Goal: Task Accomplishment & Management: Manage account settings

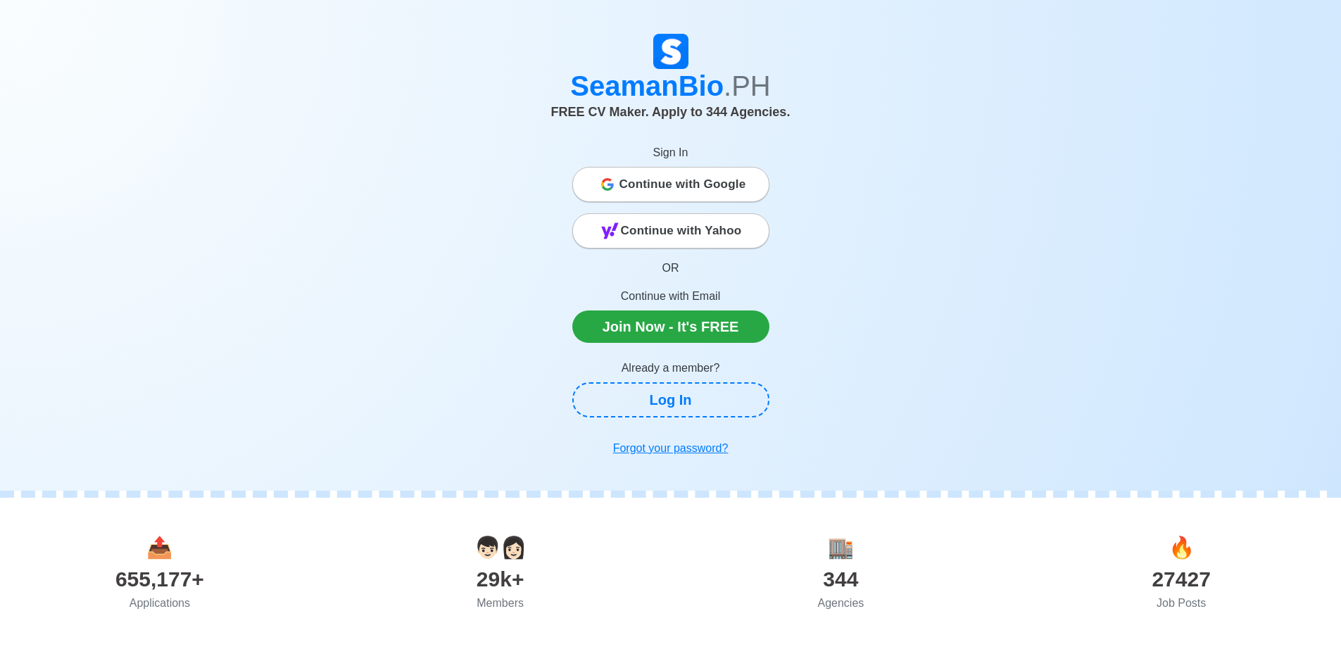
click at [674, 185] on span "Continue with Google" at bounding box center [682, 184] width 127 height 28
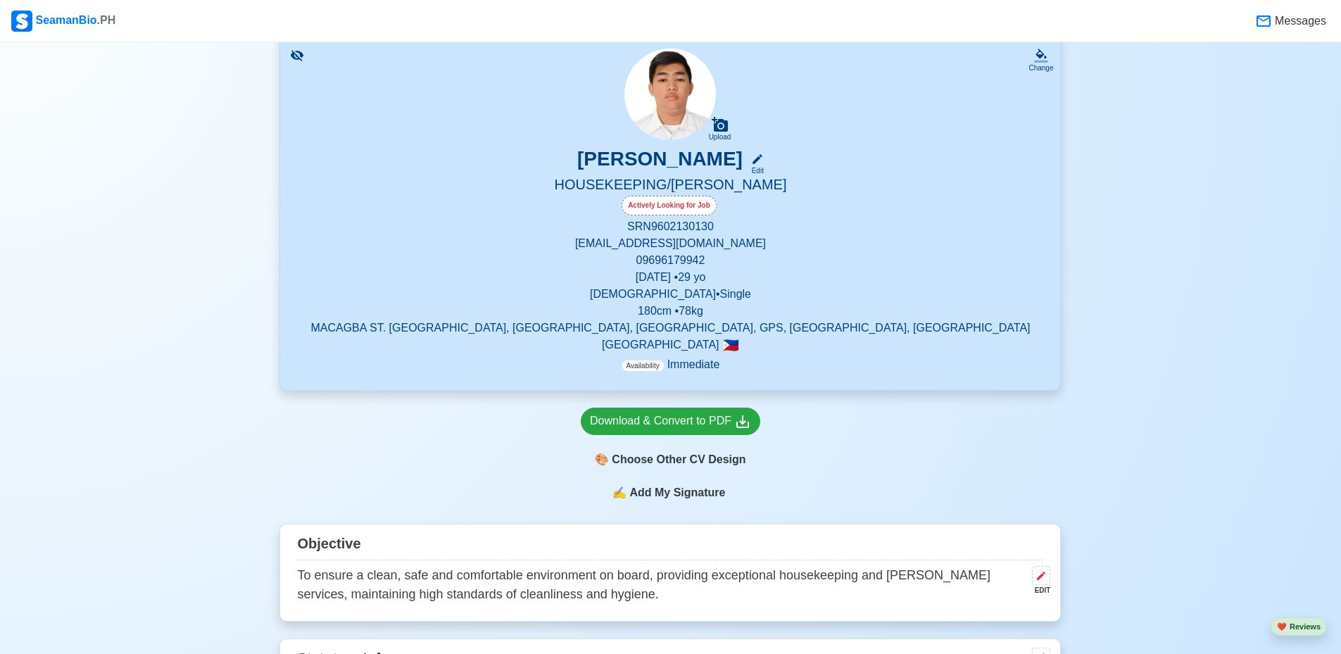
scroll to position [282, 0]
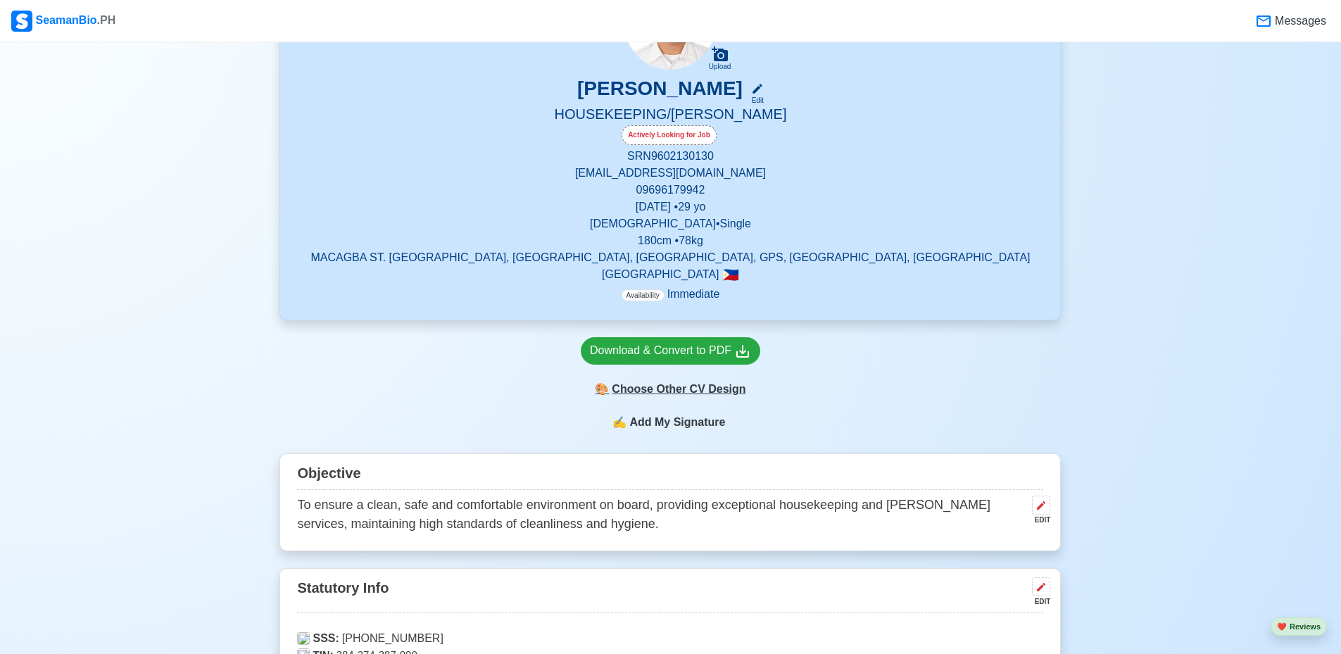
click at [702, 393] on div "🎨 Choose Other CV Design" at bounding box center [670, 389] width 179 height 27
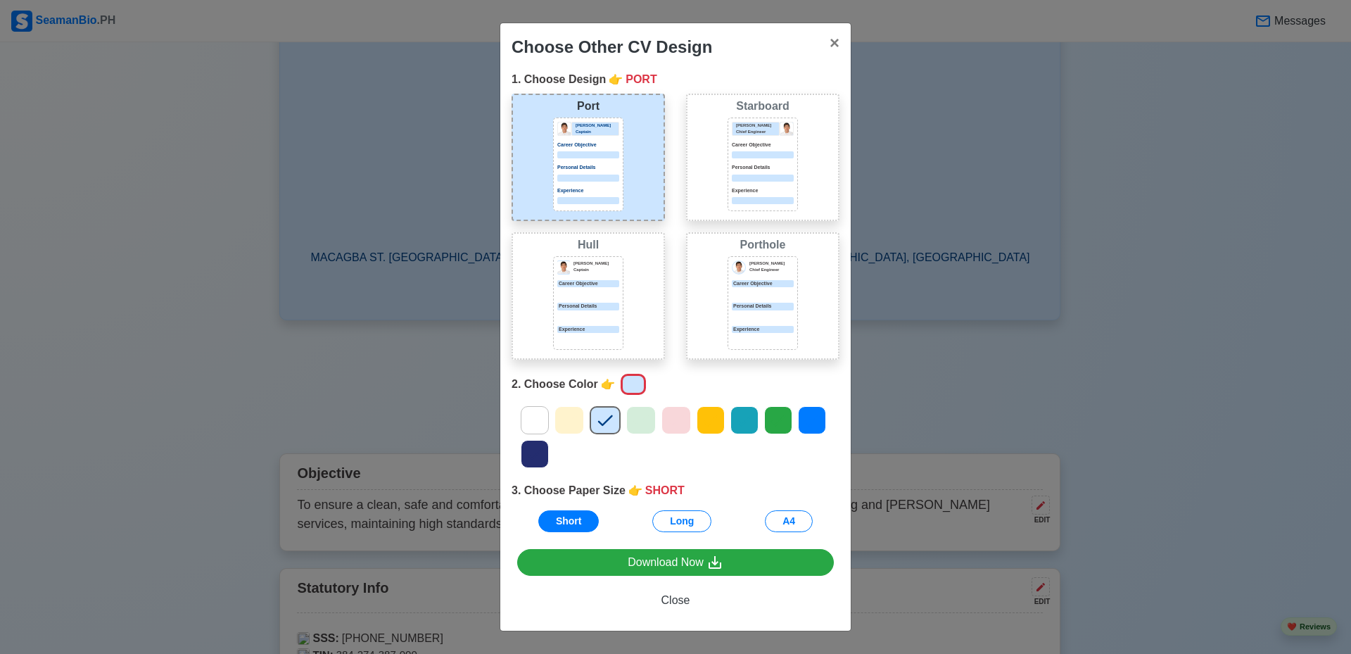
click at [576, 310] on div "Personal Details" at bounding box center [588, 312] width 62 height 18
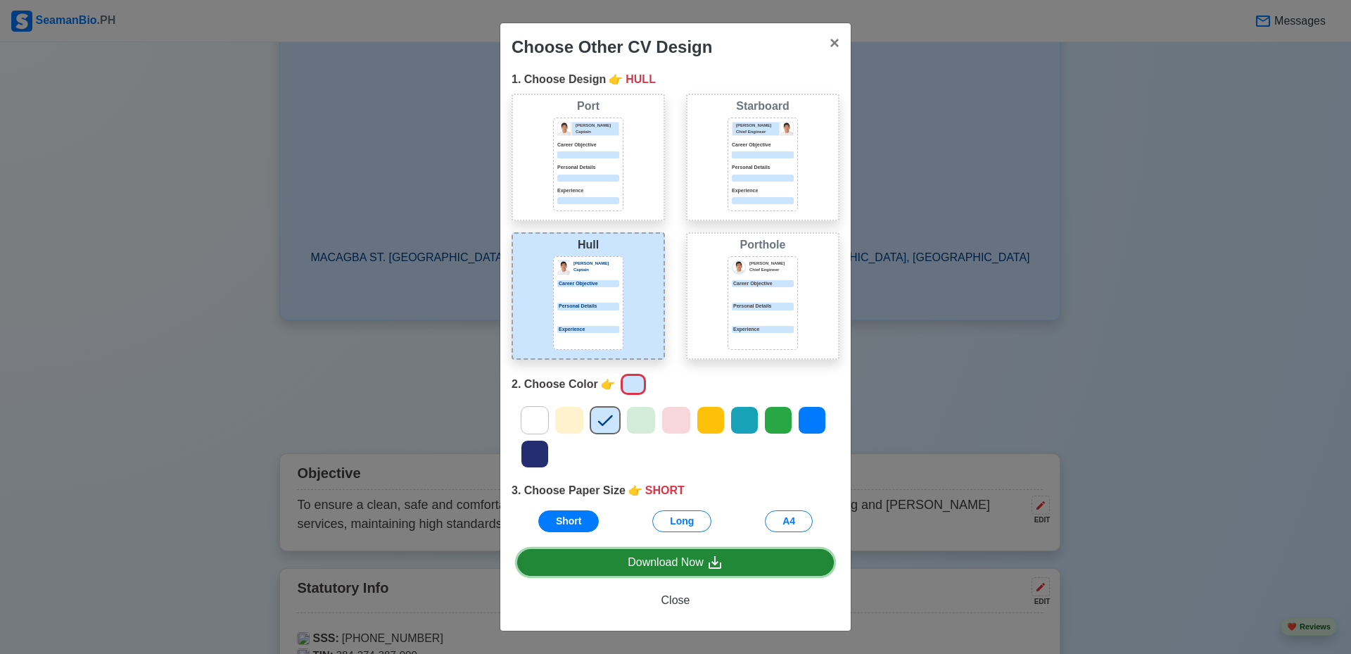
click at [702, 564] on div "Download Now" at bounding box center [676, 563] width 96 height 18
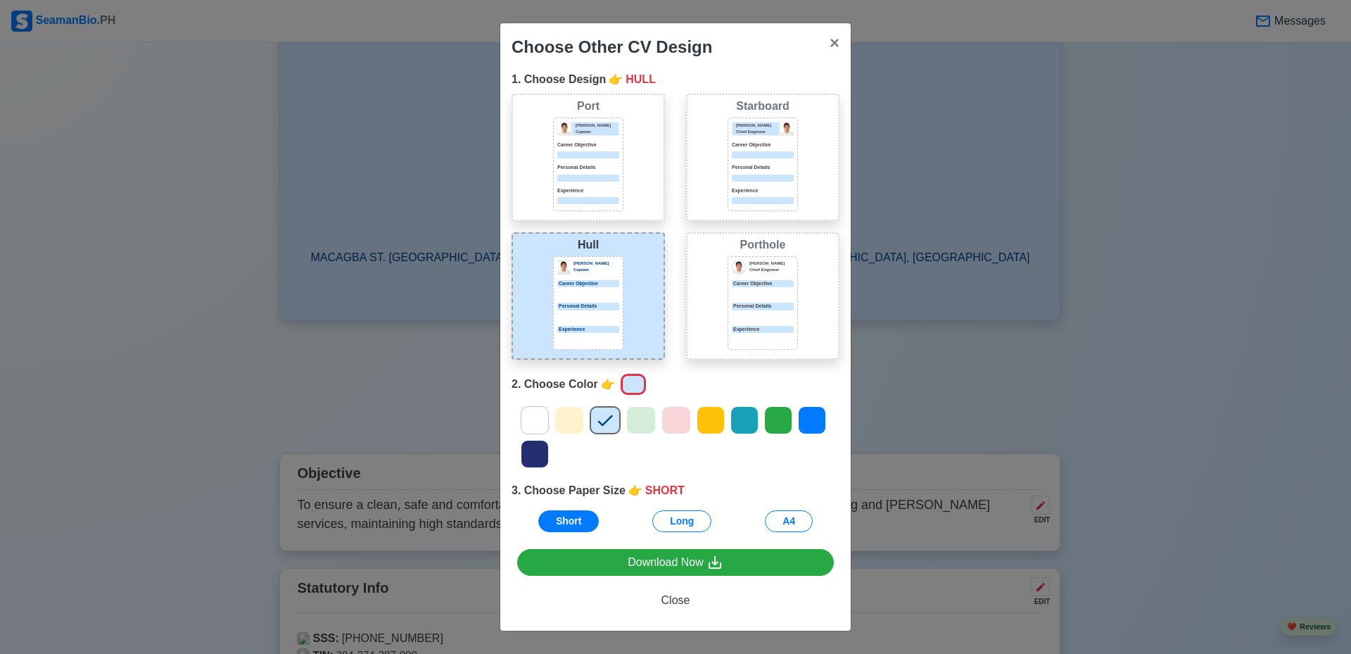
click at [1156, 122] on div "Choose Other CV Design × Close 1. Choose Design 👉 HULL Port Donald Cris Captain…" at bounding box center [675, 327] width 1351 height 654
click at [830, 44] on span "×" at bounding box center [835, 42] width 10 height 19
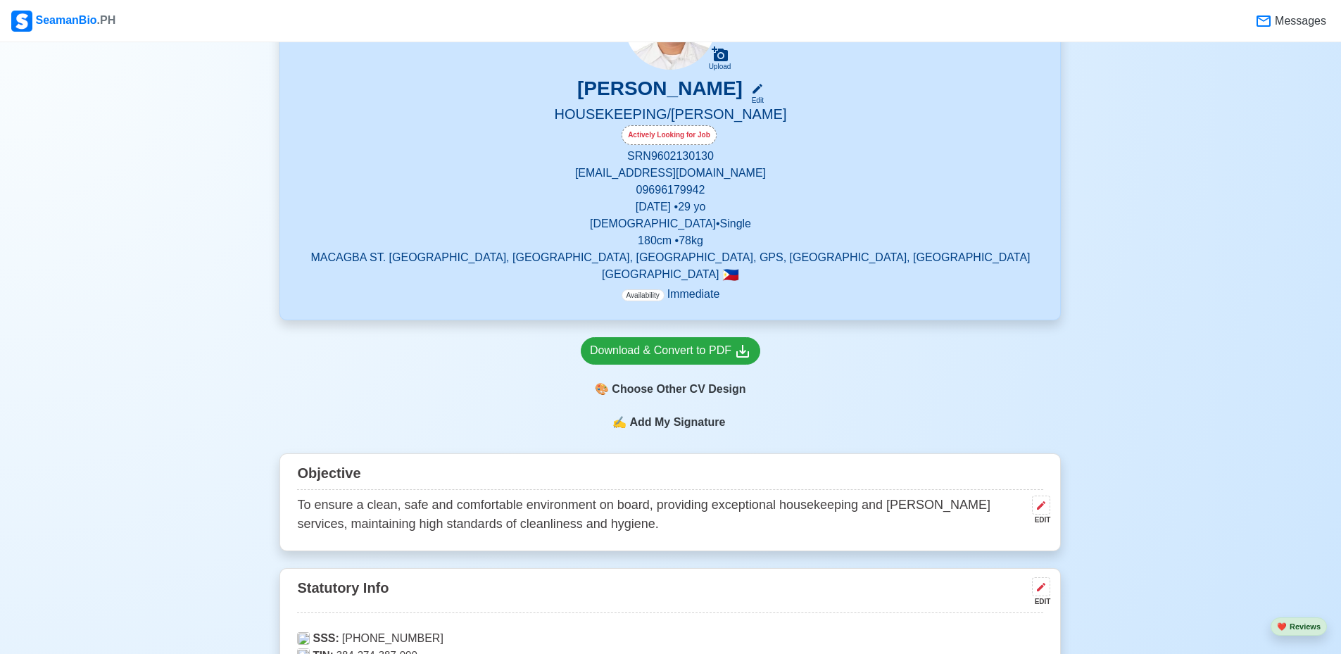
scroll to position [352, 0]
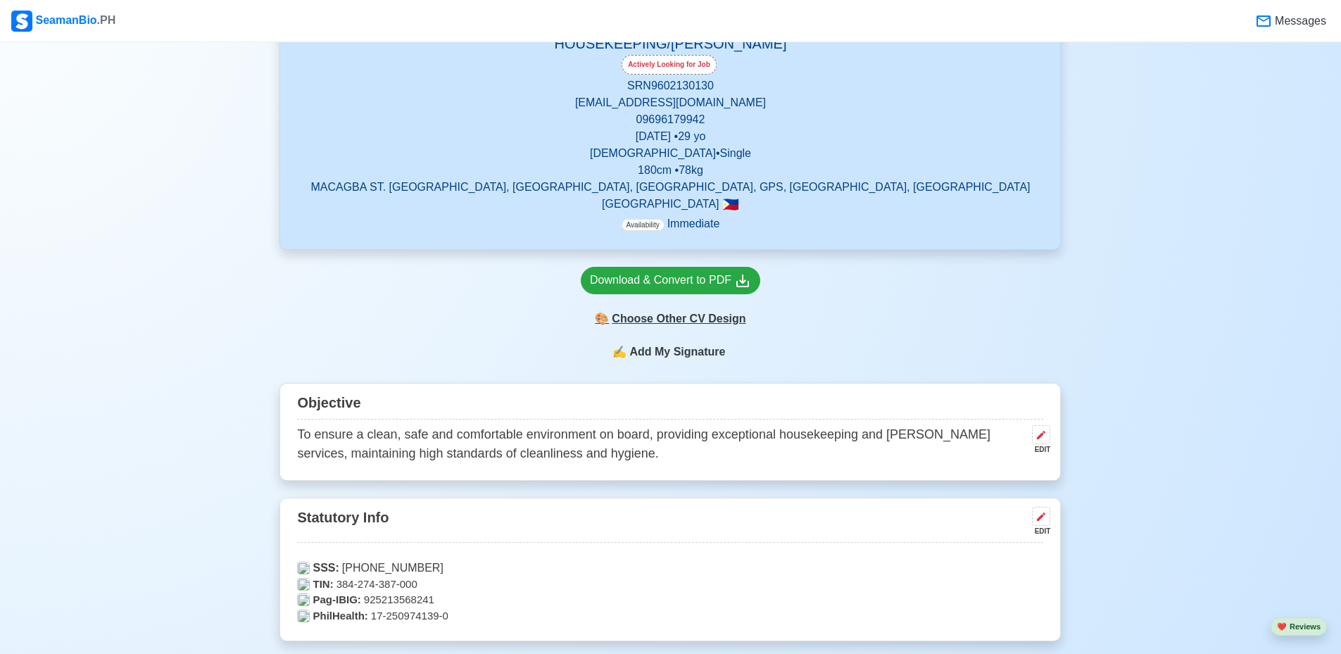
click at [693, 322] on div "🎨 Choose Other CV Design" at bounding box center [670, 318] width 179 height 27
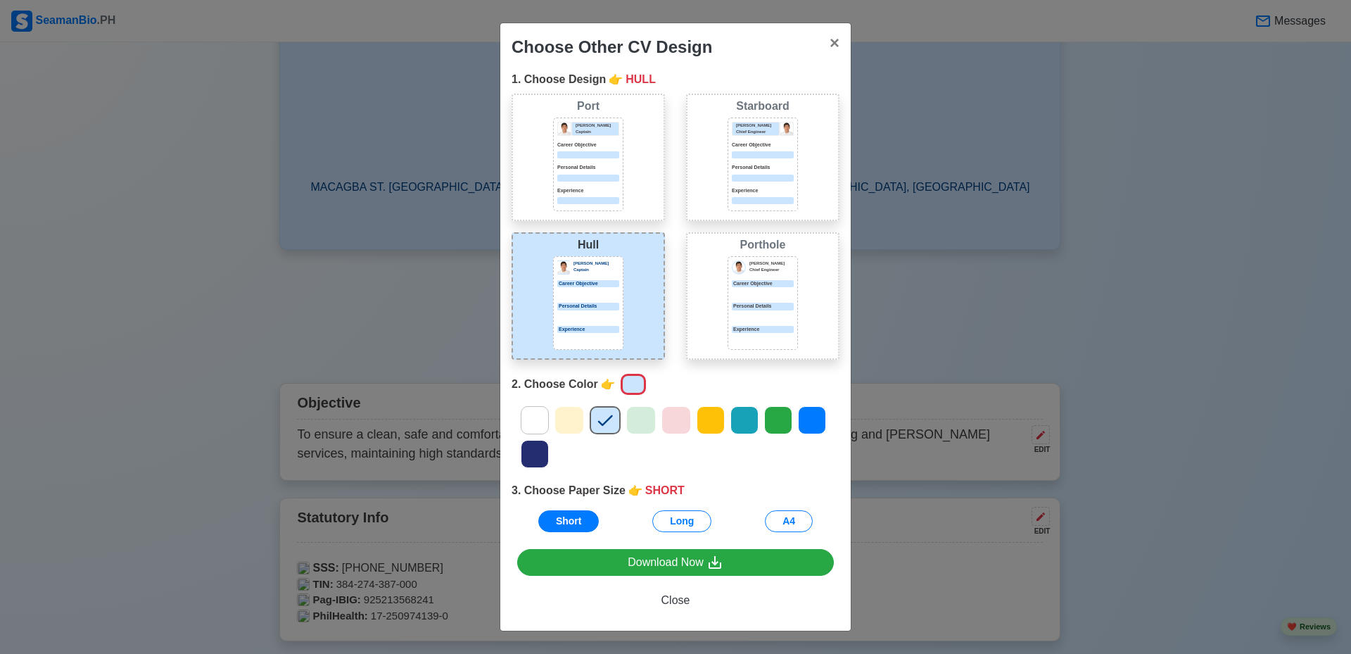
click at [764, 173] on div "Personal Details" at bounding box center [763, 173] width 62 height 18
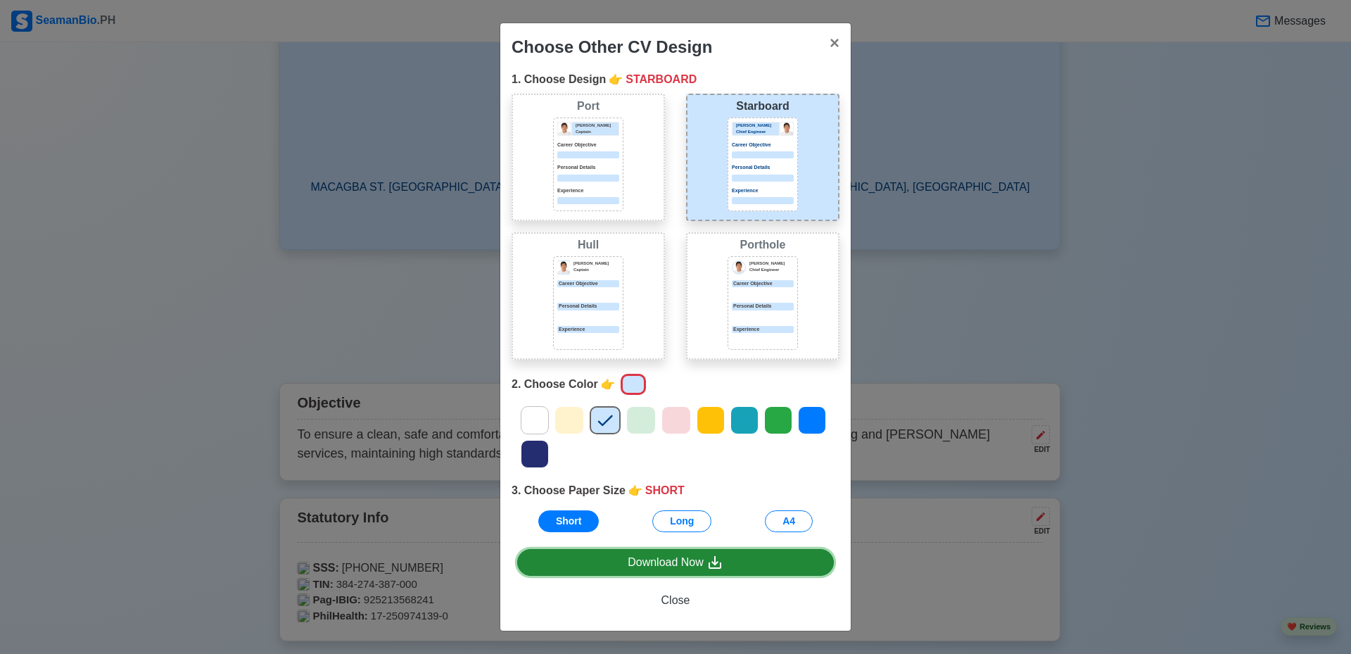
click at [716, 561] on icon at bounding box center [715, 562] width 13 height 13
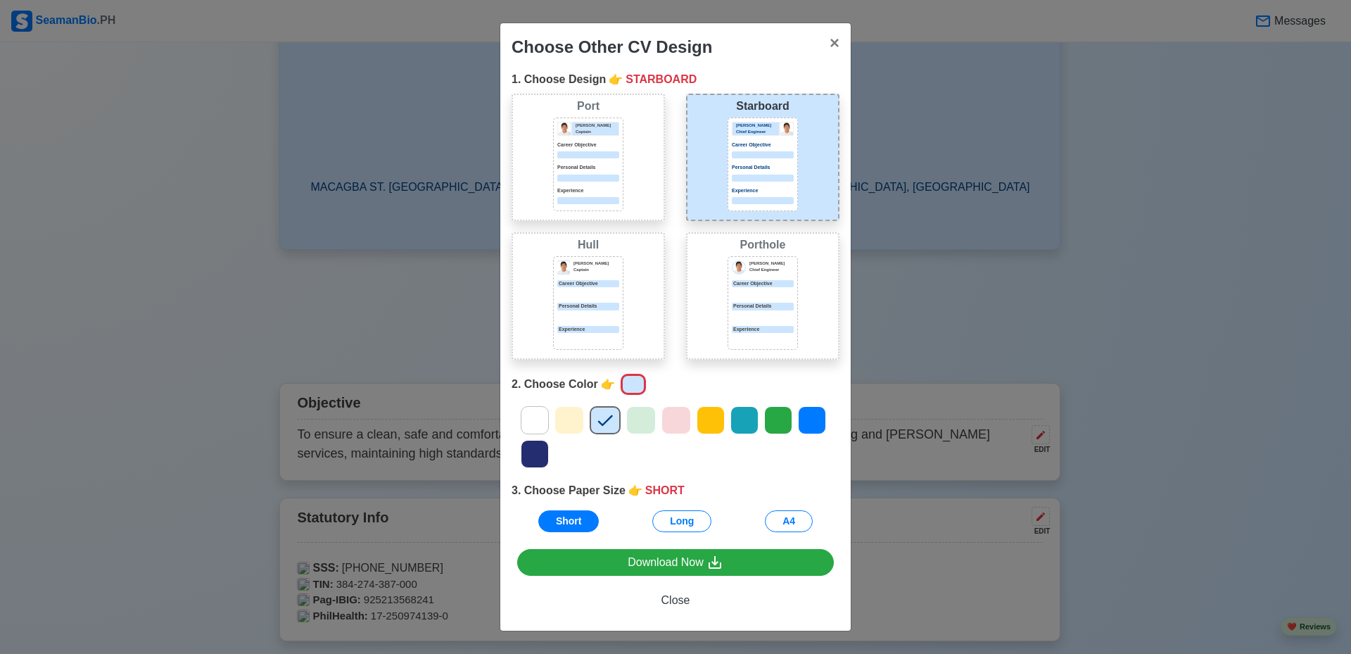
click at [624, 193] on div "Port Donald Cris Captain Career Objective Personal Details Experience" at bounding box center [588, 157] width 153 height 127
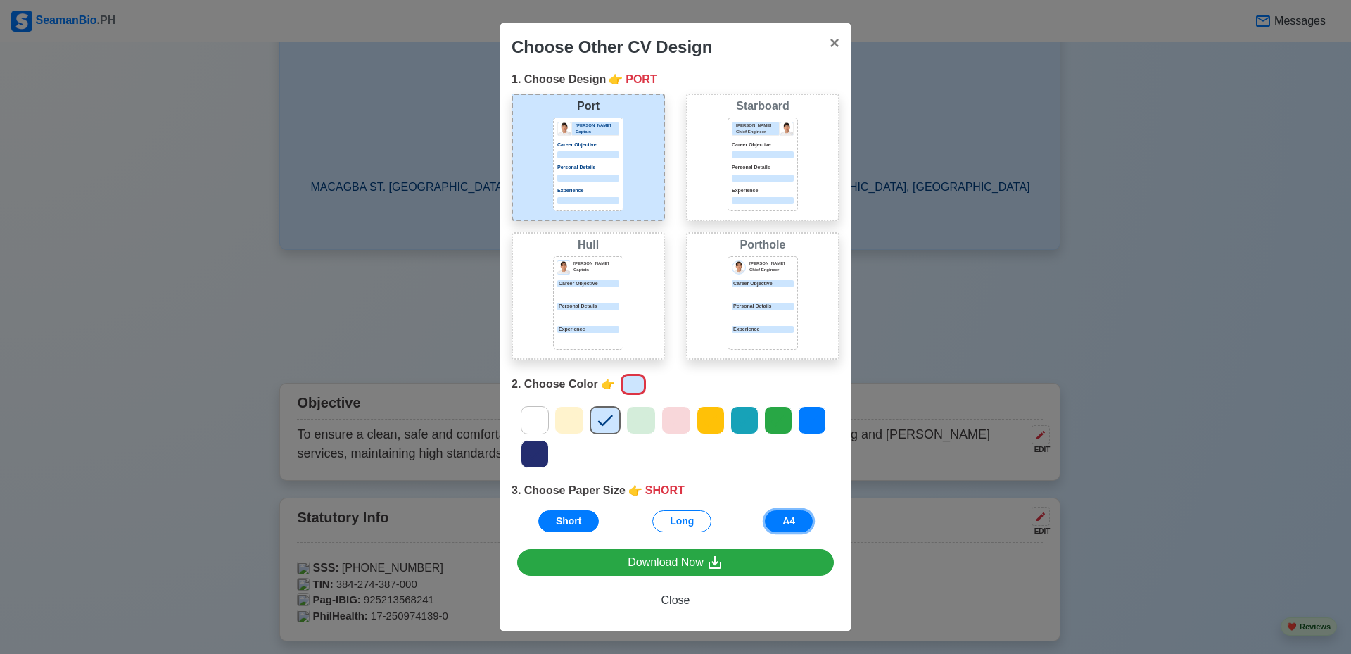
click at [792, 522] on button "A4" at bounding box center [789, 521] width 48 height 22
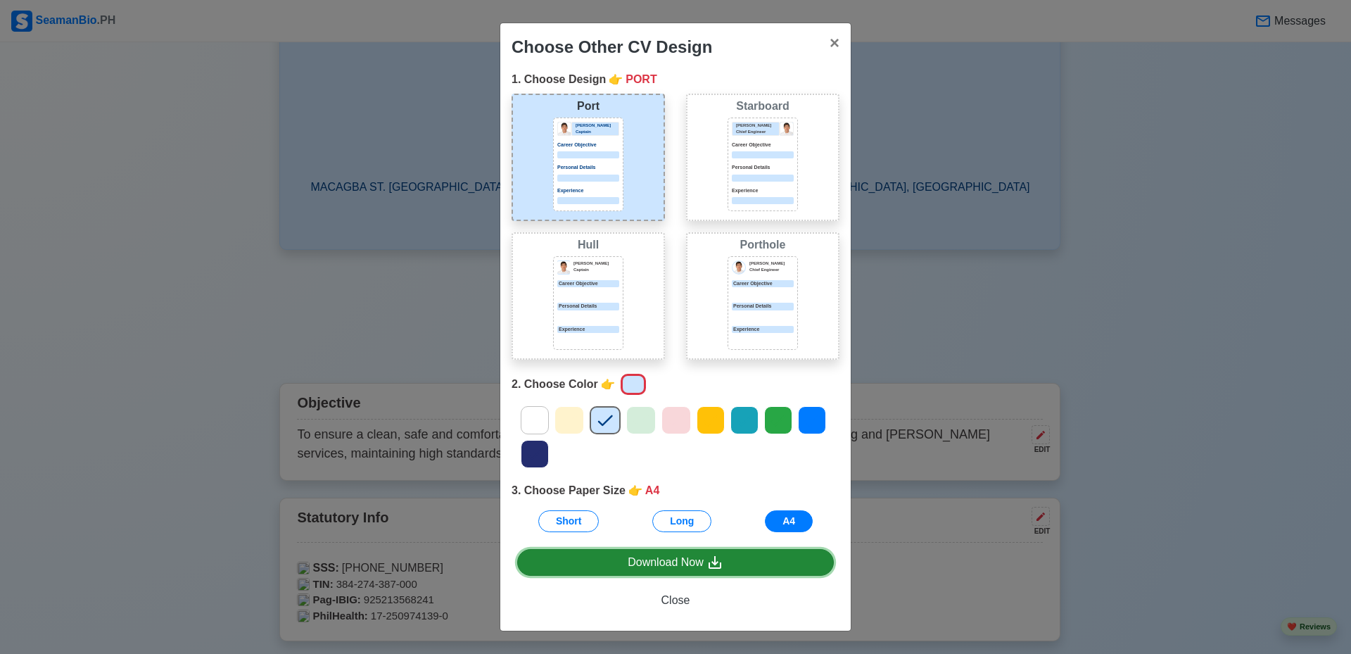
click at [726, 561] on link "Download Now" at bounding box center [675, 562] width 317 height 27
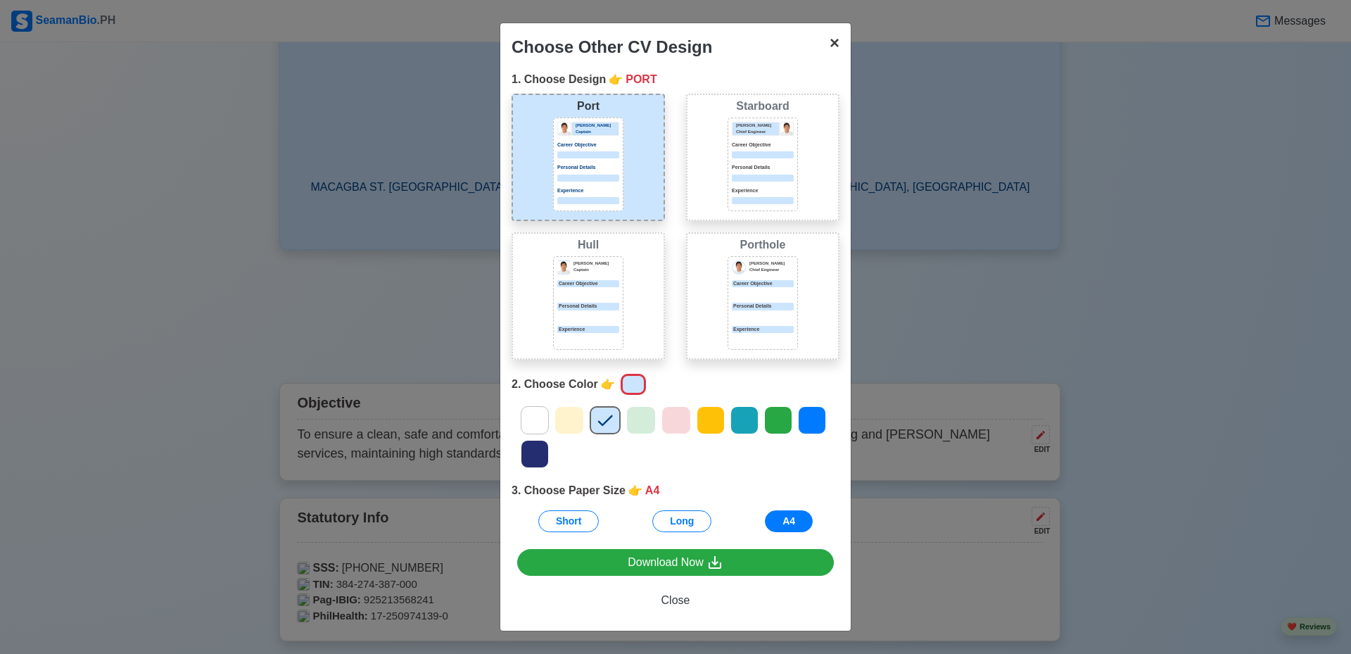
click at [836, 42] on span "×" at bounding box center [835, 42] width 10 height 19
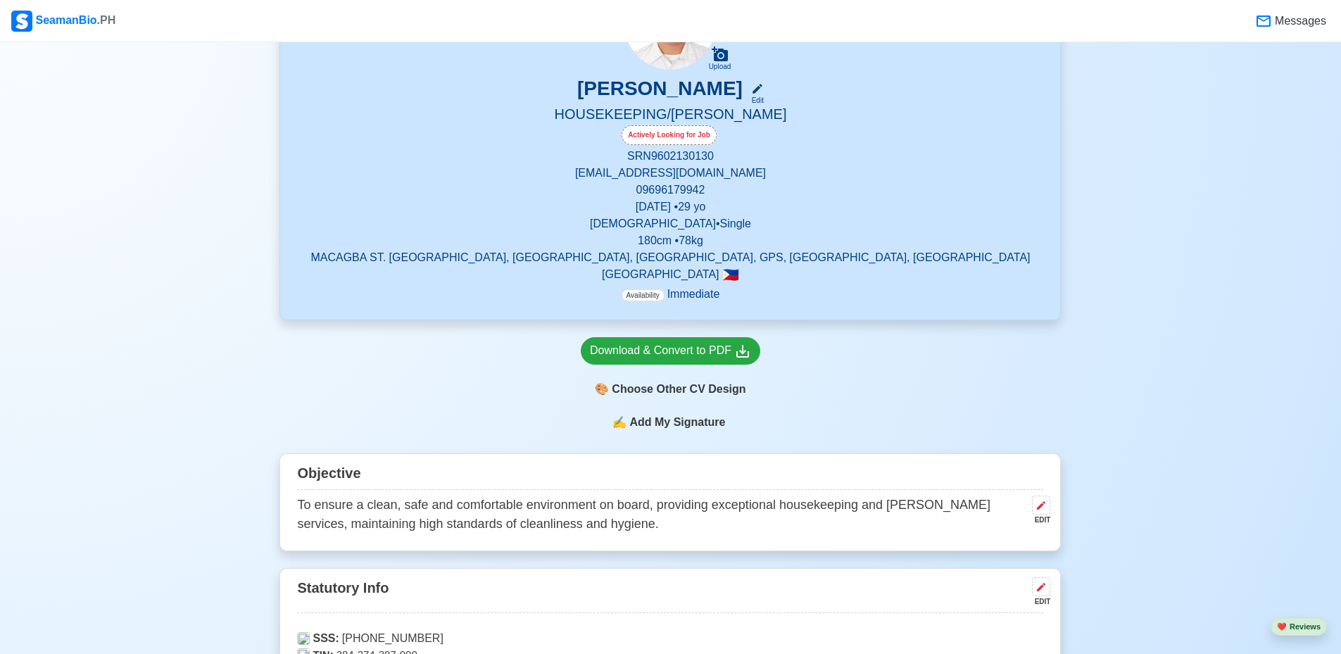
scroll to position [211, 0]
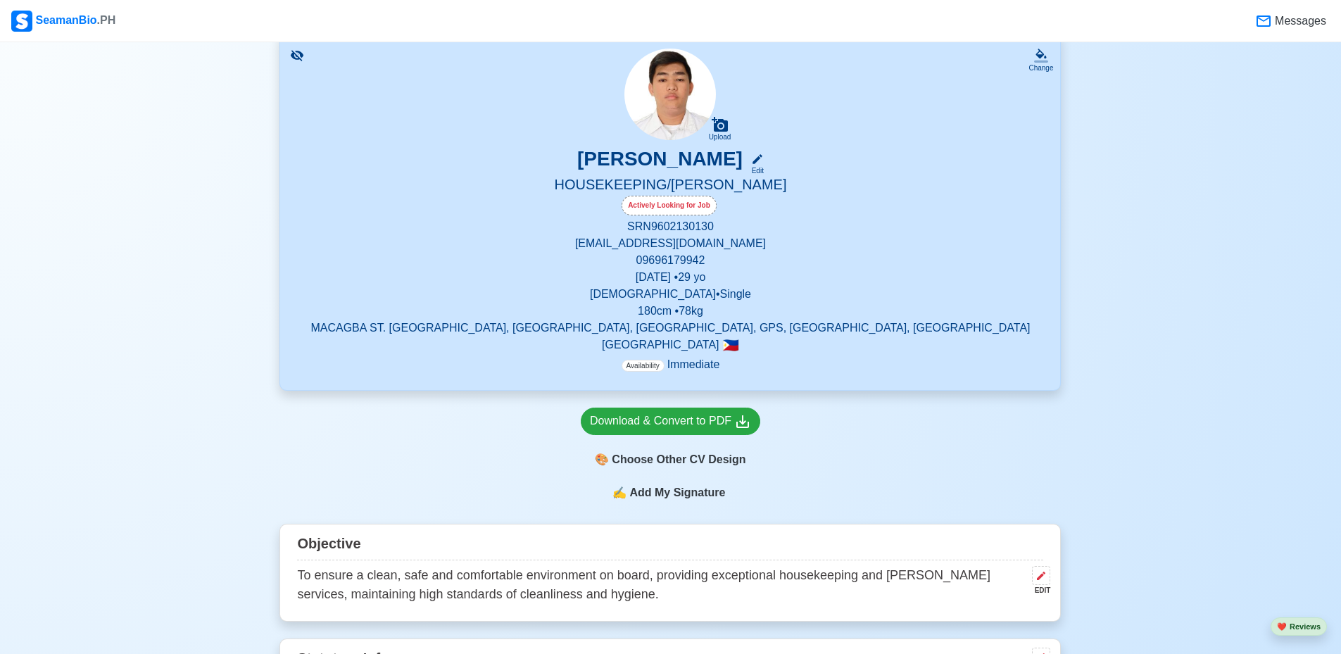
click at [685, 494] on span "Add My Signature" at bounding box center [676, 492] width 101 height 17
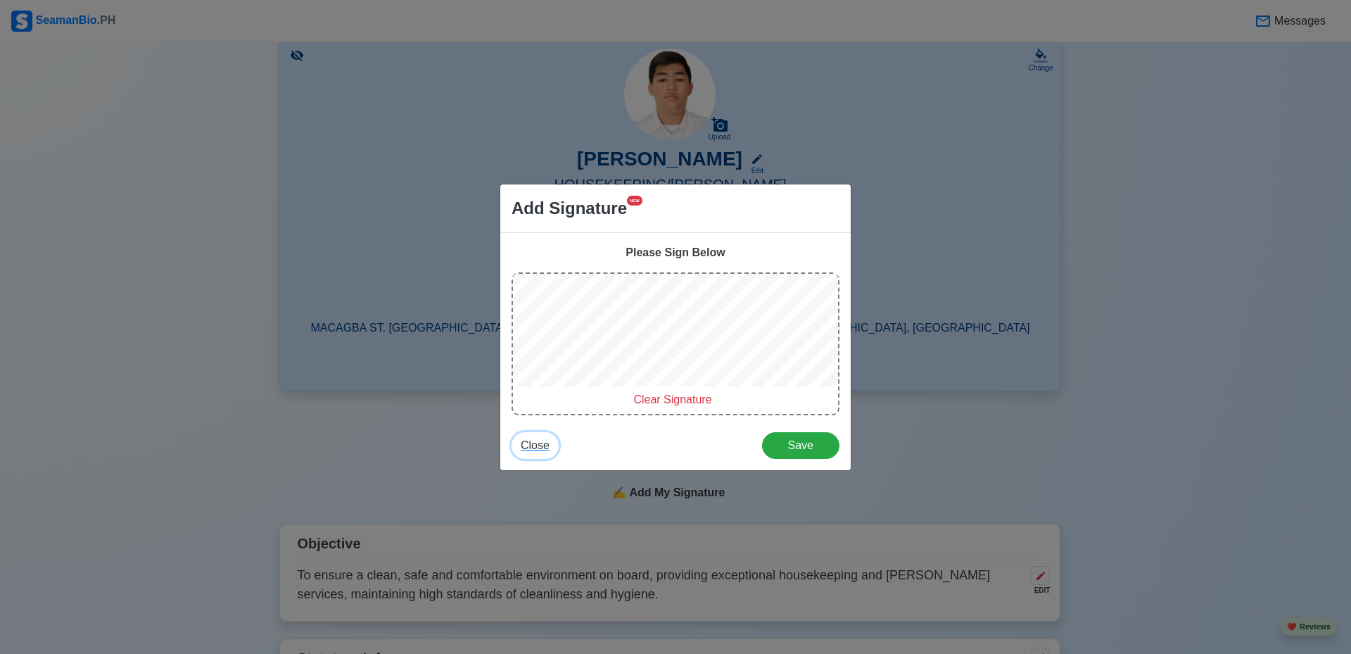
drag, startPoint x: 542, startPoint y: 443, endPoint x: 560, endPoint y: 443, distance: 17.6
click at [541, 443] on span "Close" at bounding box center [535, 445] width 29 height 12
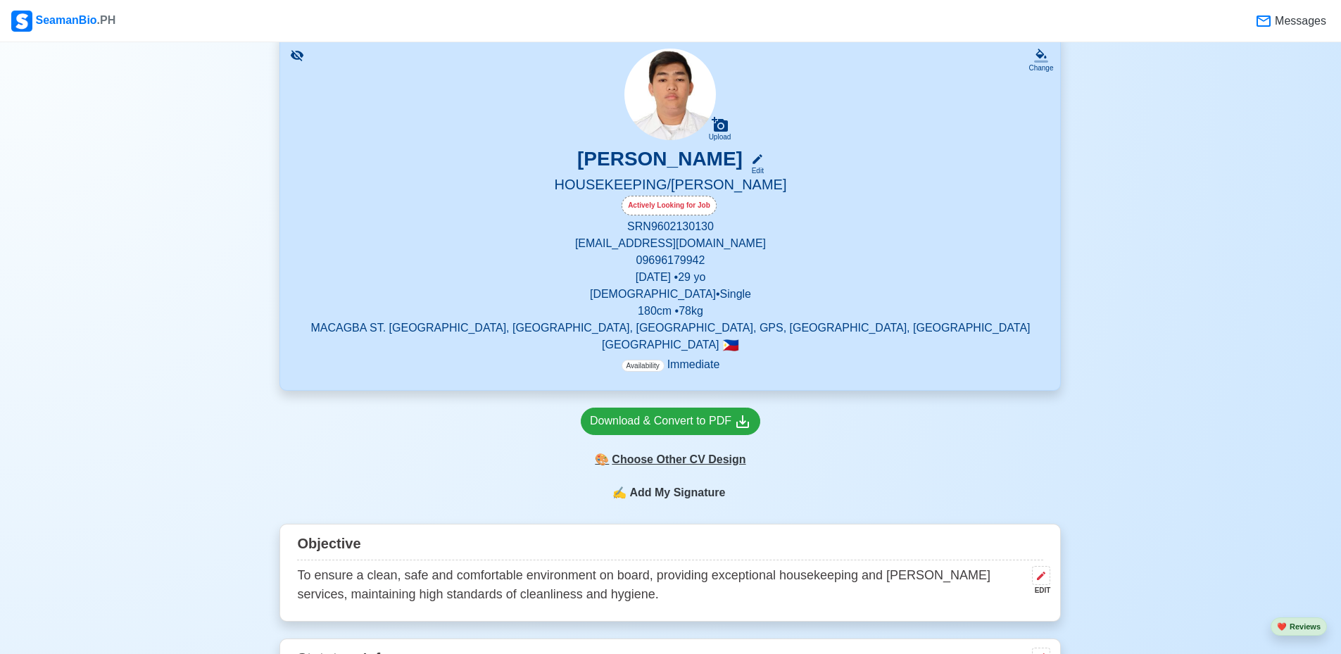
click at [716, 458] on div "🎨 Choose Other CV Design" at bounding box center [670, 459] width 179 height 27
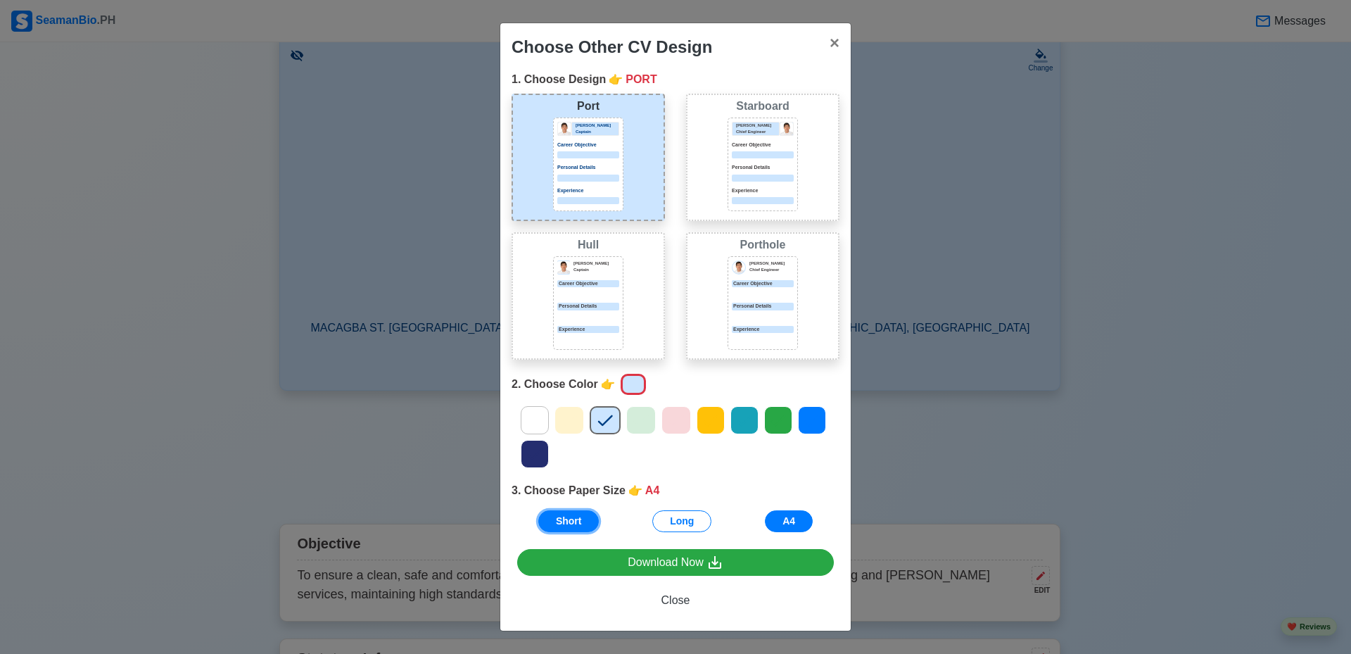
click at [575, 524] on button "Short" at bounding box center [568, 521] width 61 height 22
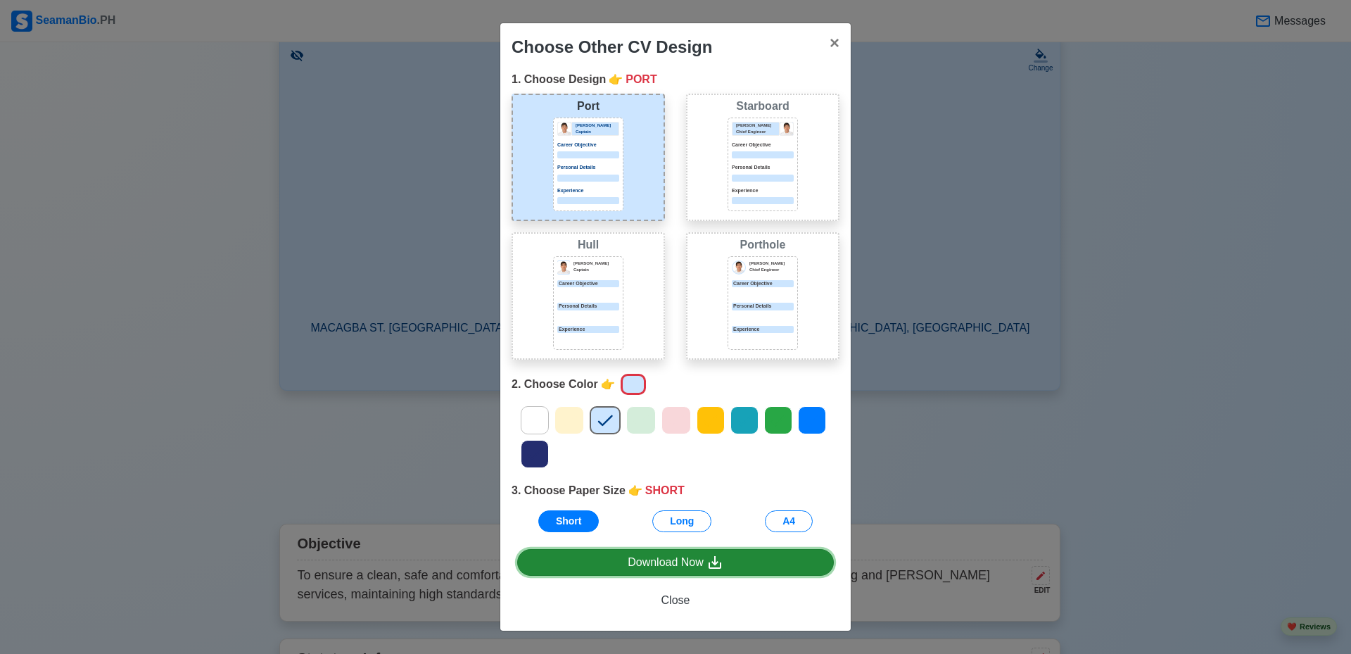
click at [691, 558] on div "Download Now" at bounding box center [676, 563] width 96 height 18
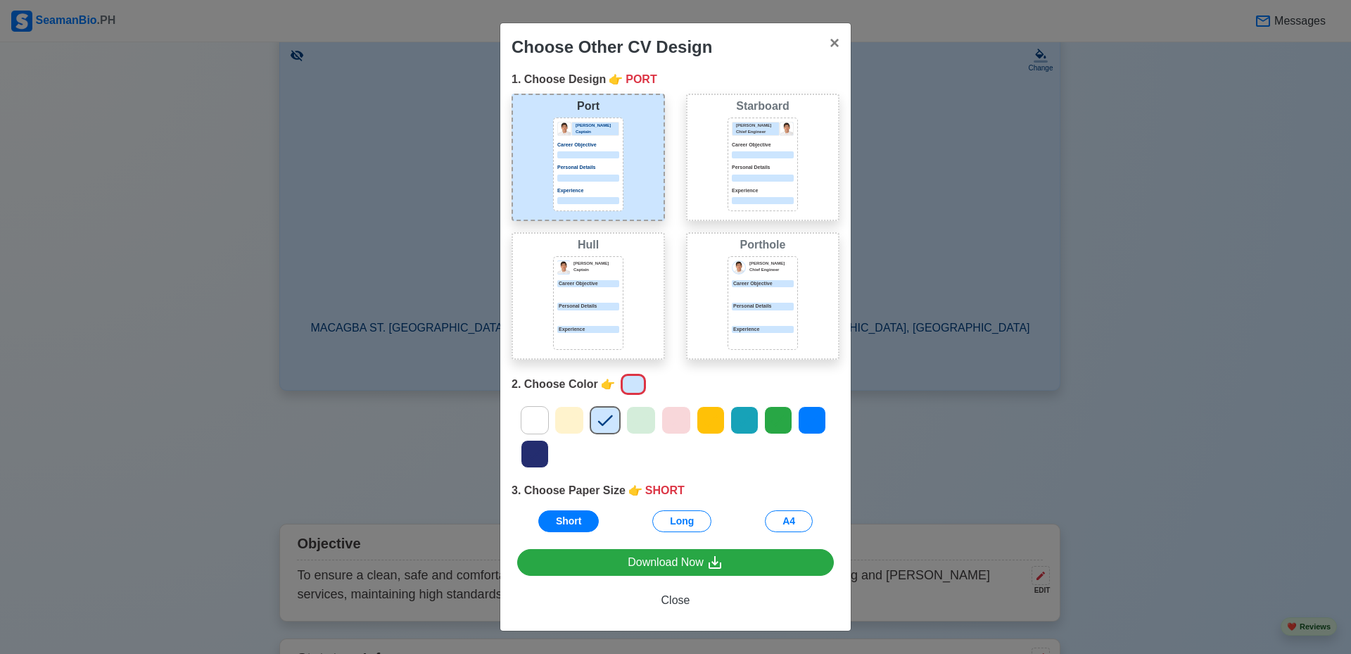
click at [938, 450] on div "Choose Other CV Design × Close 1. Choose Design 👉 PORT Port [PERSON_NAME] Capta…" at bounding box center [675, 327] width 1351 height 654
click at [679, 600] on span "Close" at bounding box center [676, 600] width 29 height 12
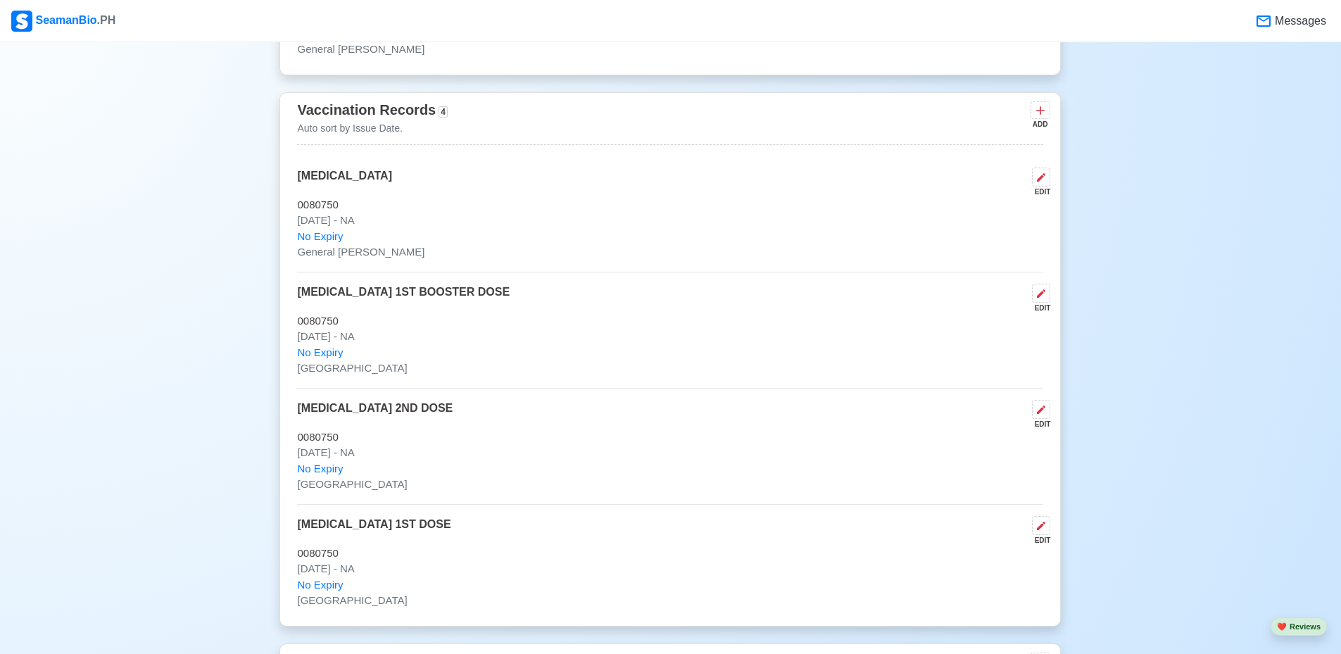
scroll to position [1056, 0]
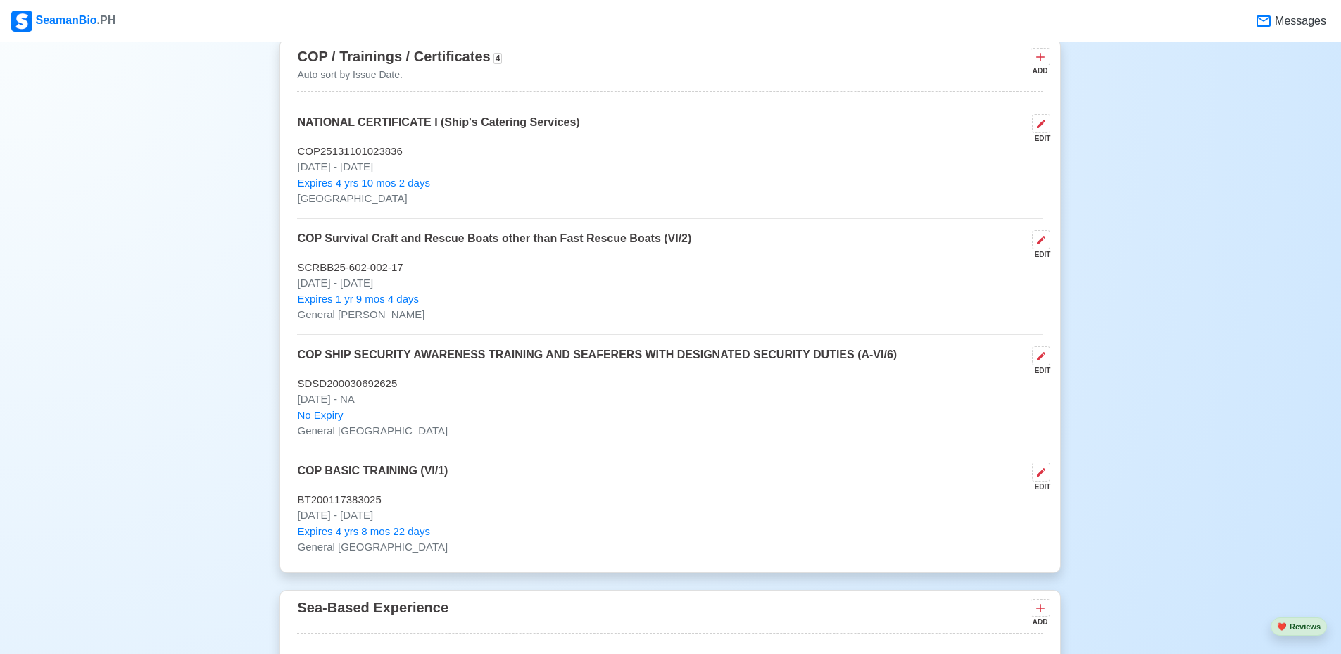
scroll to position [0, 0]
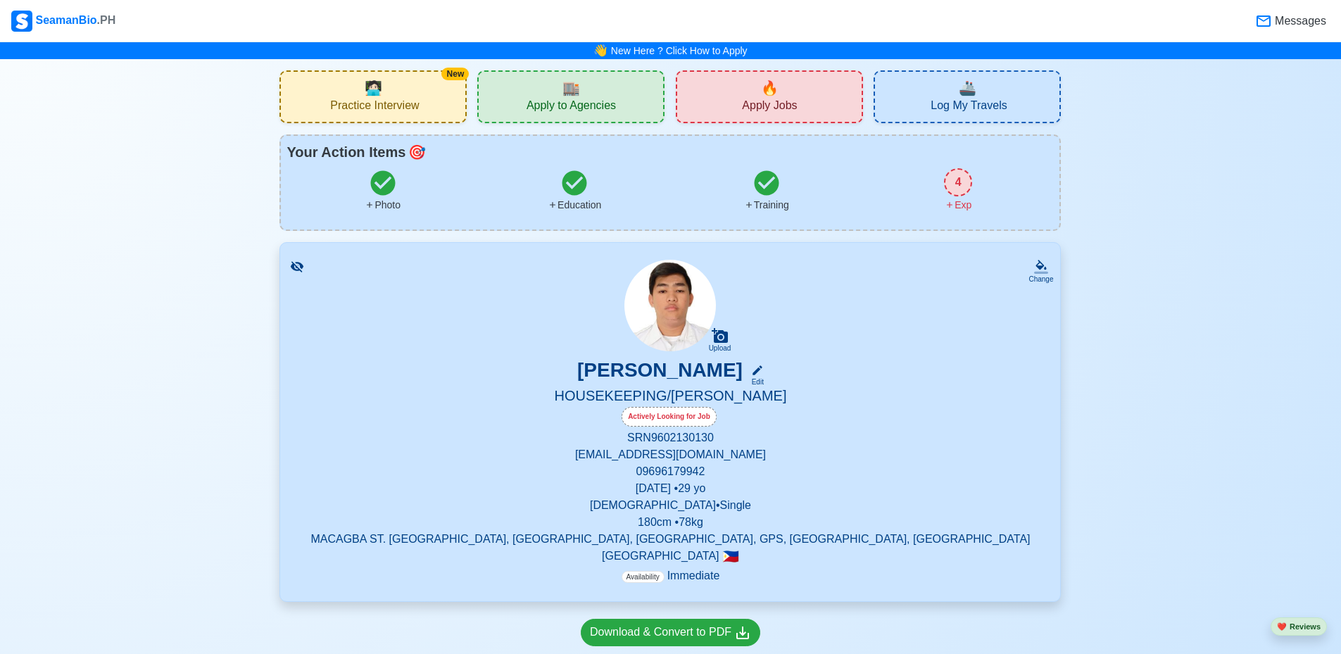
click at [1305, 626] on button "❤️ Reviews" at bounding box center [1299, 626] width 56 height 19
click at [577, 108] on span "Apply to Agencies" at bounding box center [571, 108] width 89 height 18
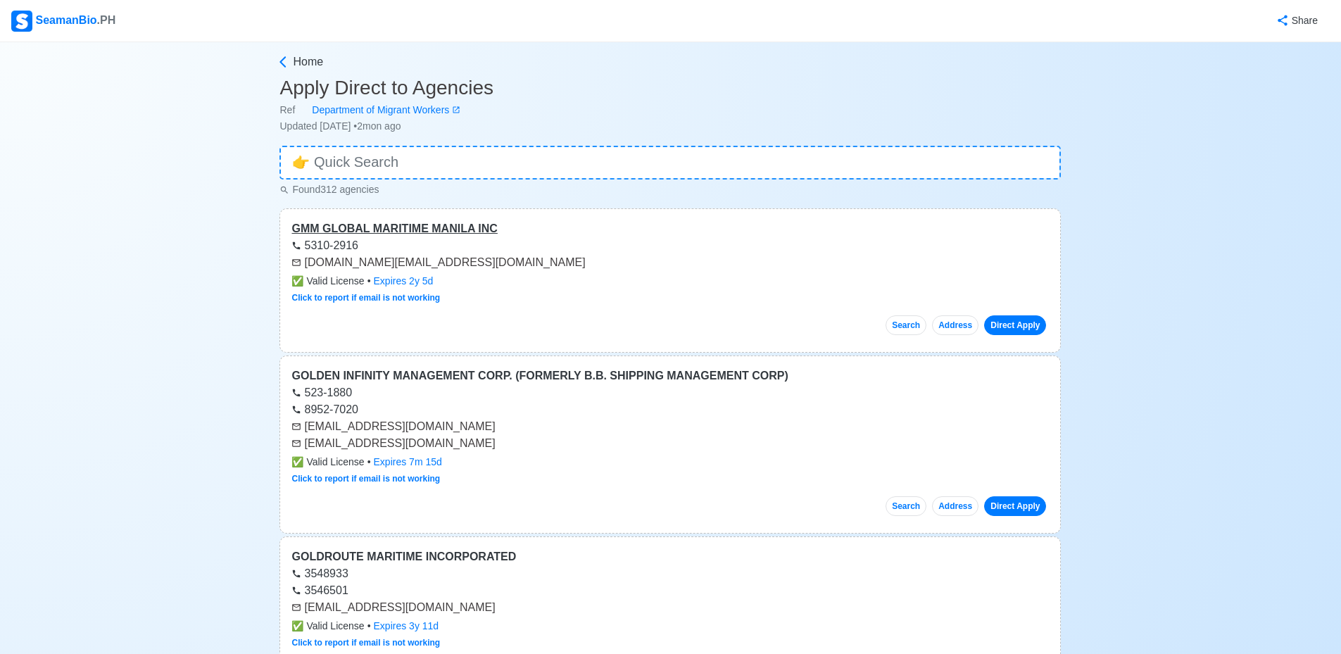
scroll to position [70, 0]
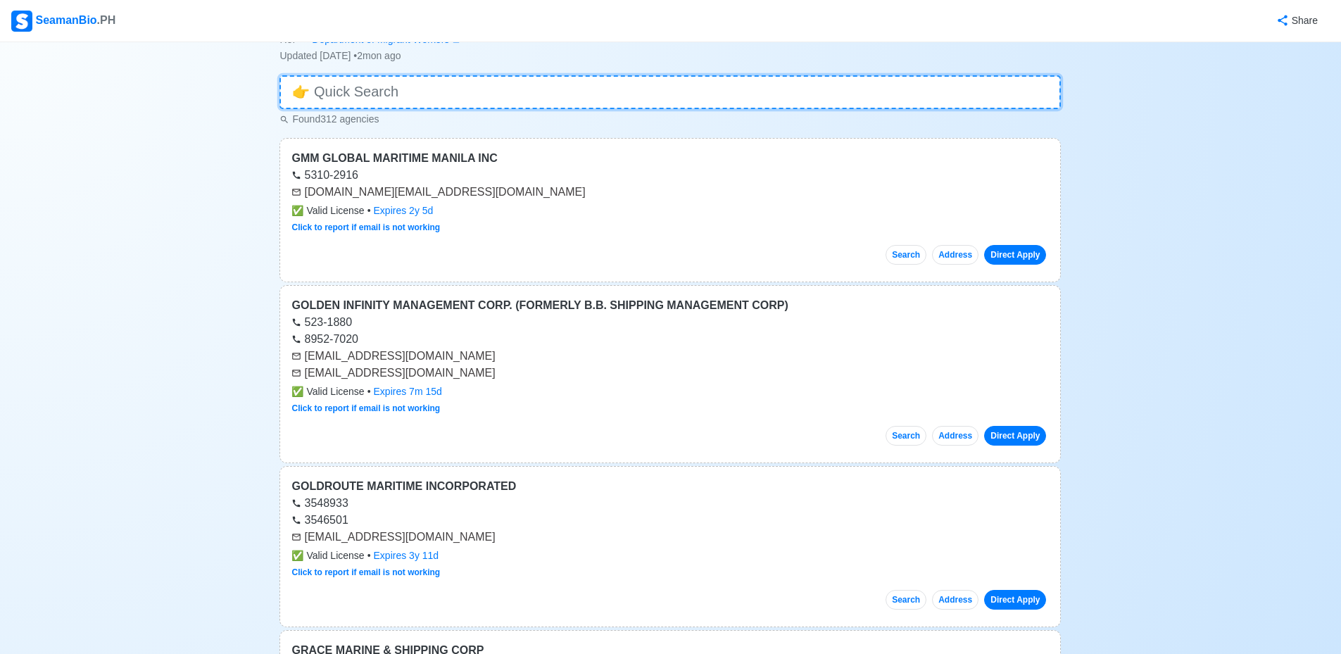
click at [535, 87] on input at bounding box center [669, 92] width 781 height 34
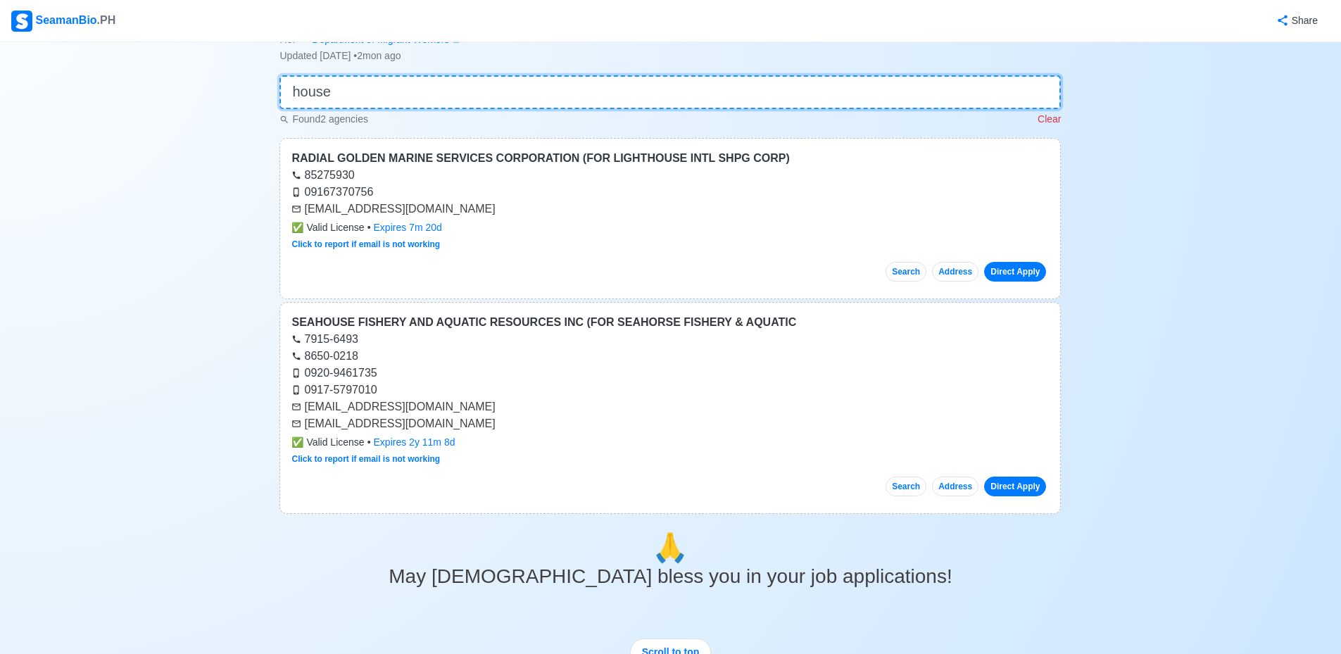
scroll to position [0, 0]
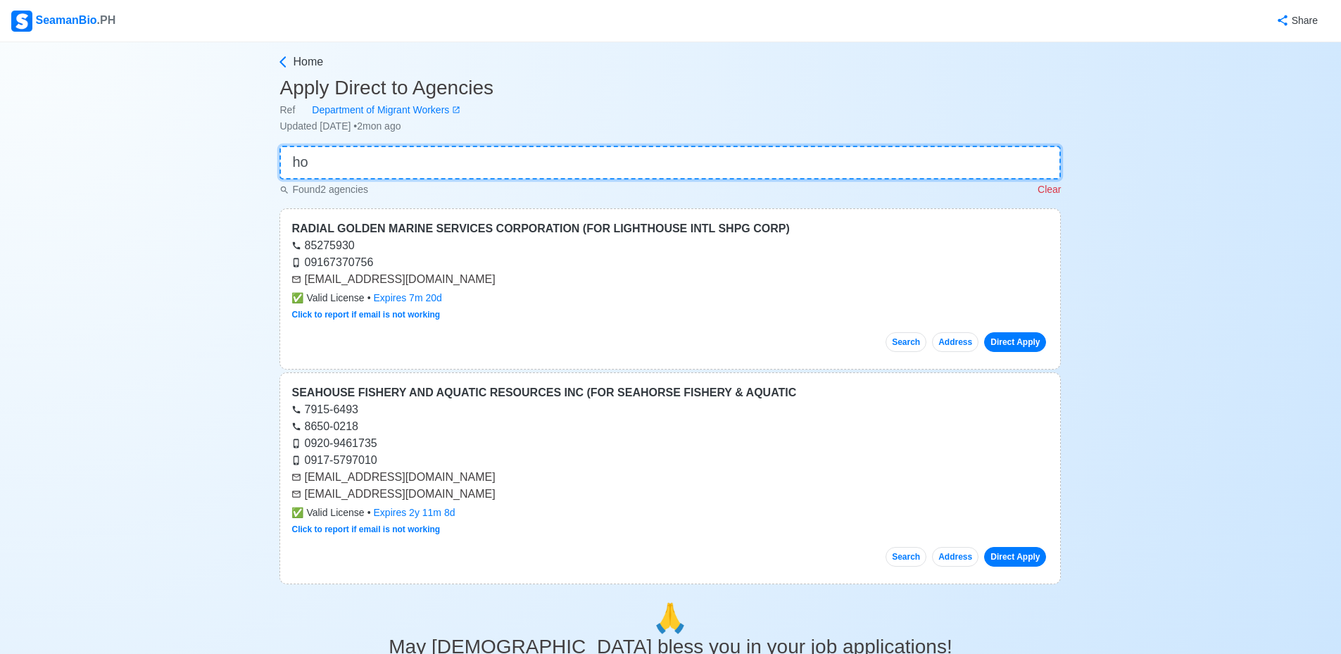
type input "h"
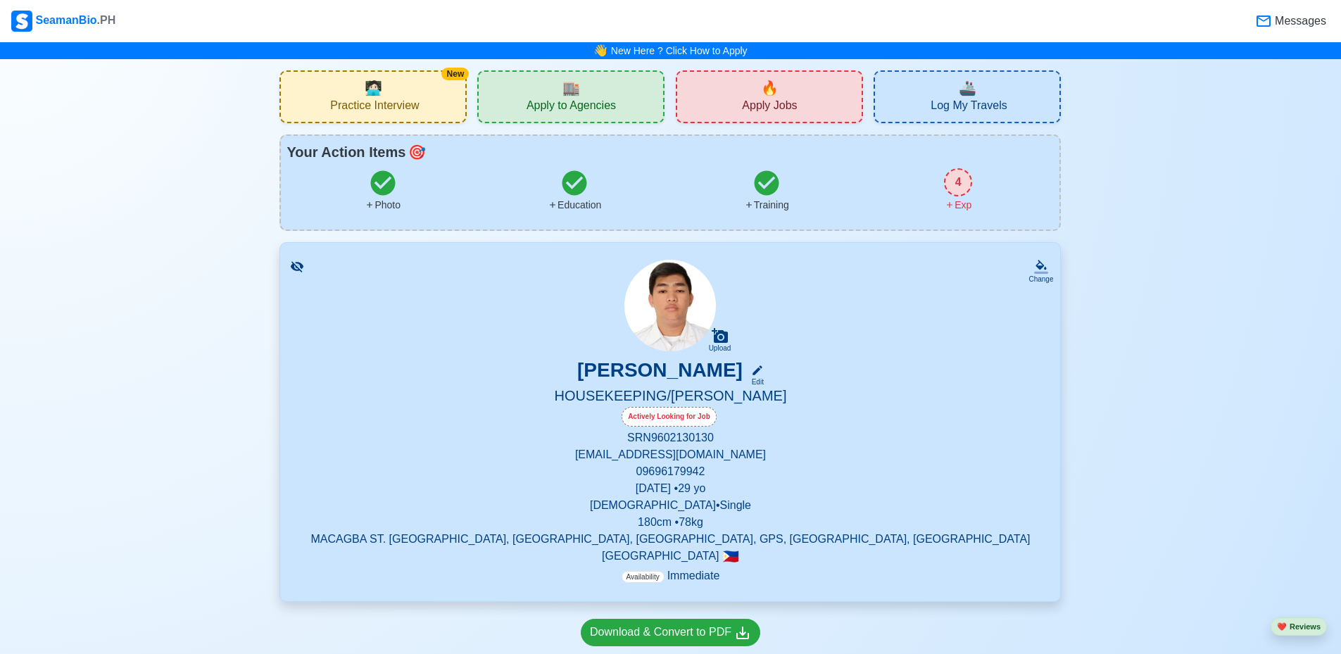
click at [782, 107] on span "Apply Jobs" at bounding box center [769, 108] width 55 height 18
click at [759, 93] on div "🔥 Apply Jobs" at bounding box center [769, 96] width 187 height 53
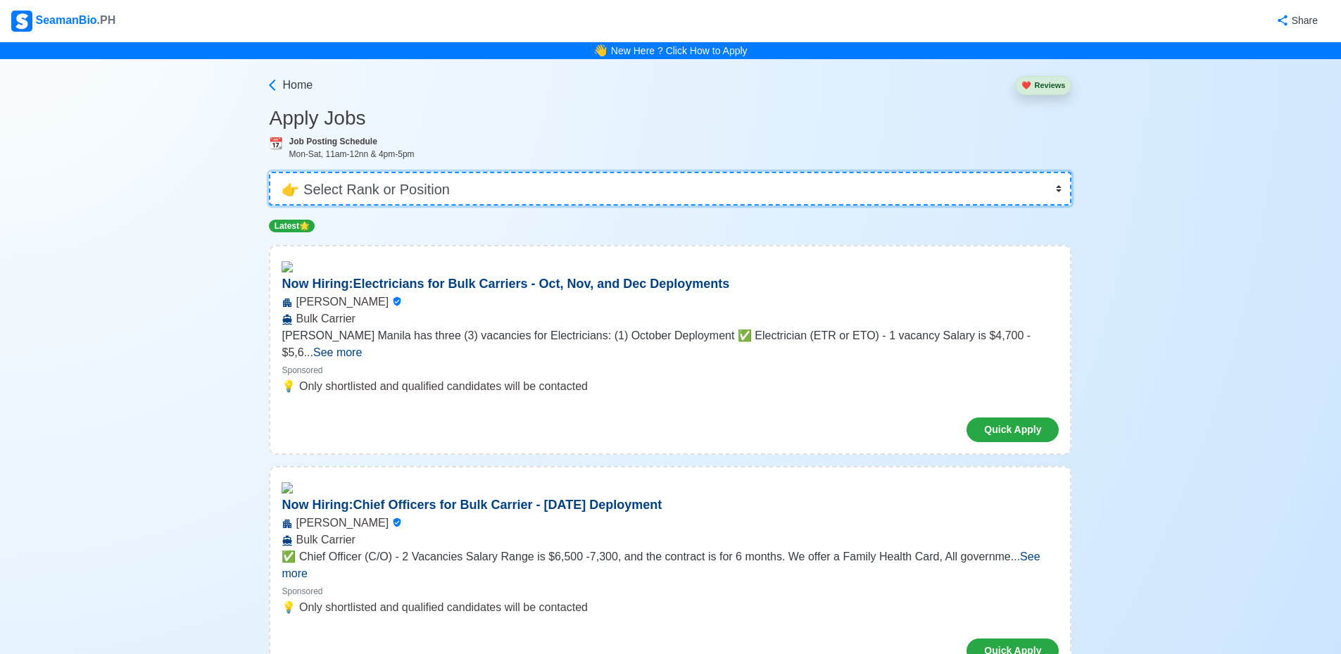
click at [493, 184] on select "👉 Select Rank or Position Master Chief Officer 2nd Officer 3rd Officer Junior O…" at bounding box center [670, 189] width 802 height 34
click at [503, 189] on select "👉 Select Rank or Position Master Chief Officer 2nd Officer 3rd Officer Junior O…" at bounding box center [670, 189] width 802 height 34
select select "[PERSON_NAME]"
click at [274, 172] on select "👉 Select Rank or Position Master Chief Officer 2nd Officer 3rd Officer Junior O…" at bounding box center [670, 189] width 802 height 34
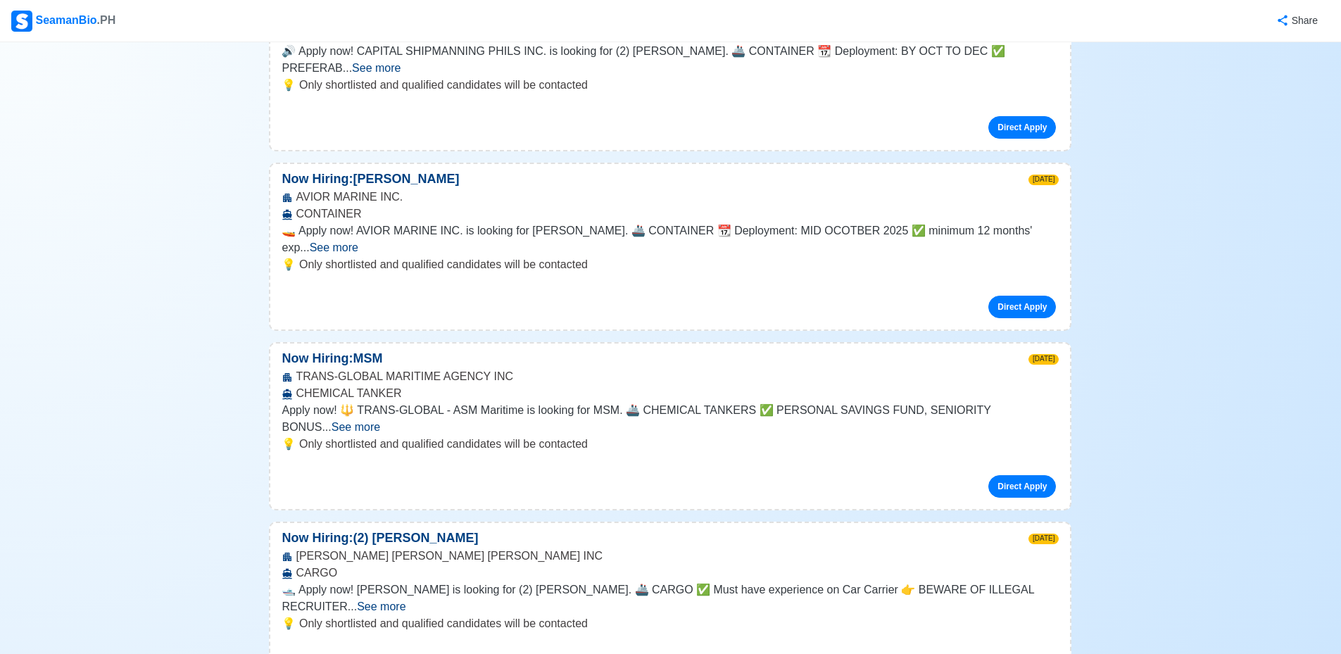
scroll to position [1126, 0]
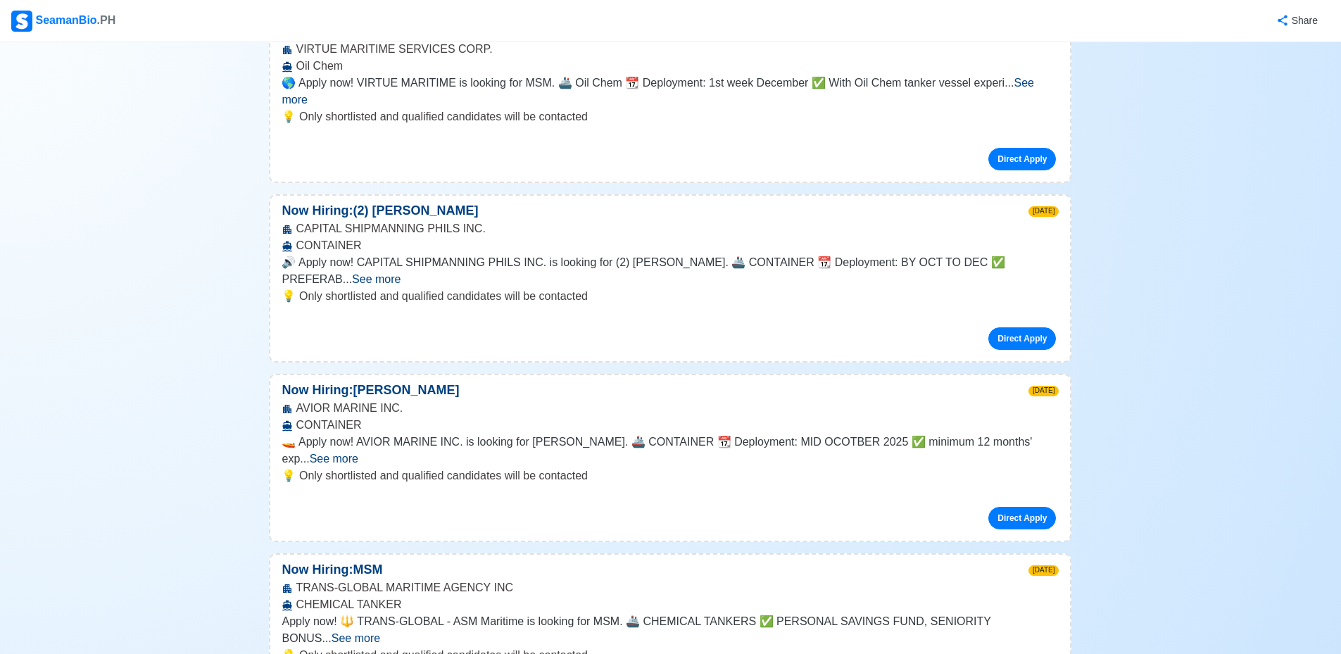
click at [358, 453] on span "See more" at bounding box center [334, 459] width 49 height 12
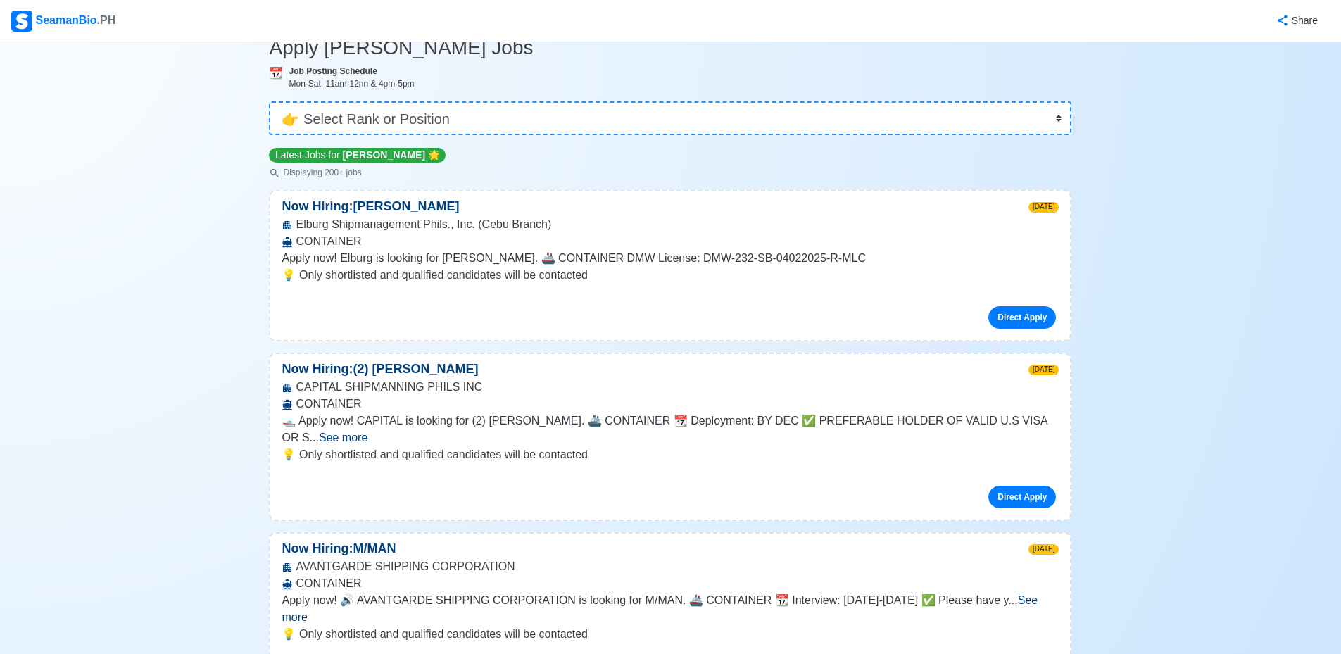
scroll to position [0, 0]
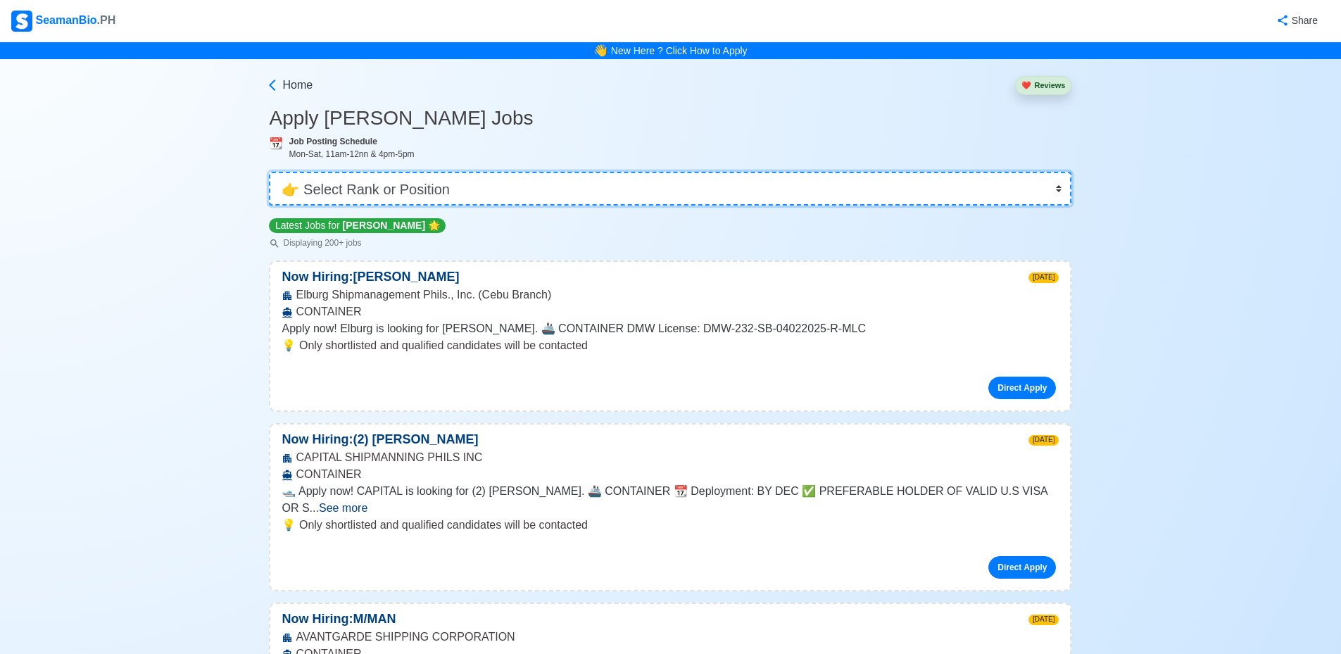
drag, startPoint x: 393, startPoint y: 190, endPoint x: 185, endPoint y: 184, distance: 207.7
click at [395, 171] on div "👉 Select Rank or Position Master Chief Officer 2nd Officer 3rd Officer Junior O…" at bounding box center [670, 182] width 802 height 45
click at [404, 185] on select "👉 Select Rank or Position Master Chief Officer 2nd Officer 3rd Officer Junior O…" at bounding box center [670, 189] width 802 height 34
drag, startPoint x: 654, startPoint y: 183, endPoint x: 588, endPoint y: 188, distance: 65.6
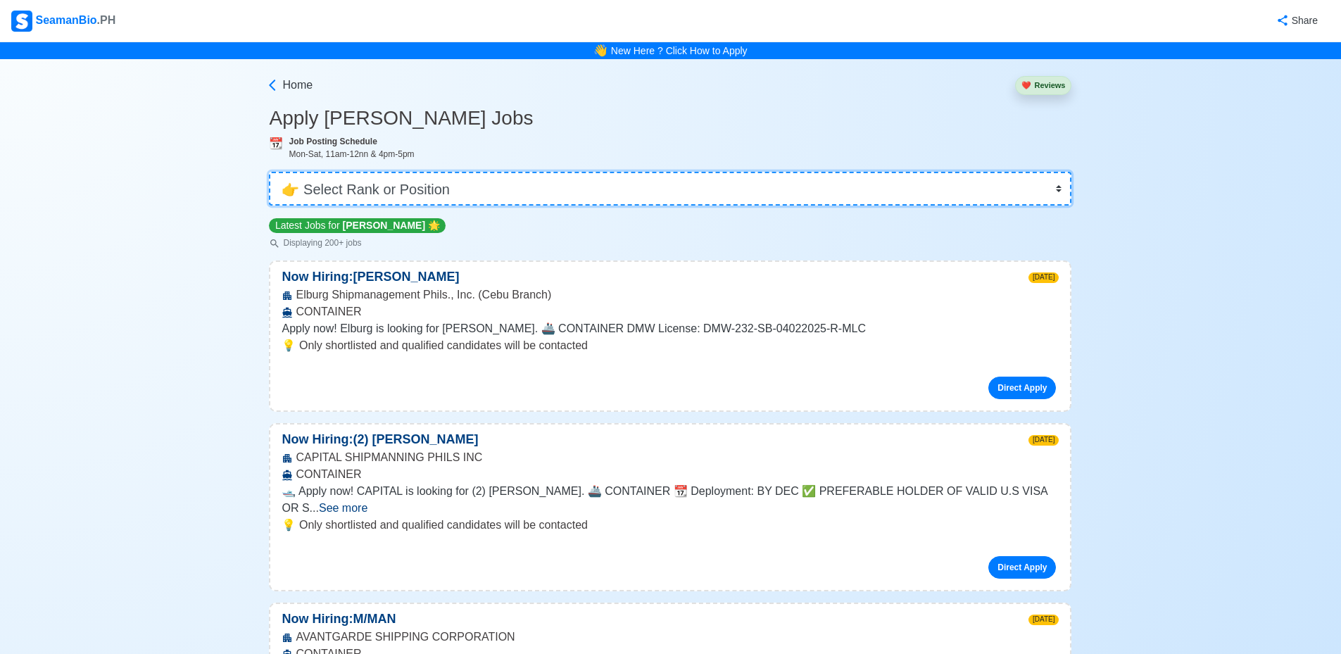
click at [650, 183] on select "👉 Select Rank or Position Master Chief Officer 2nd Officer 3rd Officer Junior O…" at bounding box center [670, 189] width 802 height 34
click at [565, 173] on select "👉 Select Rank or Position Master Chief Officer 2nd Officer 3rd Officer Junior O…" at bounding box center [670, 189] width 802 height 34
drag, startPoint x: 410, startPoint y: 191, endPoint x: 344, endPoint y: 184, distance: 66.5
click at [404, 191] on select "👉 Select Rank or Position Master Chief Officer 2nd Officer 3rd Officer Junior O…" at bounding box center [670, 189] width 802 height 34
click at [341, 184] on select "👉 Select Rank or Position Master Chief Officer 2nd Officer 3rd Officer Junior O…" at bounding box center [670, 189] width 802 height 34
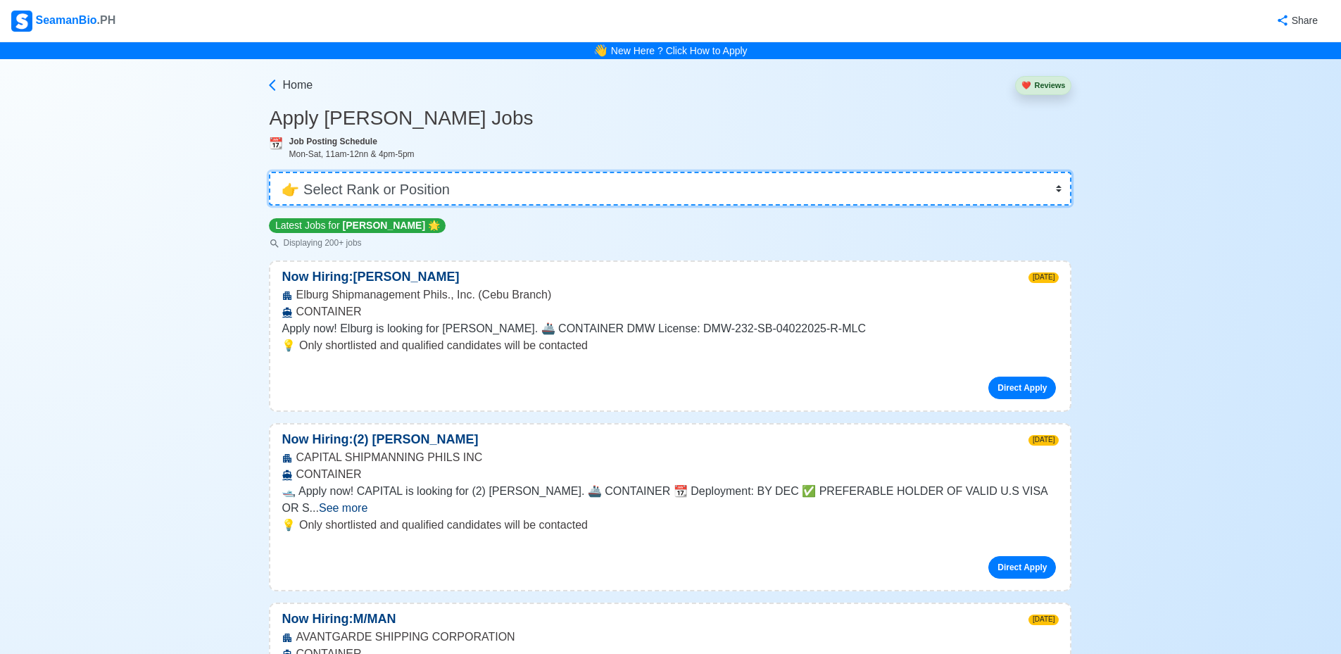
click at [358, 196] on select "👉 Select Rank or Position Master Chief Officer 2nd Officer 3rd Officer Junior O…" at bounding box center [670, 189] width 802 height 34
click at [357, 196] on select "👉 Select Rank or Position Master Chief Officer 2nd Officer 3rd Officer Junior O…" at bounding box center [670, 189] width 802 height 34
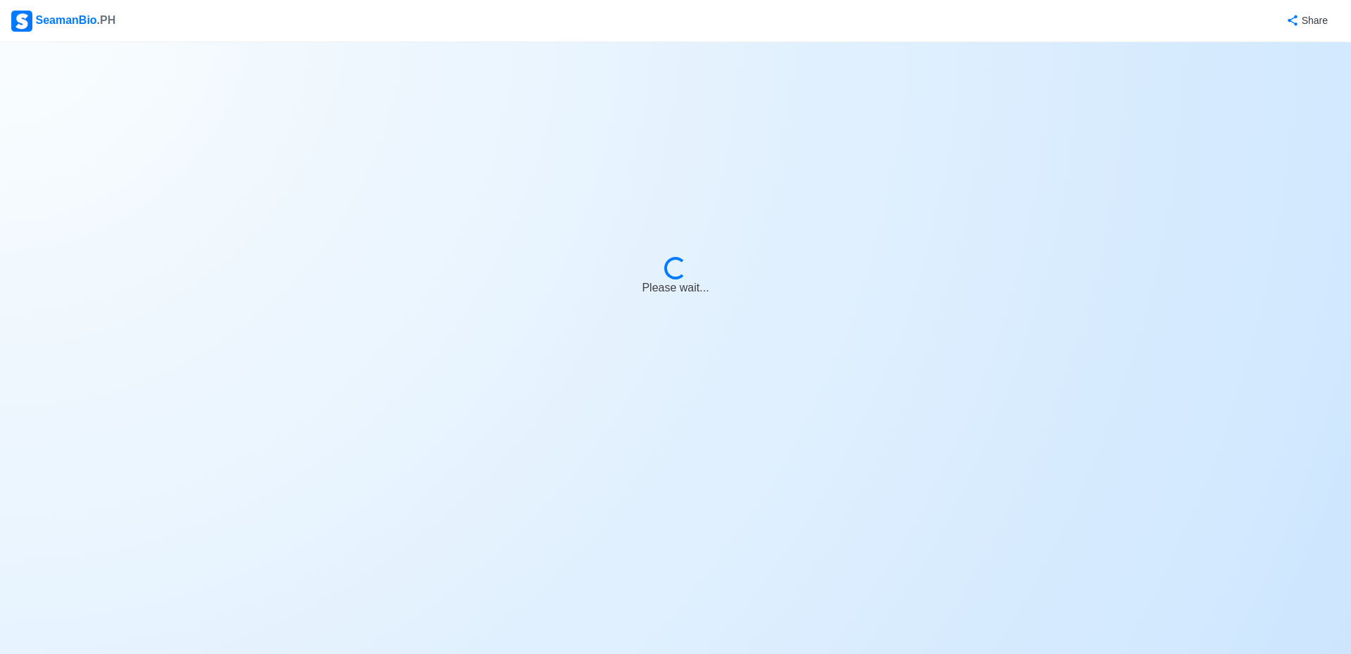
select select "Messman"
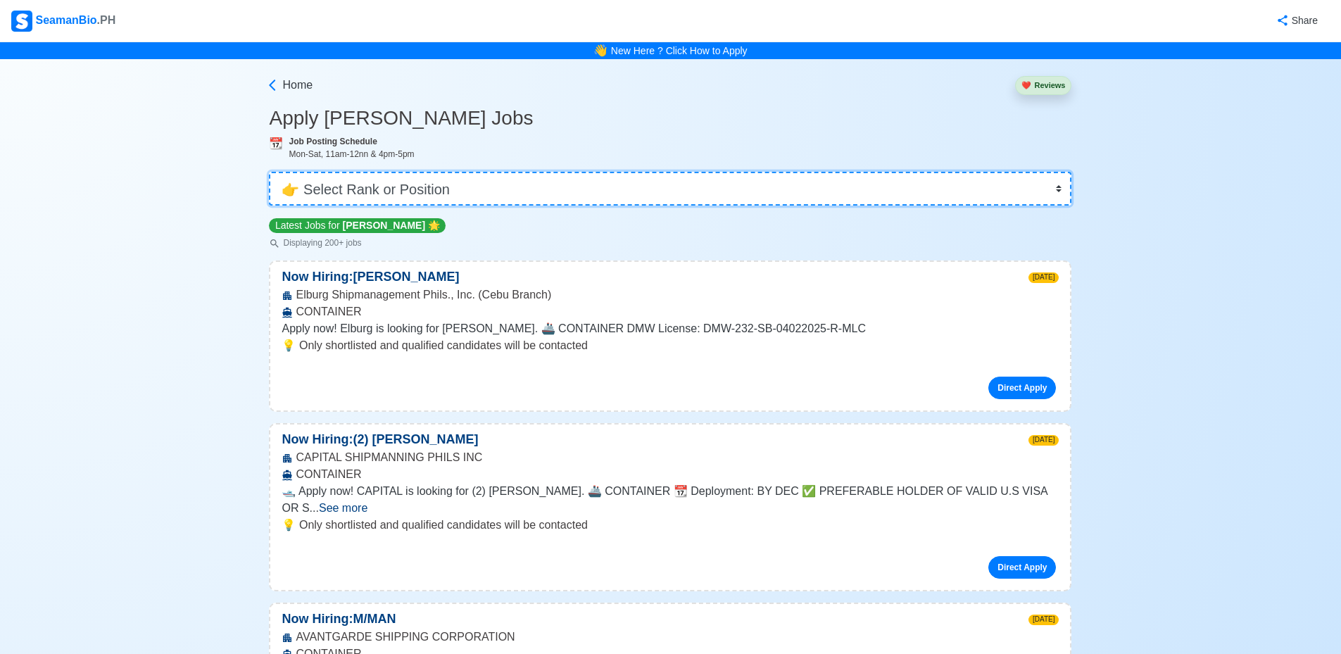
click at [452, 184] on select "👉 Select Rank or Position Master Chief Officer 2nd Officer 3rd Officer Junior O…" at bounding box center [670, 189] width 802 height 34
click at [642, 188] on select "👉 Select Rank or Position Master Chief Officer 2nd Officer 3rd Officer Junior O…" at bounding box center [670, 189] width 802 height 34
click at [282, 88] on link "Home" at bounding box center [288, 85] width 47 height 17
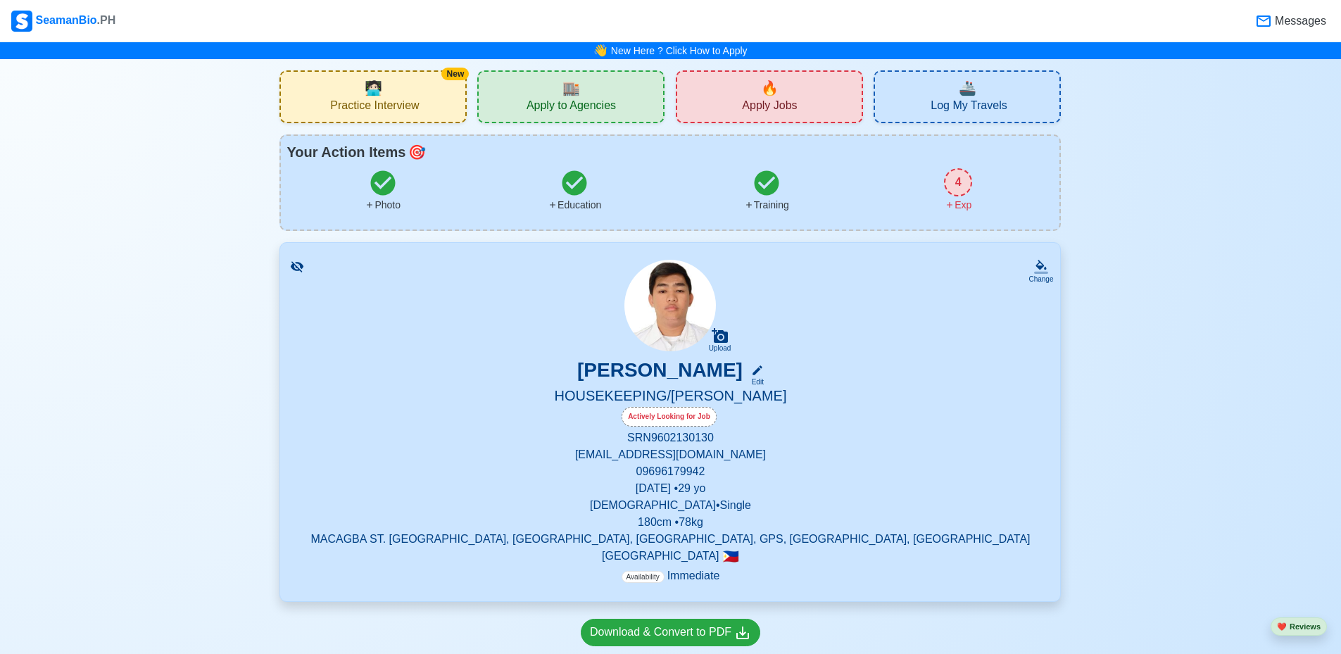
click at [815, 100] on div "🔥 Apply Jobs" at bounding box center [769, 96] width 187 height 53
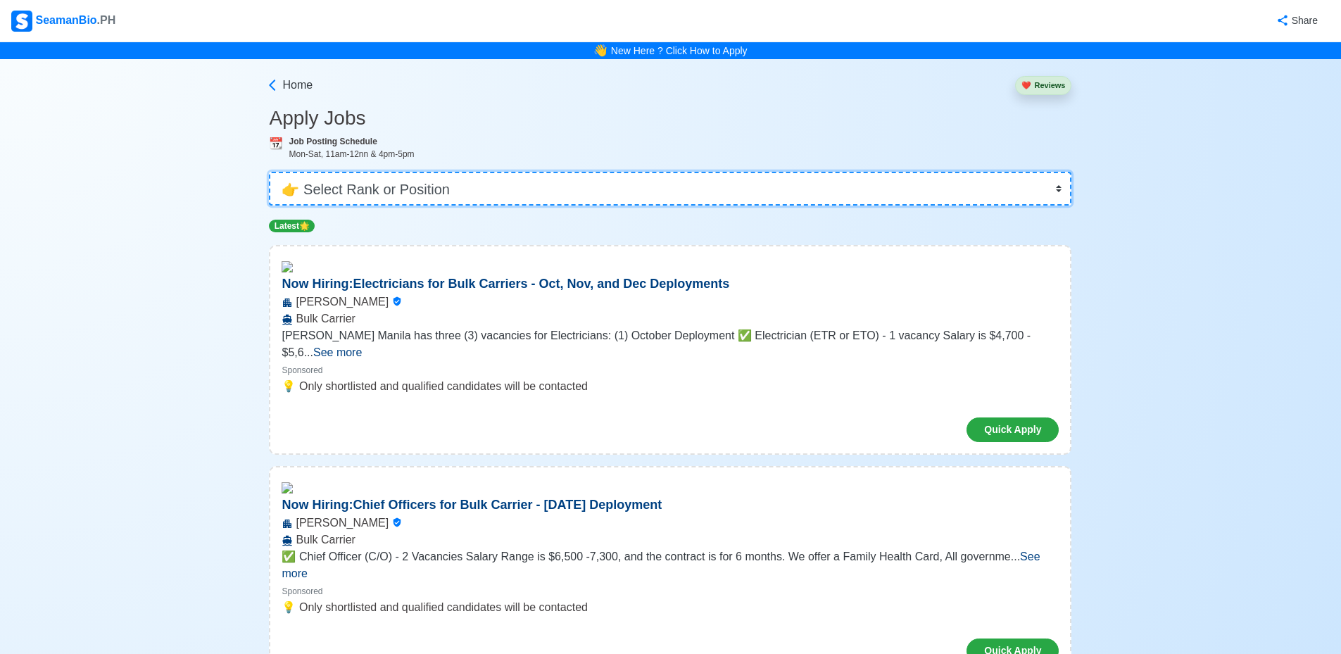
click at [420, 182] on select "👉 Select Rank or Position Master Chief Officer 2nd Officer 3rd Officer Junior O…" at bounding box center [670, 189] width 802 height 34
click at [465, 191] on select "👉 Select Rank or Position Master Chief Officer 2nd Officer 3rd Officer Junior O…" at bounding box center [670, 189] width 802 height 34
select select "Gas Engineer"
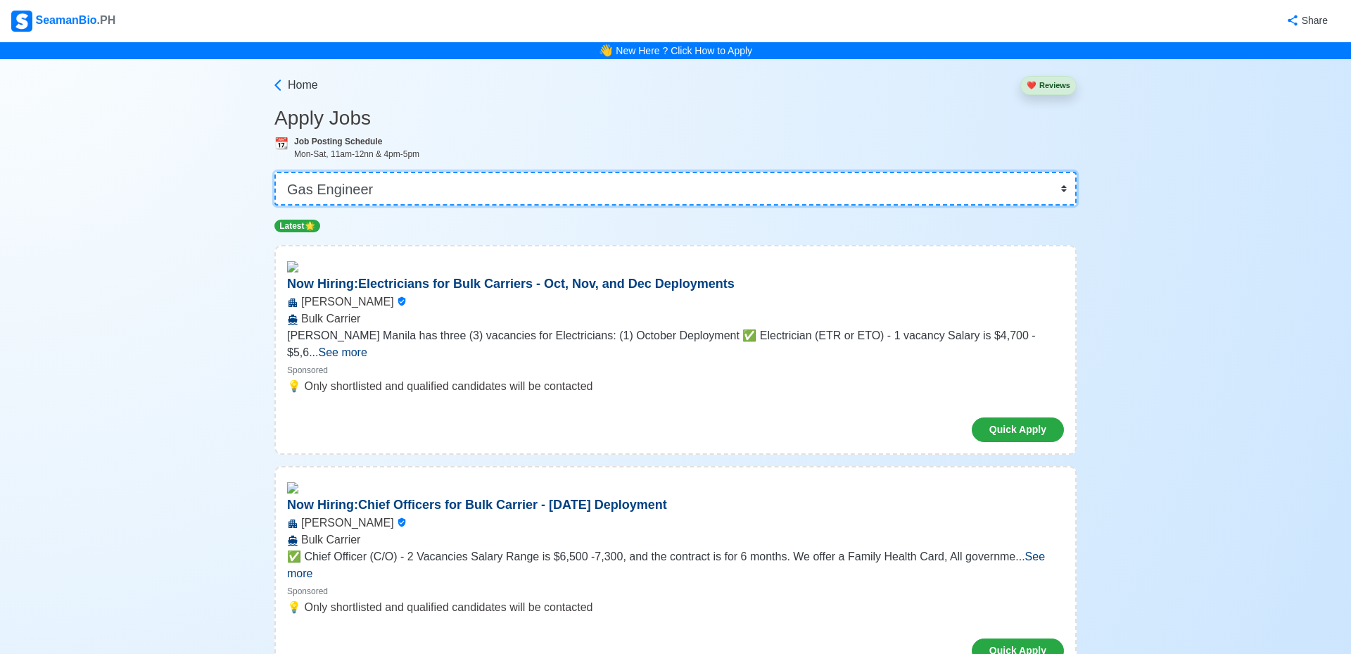
click at [469, 184] on select "👉 Select Rank or Position Master Chief Officer 2nd Officer 3rd Officer Junior O…" at bounding box center [676, 189] width 802 height 34
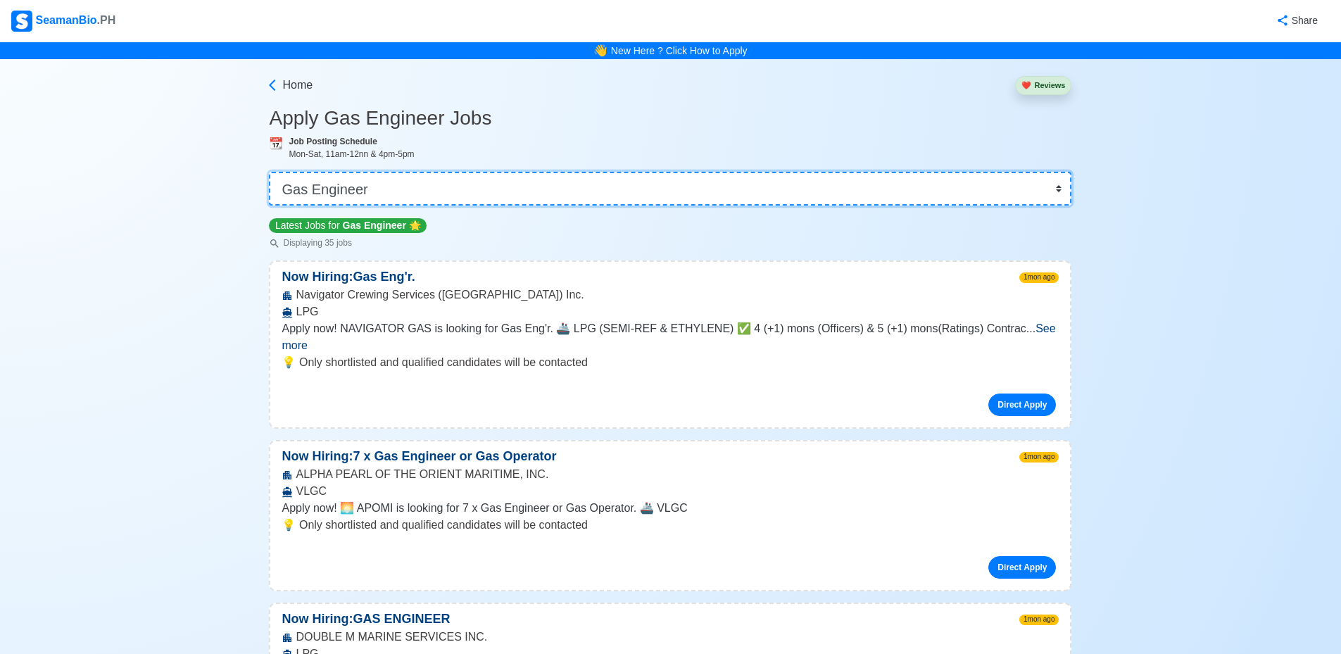
click at [473, 195] on select "👉 Select Rank or Position Master Chief Officer 2nd Officer 3rd Officer Junior O…" at bounding box center [670, 189] width 802 height 34
click at [474, 196] on select "👉 Select Rank or Position Master Chief Officer 2nd Officer 3rd Officer Junior O…" at bounding box center [670, 189] width 802 height 34
drag, startPoint x: 284, startPoint y: 82, endPoint x: 272, endPoint y: 84, distance: 12.2
click at [284, 83] on span "Home" at bounding box center [297, 85] width 30 height 17
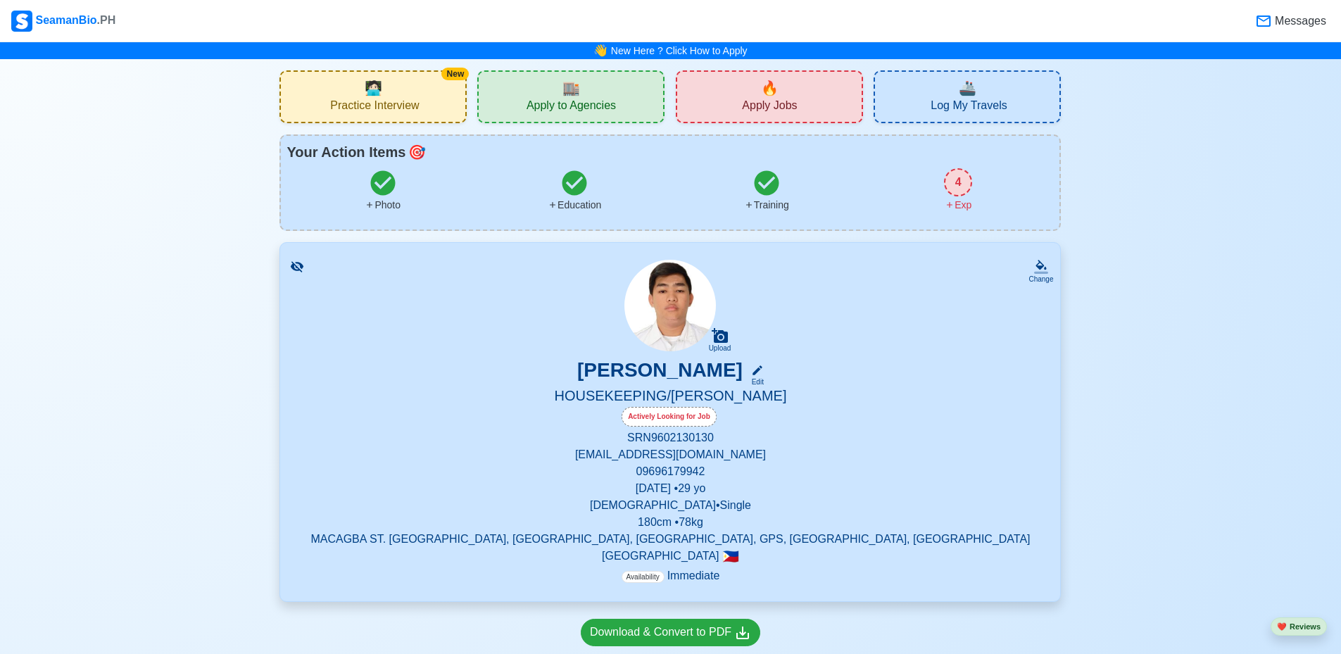
click at [769, 103] on span "Apply Jobs" at bounding box center [769, 108] width 55 height 18
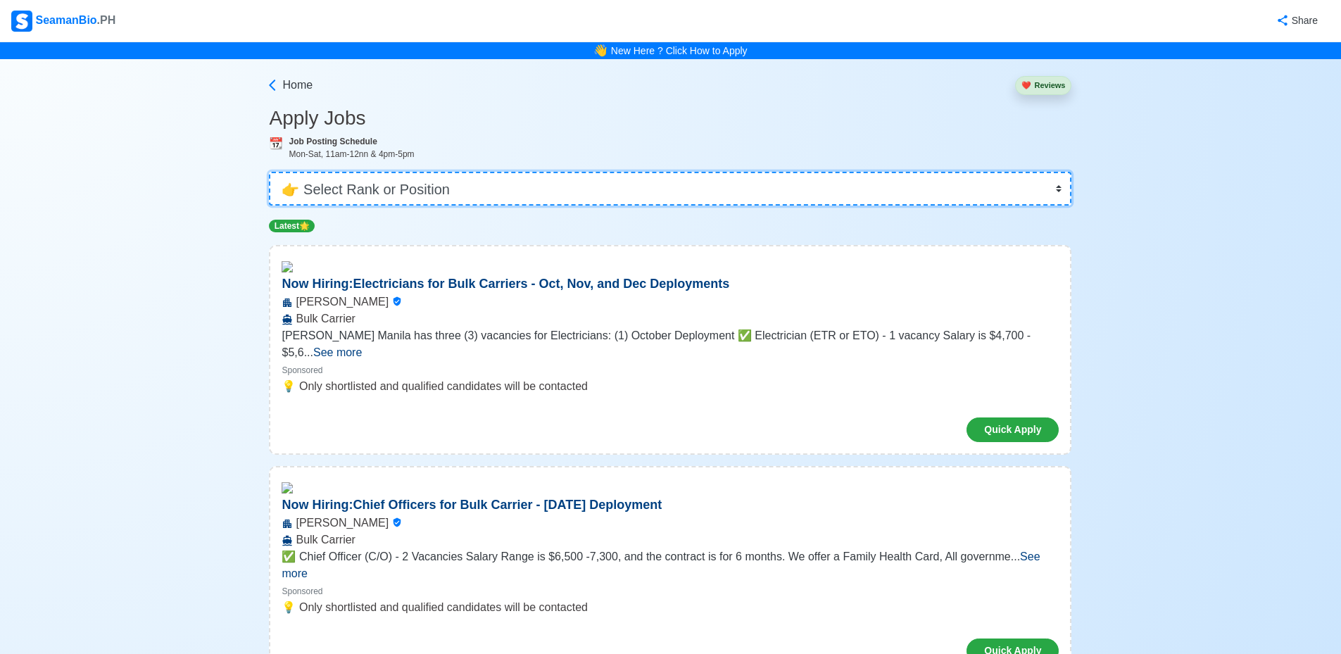
click at [441, 194] on select "👉 Select Rank or Position Master Chief Officer 2nd Officer 3rd Officer Junior O…" at bounding box center [670, 189] width 802 height 34
select select "[PERSON_NAME]"
click at [274, 172] on select "👉 Select Rank or Position Master Chief Officer 2nd Officer 3rd Officer Junior O…" at bounding box center [670, 189] width 802 height 34
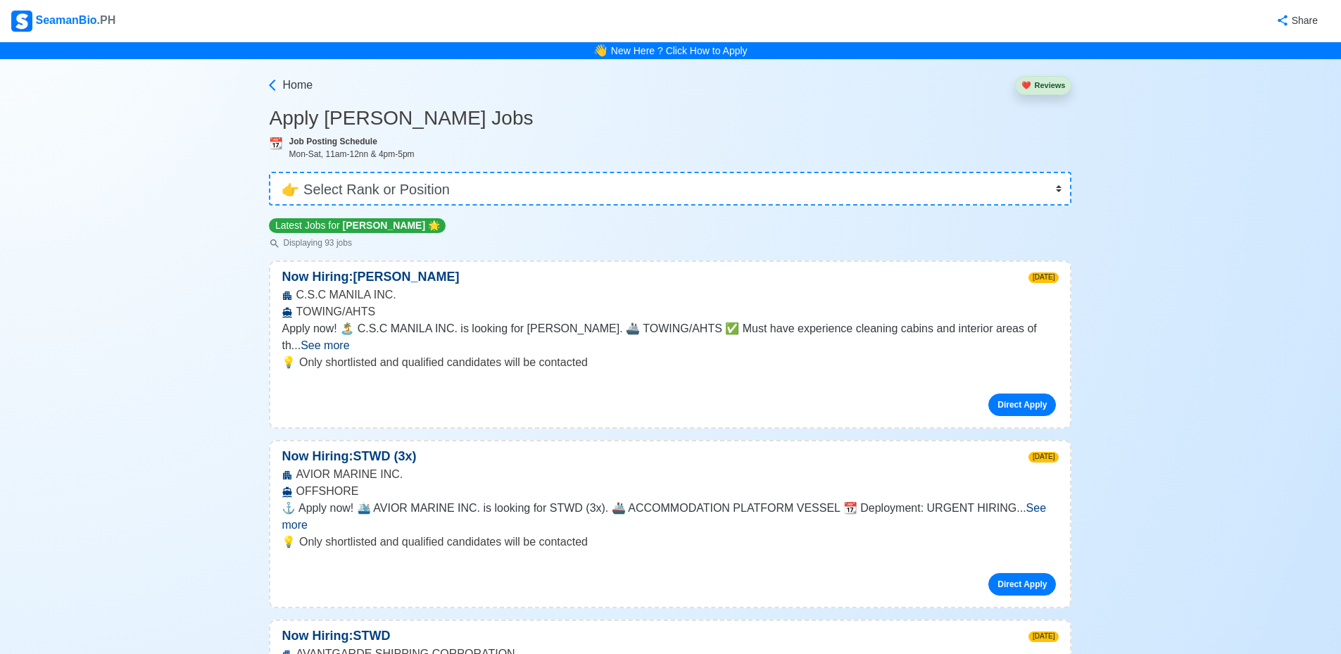
click at [349, 339] on span "See more" at bounding box center [325, 345] width 49 height 12
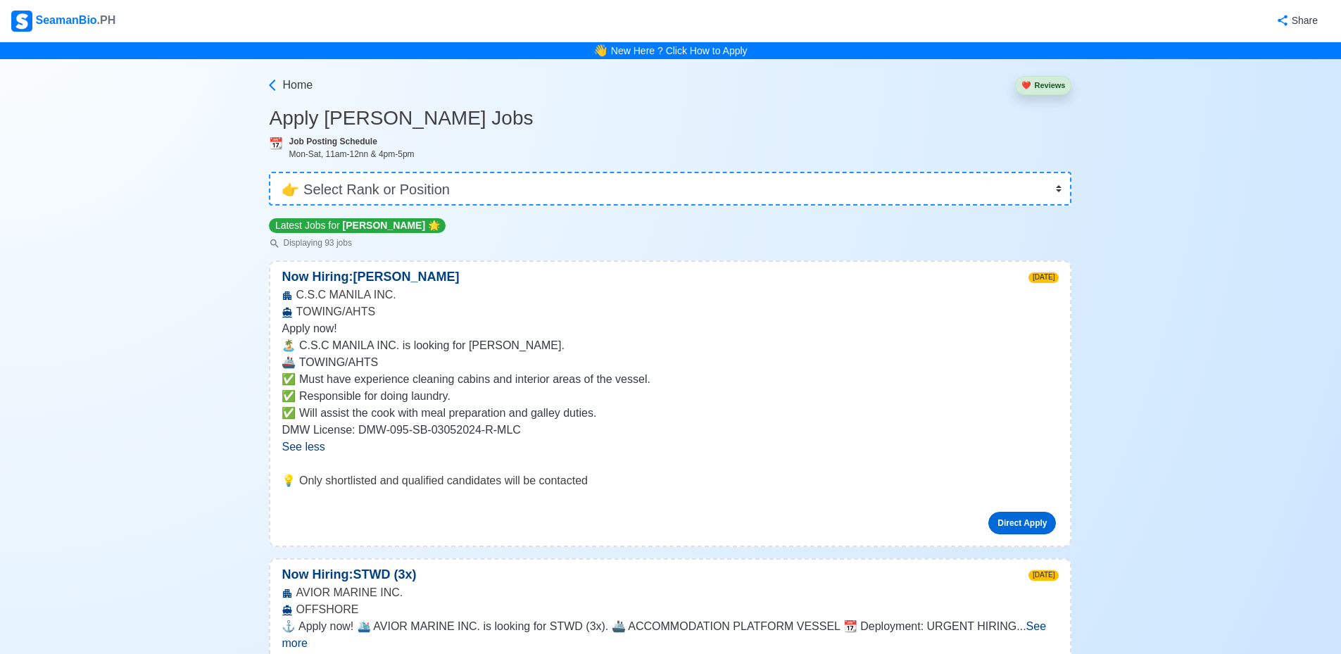
click at [1007, 522] on link "Direct Apply" at bounding box center [1022, 523] width 68 height 23
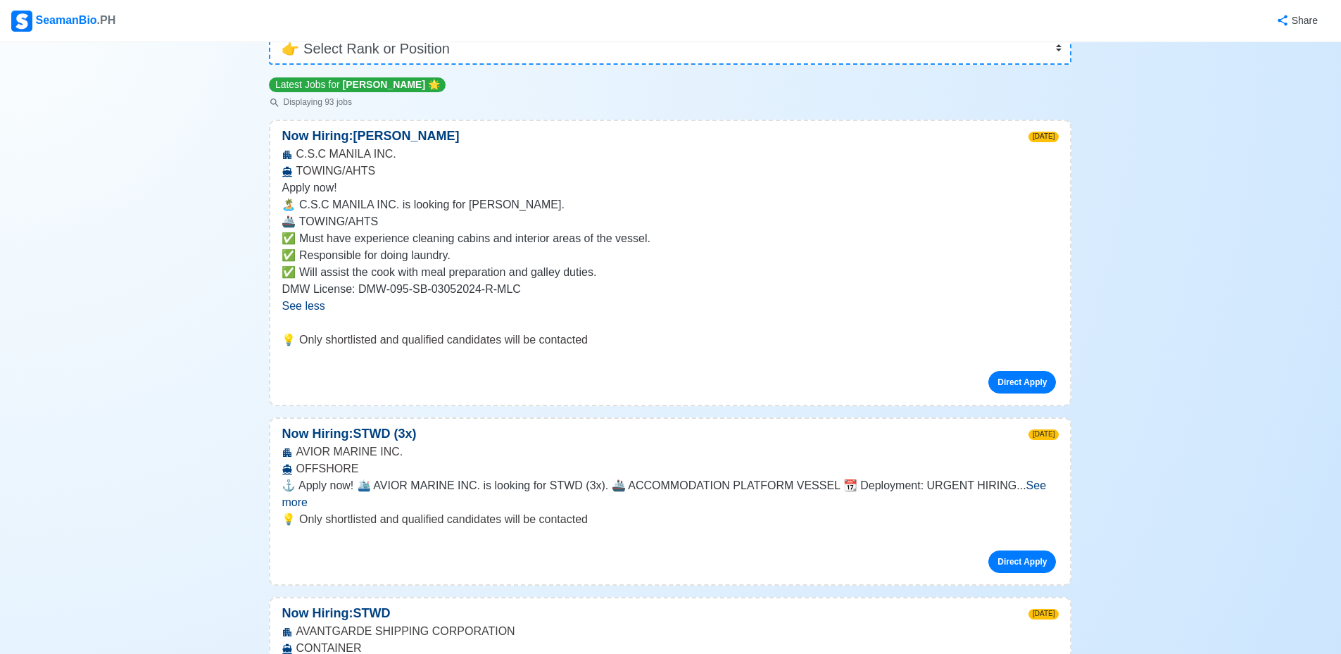
click at [702, 334] on p "💡 Only shortlisted and qualified candidates will be contacted" at bounding box center [670, 340] width 777 height 17
click at [1026, 385] on link "Direct Apply" at bounding box center [1022, 382] width 68 height 23
click at [310, 307] on span "See less" at bounding box center [303, 306] width 43 height 12
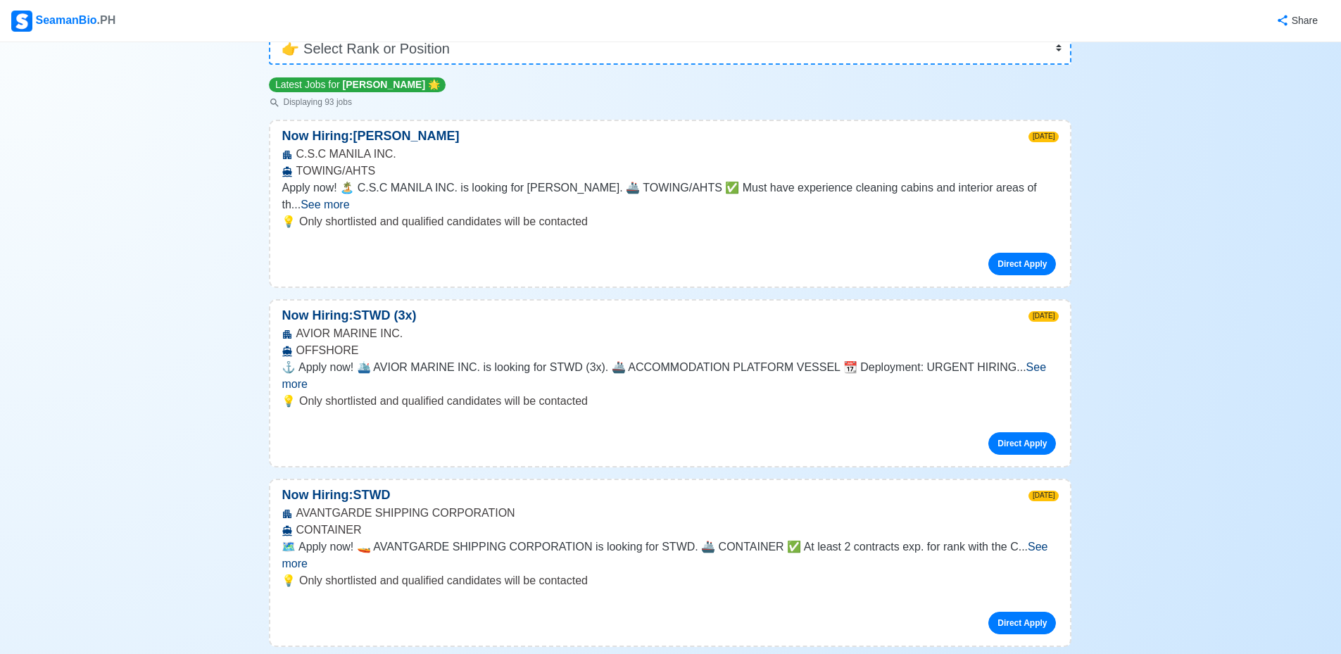
click at [1025, 361] on span "See more" at bounding box center [664, 375] width 764 height 29
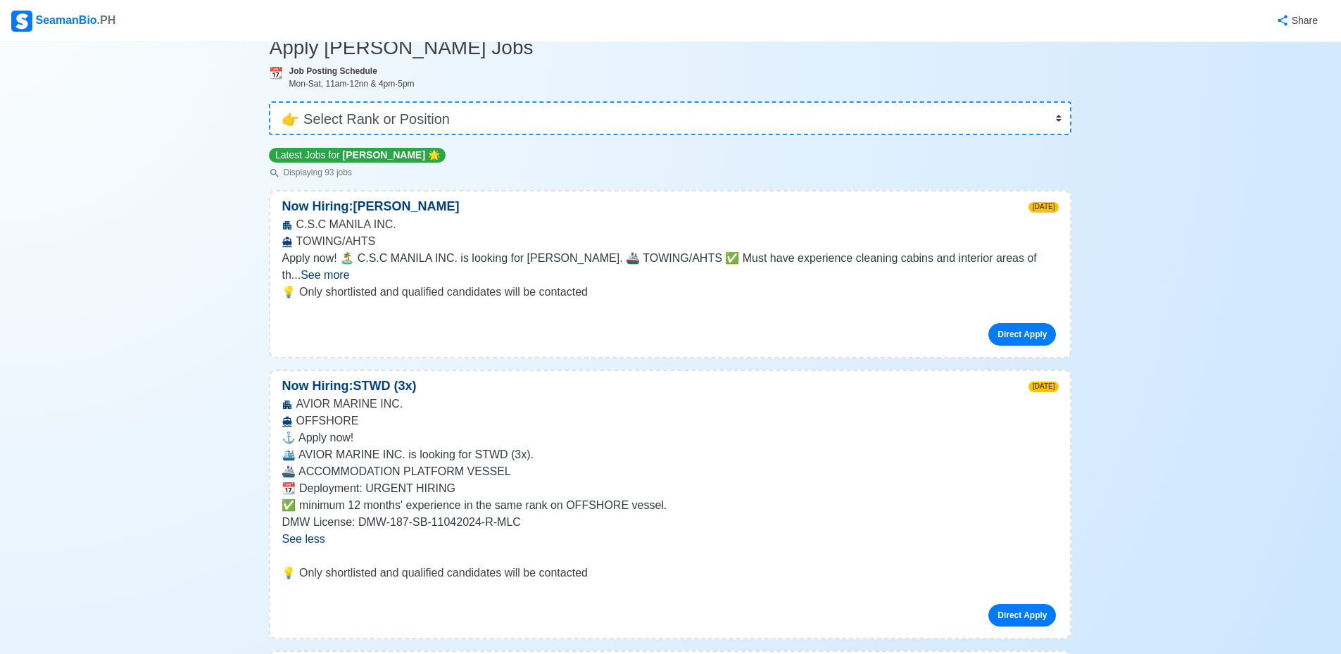
scroll to position [0, 0]
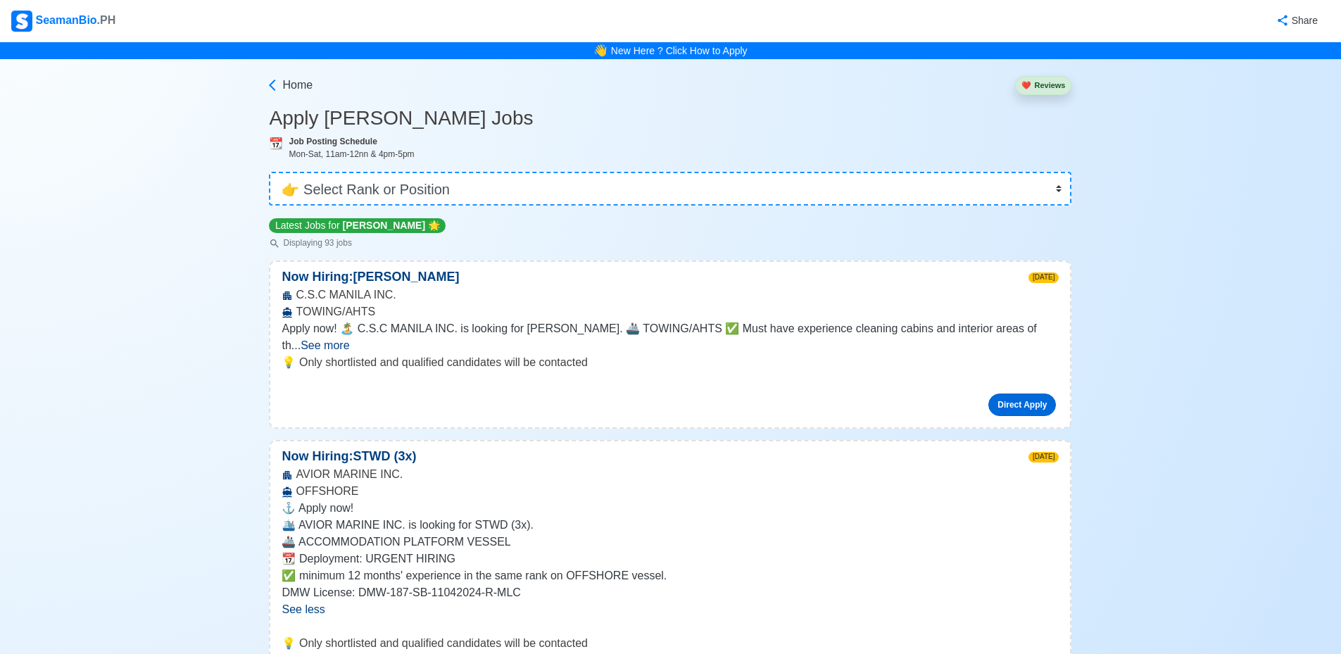
click at [1021, 393] on link "Direct Apply" at bounding box center [1022, 404] width 68 height 23
click at [1016, 393] on link "Direct Apply" at bounding box center [1022, 404] width 68 height 23
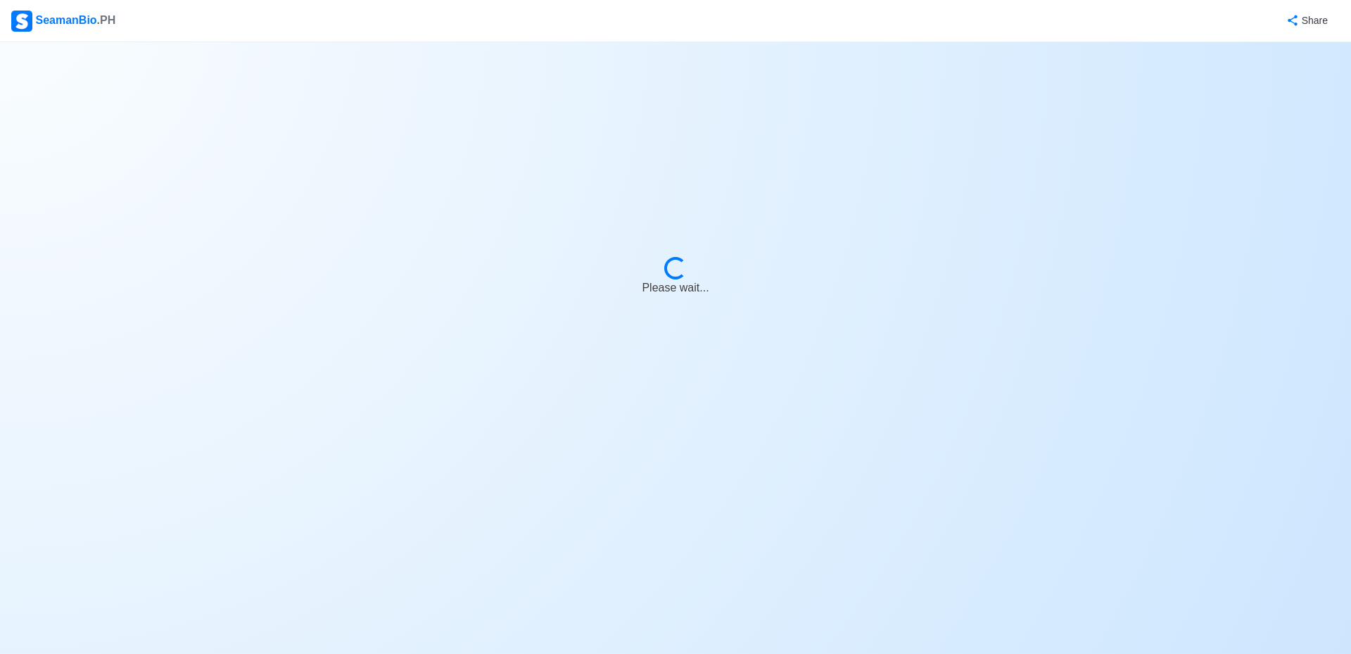
select select "[PERSON_NAME]"
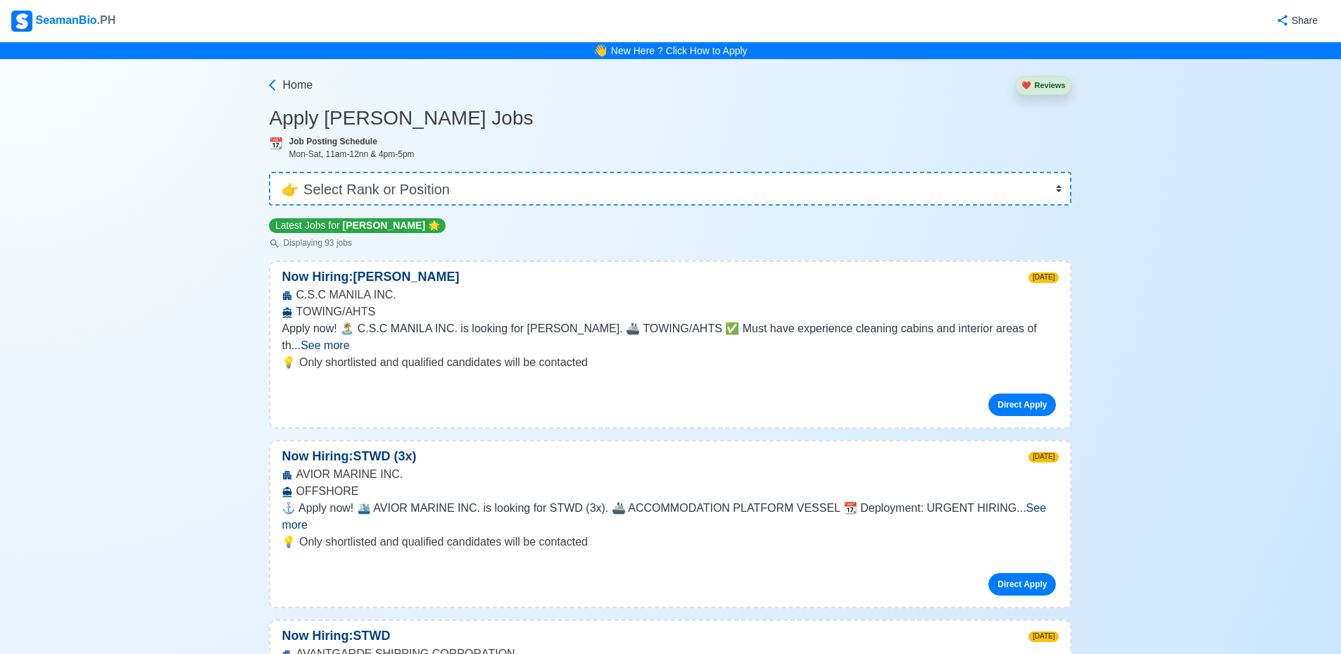
click at [349, 339] on span "See more" at bounding box center [325, 345] width 49 height 12
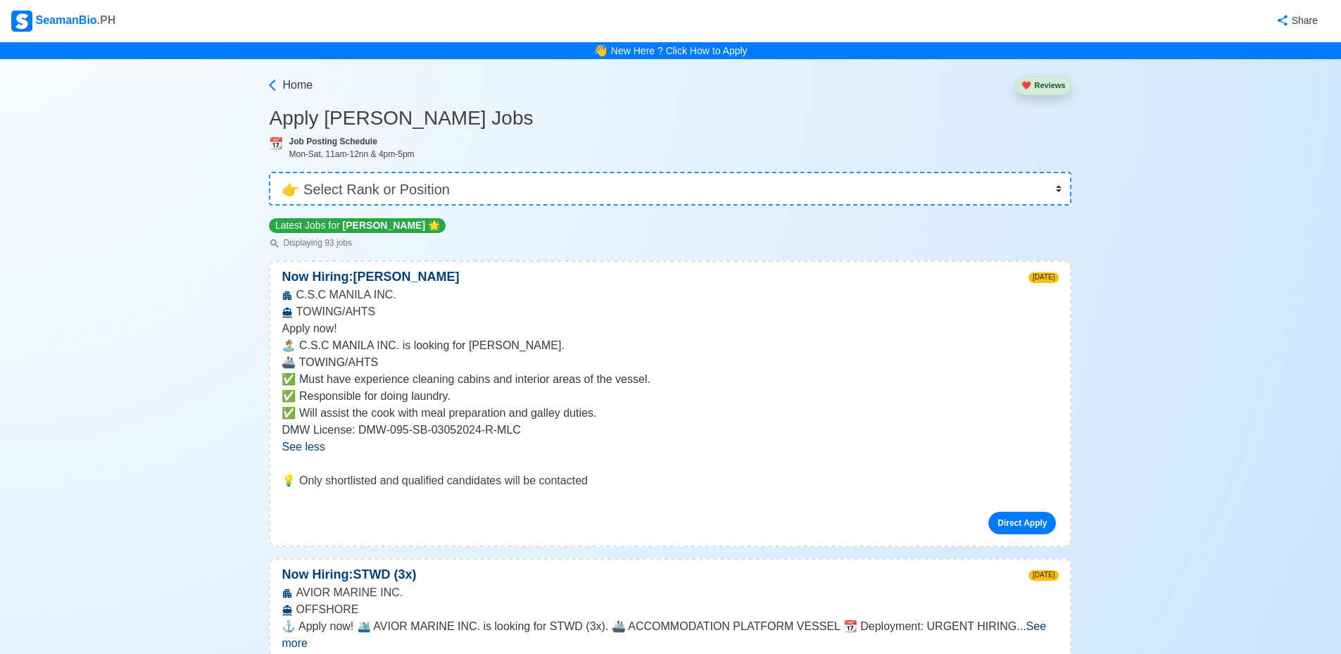
scroll to position [211, 0]
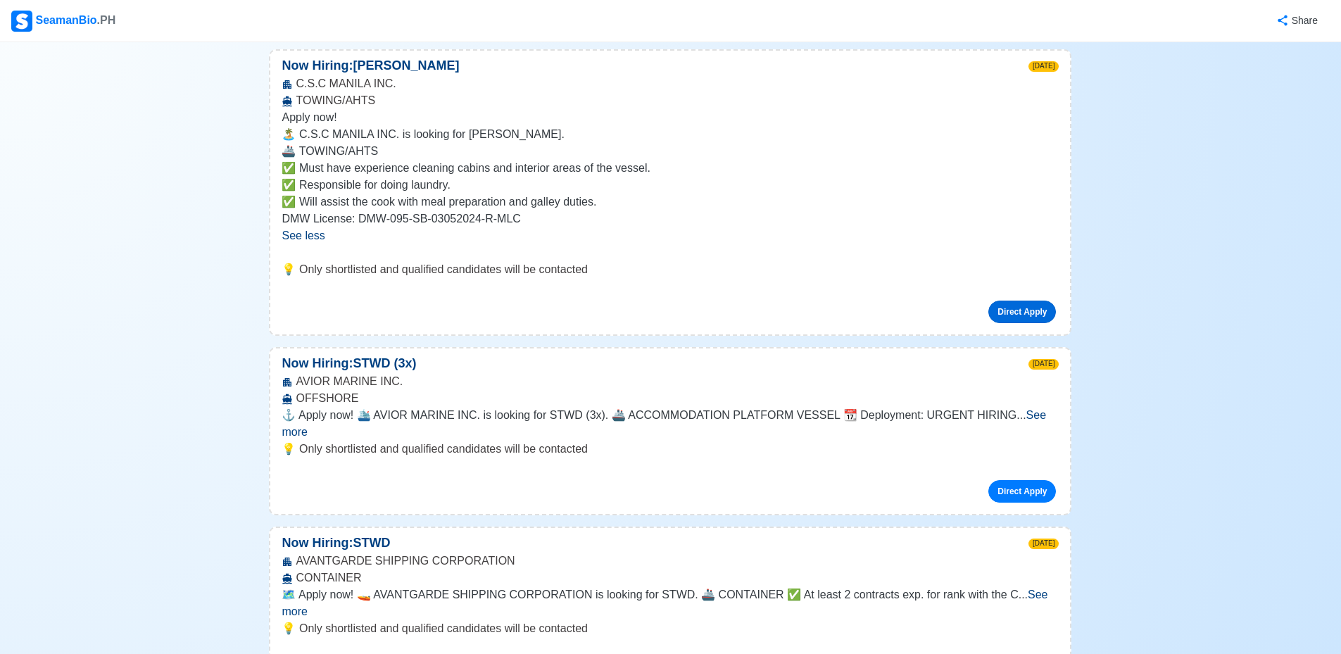
click at [1014, 313] on link "Direct Apply" at bounding box center [1022, 312] width 68 height 23
click at [1028, 310] on link "Direct Apply" at bounding box center [1022, 312] width 68 height 23
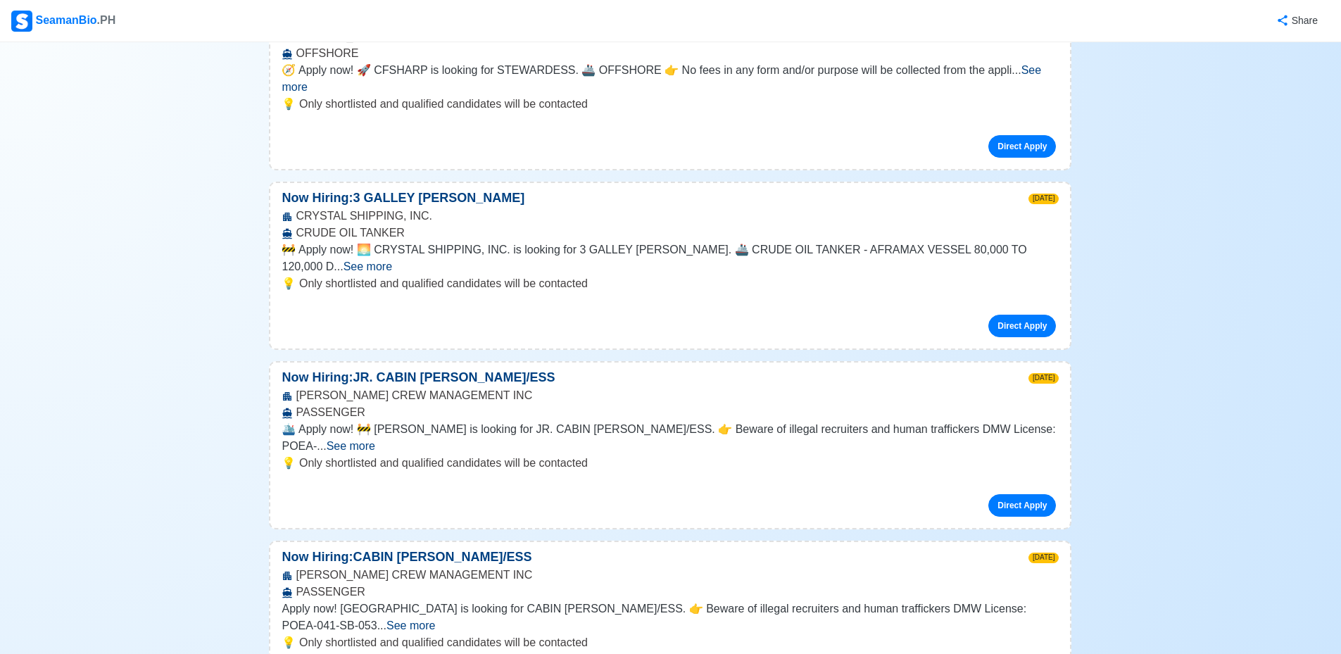
scroll to position [1056, 0]
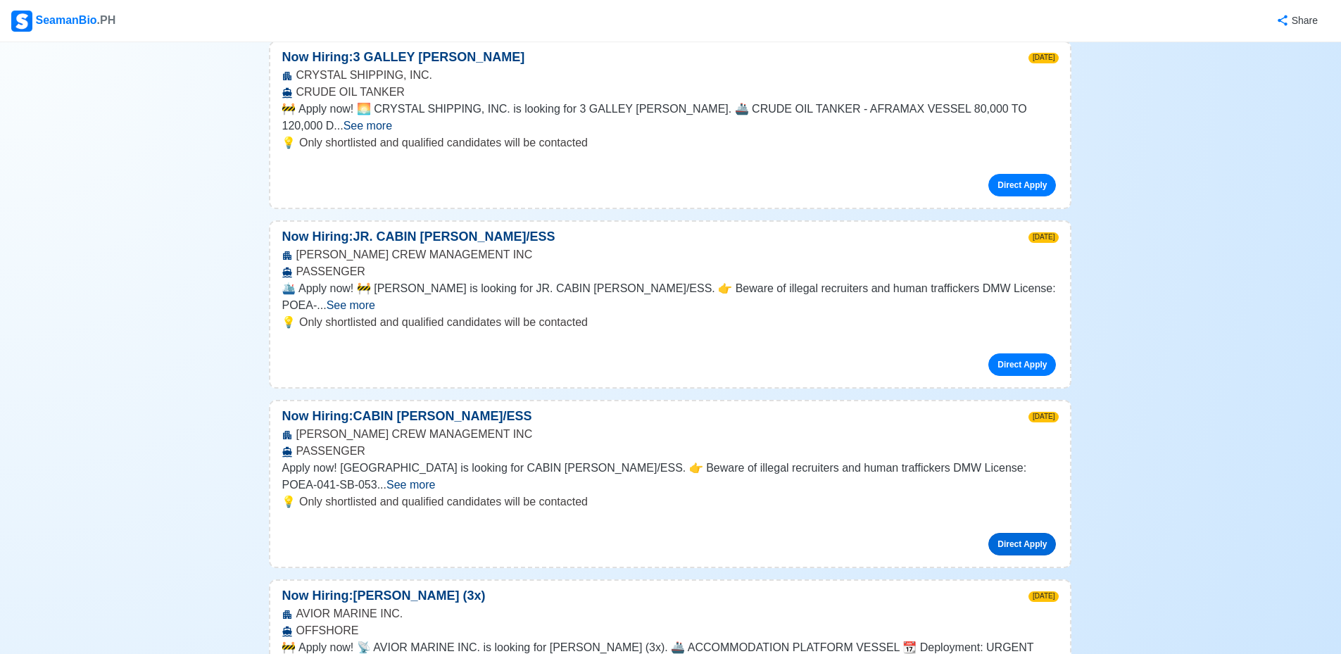
click at [1021, 533] on link "Direct Apply" at bounding box center [1022, 544] width 68 height 23
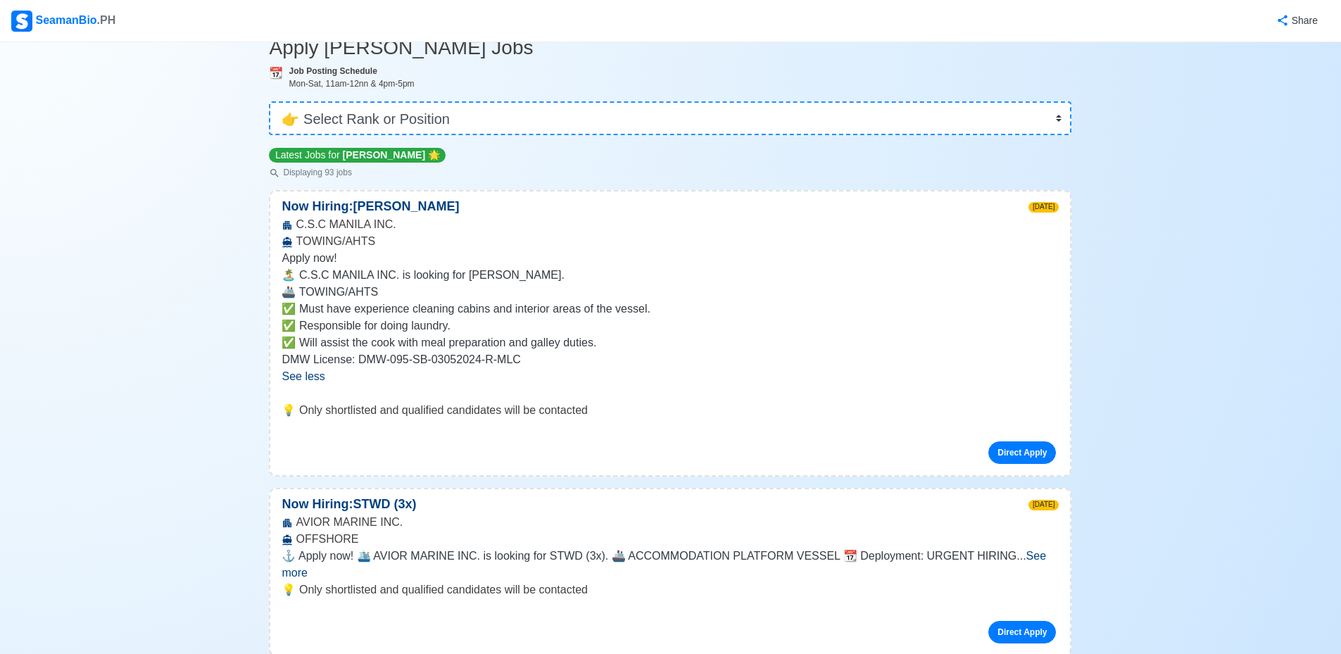
scroll to position [0, 0]
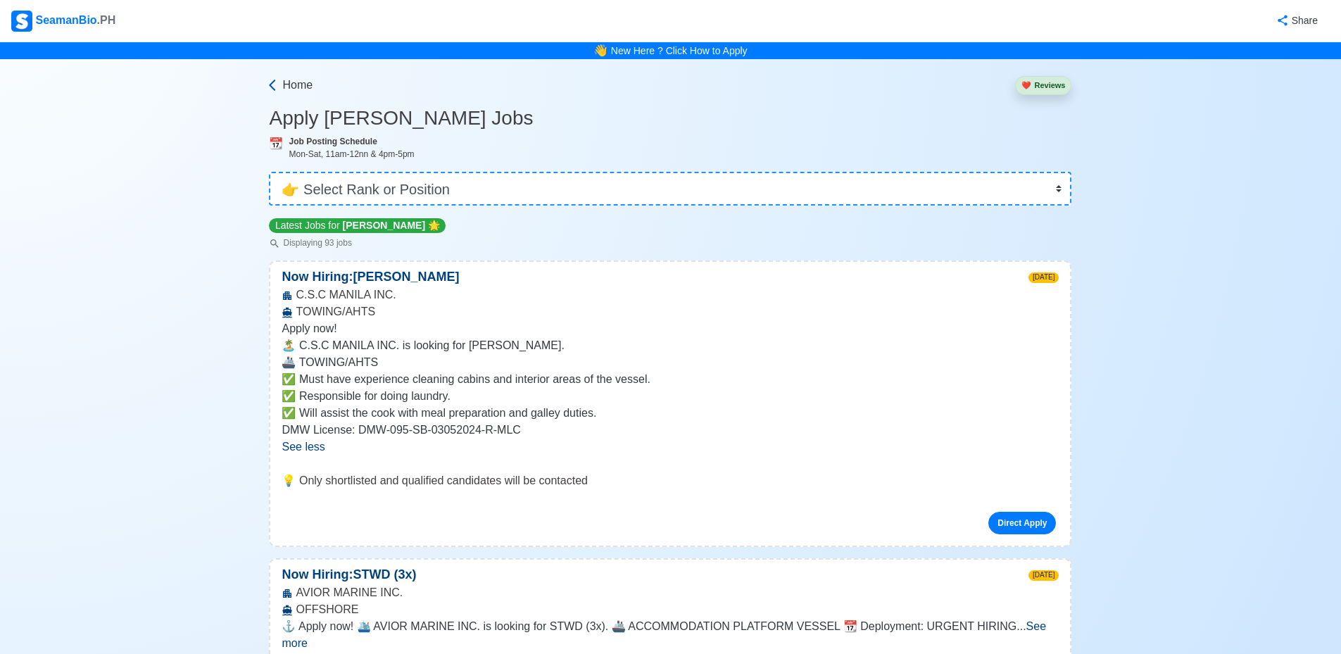
click at [282, 85] on span "Home" at bounding box center [297, 85] width 30 height 17
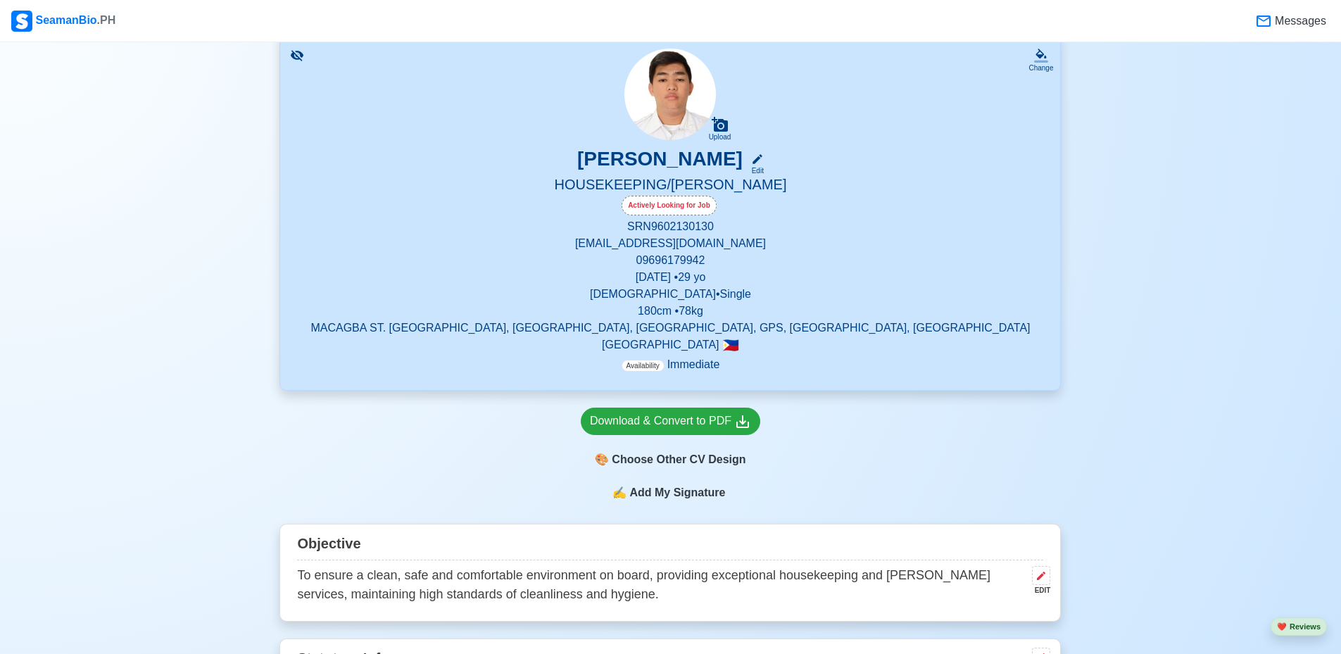
scroll to position [141, 0]
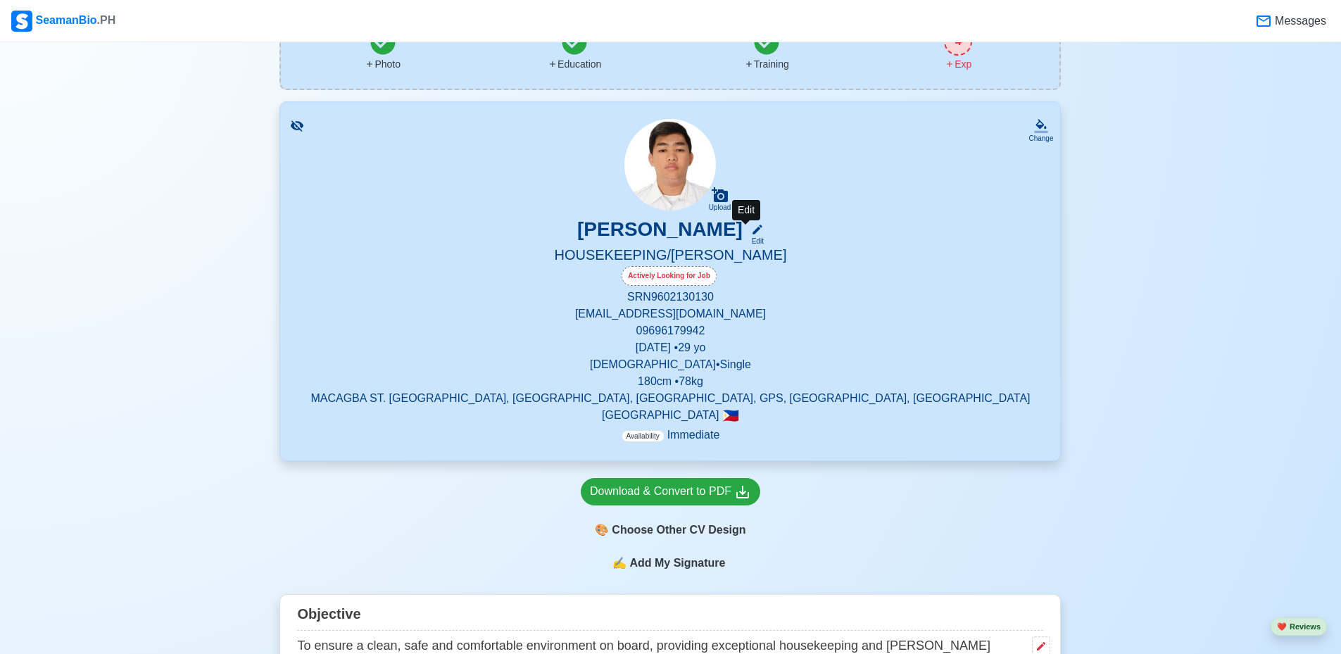
click at [752, 232] on icon at bounding box center [757, 230] width 10 height 10
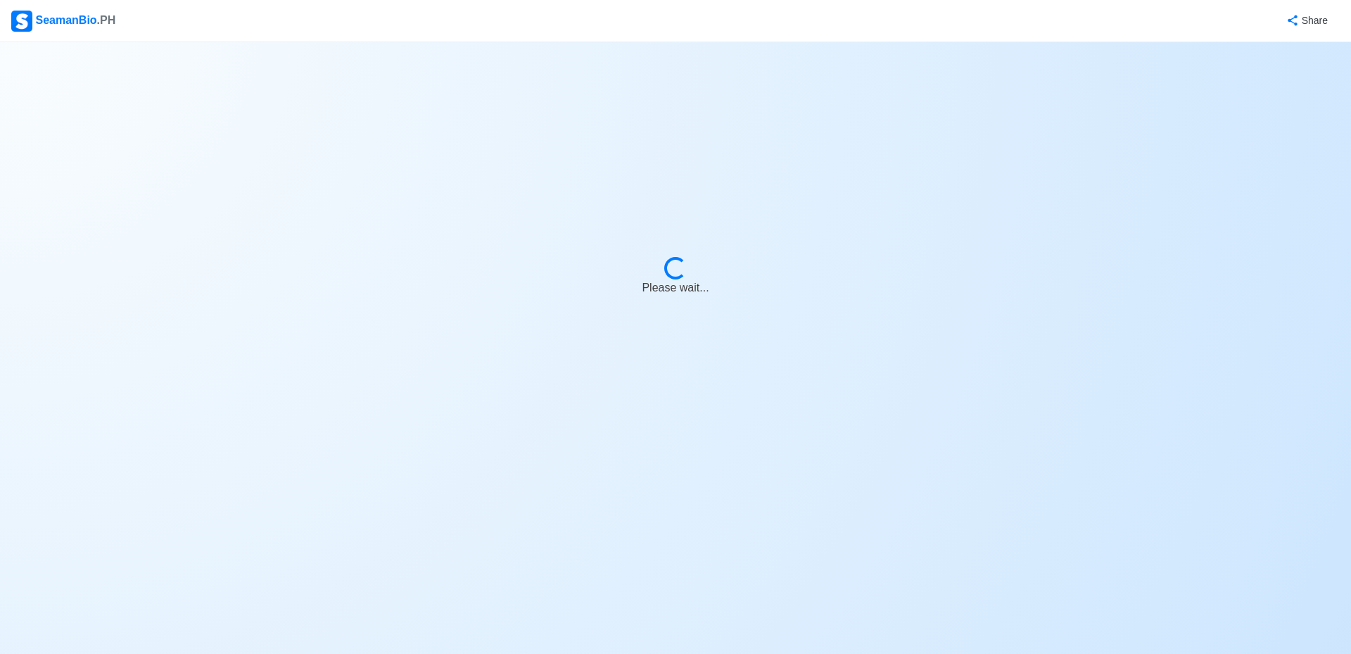
select select "Actively Looking for Job"
select select "Visible for Hiring"
select select "Single"
select select "[DEMOGRAPHIC_DATA]"
select select "PH"
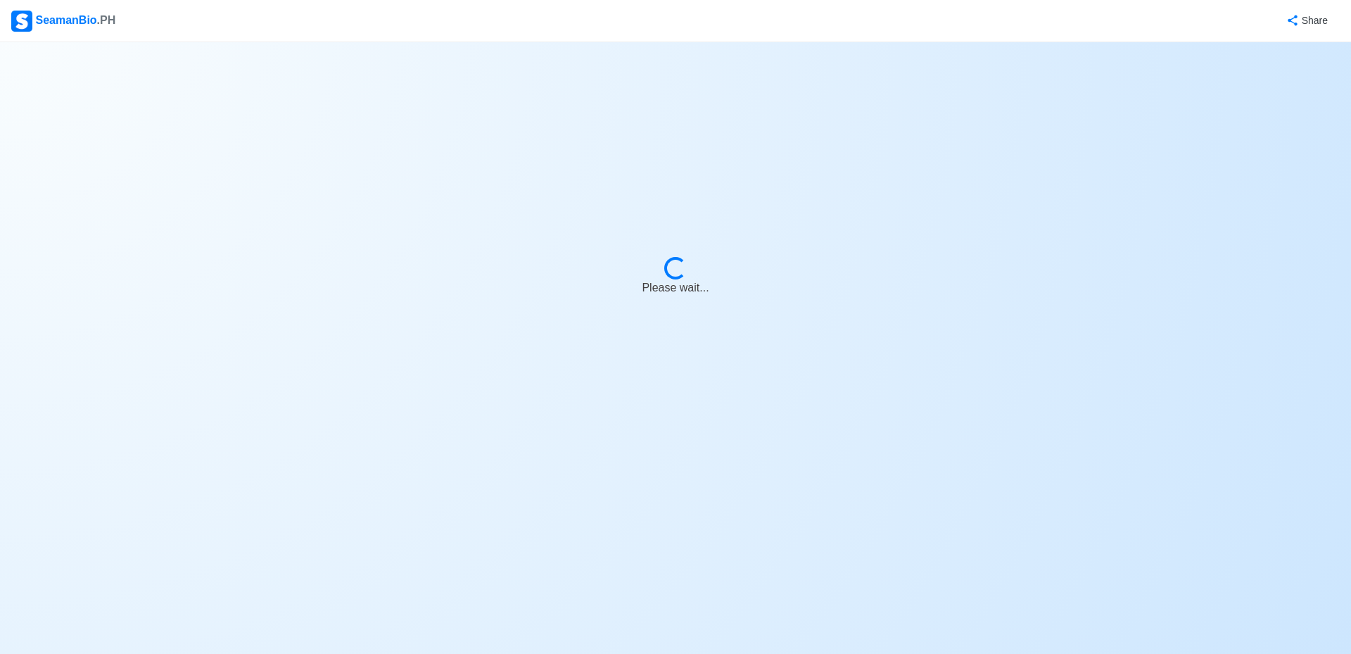
select select "4102416000000"
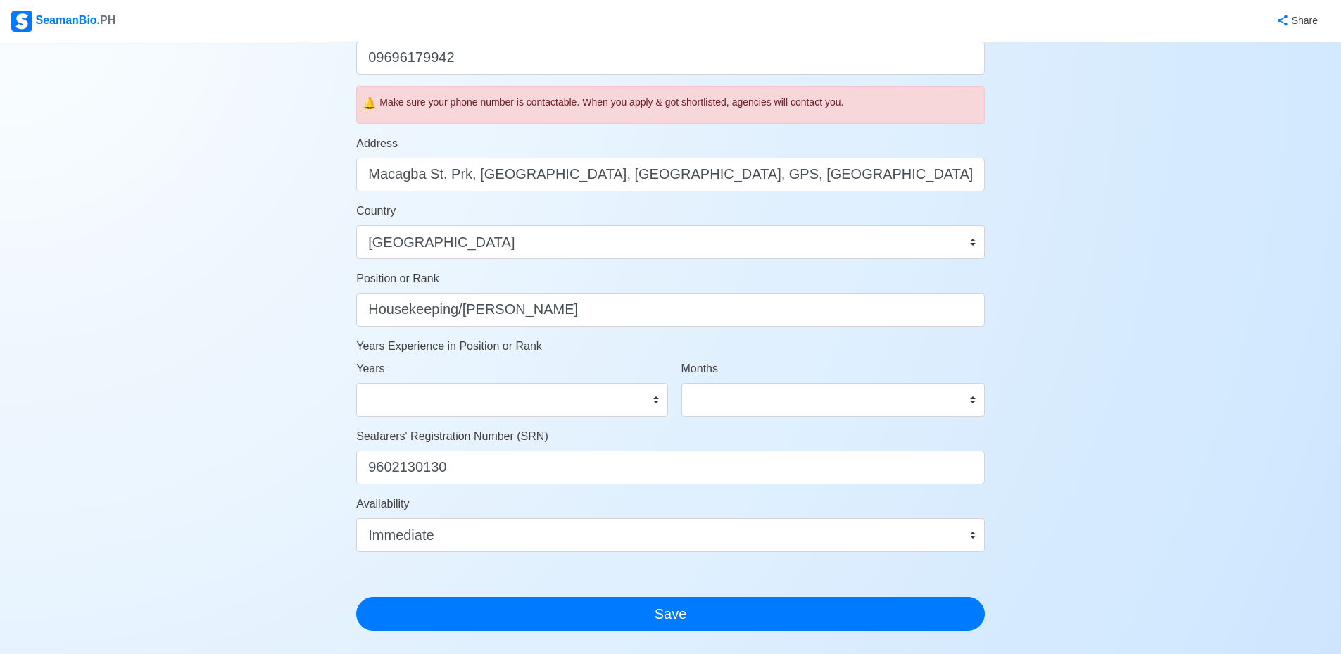
scroll to position [633, 0]
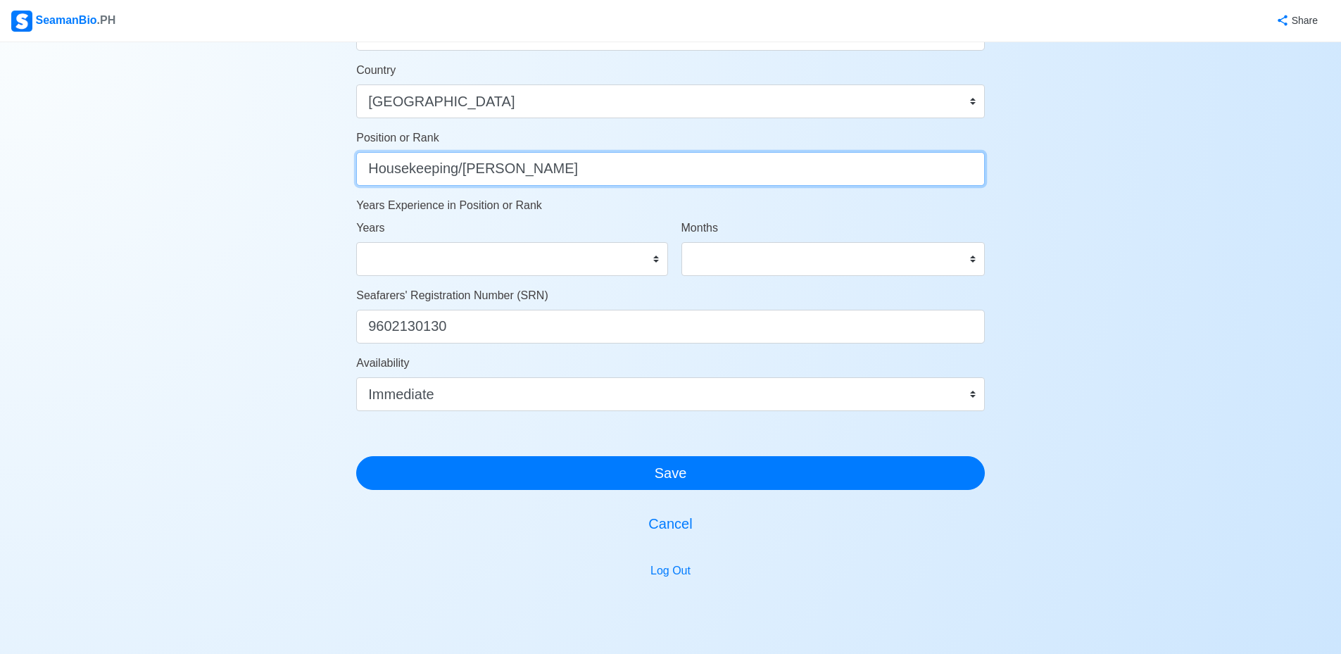
drag, startPoint x: 567, startPoint y: 174, endPoint x: 253, endPoint y: 167, distance: 314.7
click at [247, 167] on div "Account Setup 🗂️ Your Job Status Onboard Actively Looking for Job Not Looking f…" at bounding box center [670, 44] width 1341 height 1271
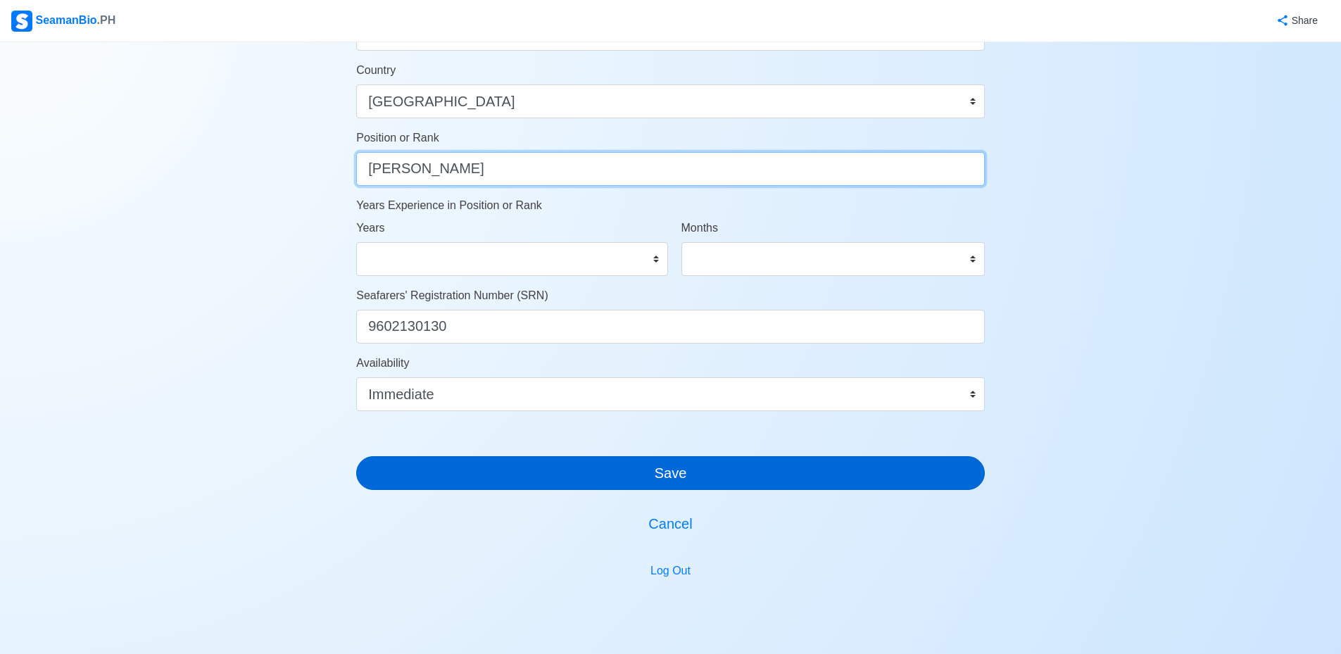
type input "[PERSON_NAME]"
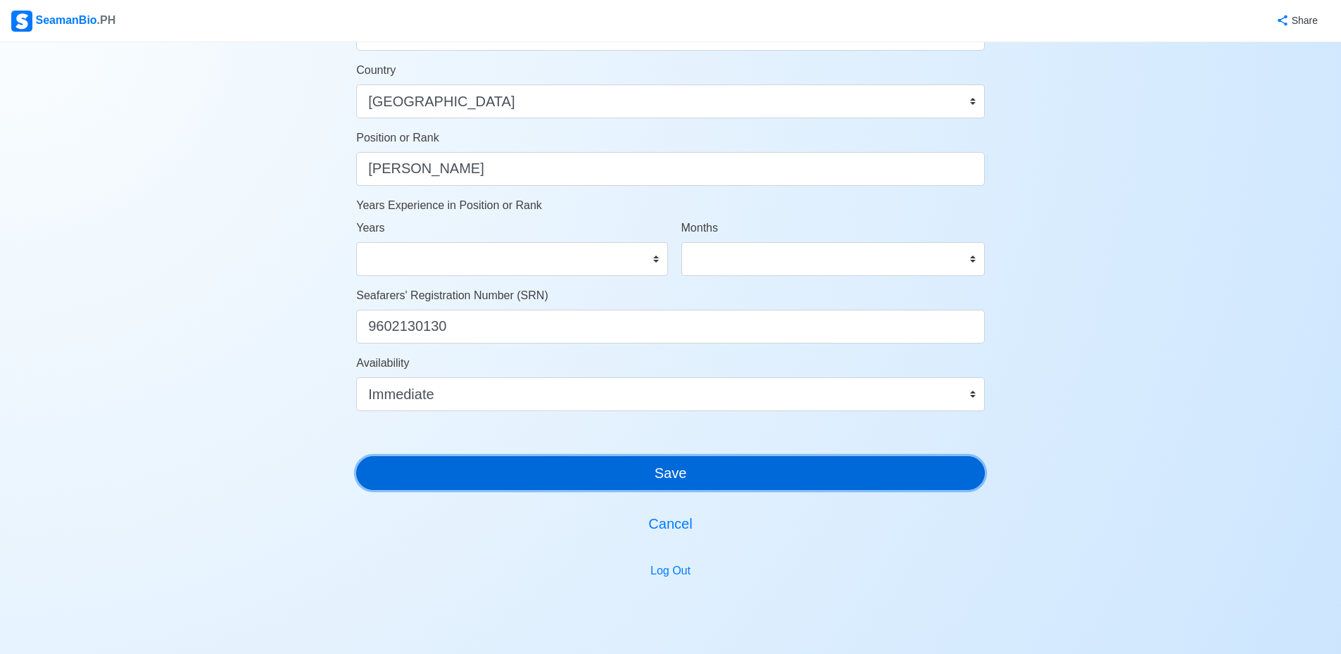
click at [724, 475] on button "Save" at bounding box center [670, 473] width 629 height 34
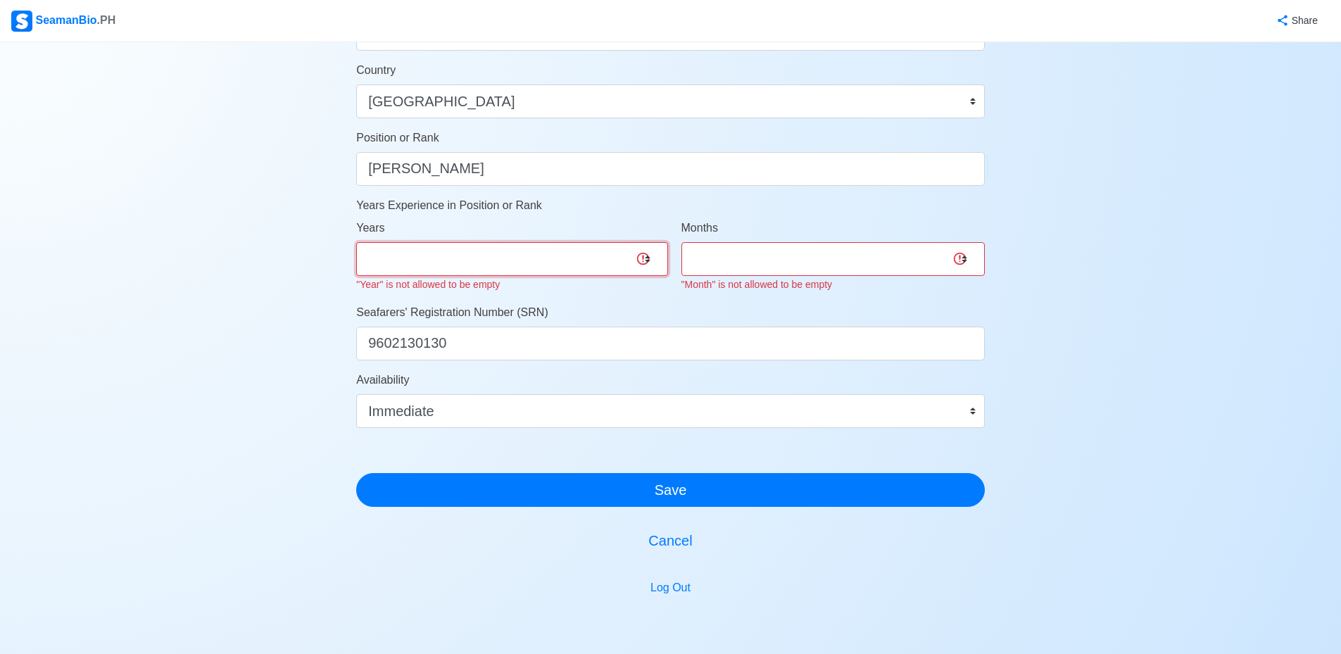
drag, startPoint x: 534, startPoint y: 244, endPoint x: 537, endPoint y: 252, distance: 8.5
click at [534, 246] on select "0 1 2 3 4 5 6 7 8 9 10 11 12 13 14 15 16 17 18 19 20 21 22 23 24 25 26 27 28 29…" at bounding box center [511, 259] width 311 height 34
select select "0"
click at [356, 242] on select "0 1 2 3 4 5 6 7 8 9 10 11 12 13 14 15 16 17 18 19 20 21 22 23 24 25 26 27 28 29…" at bounding box center [511, 259] width 311 height 34
click at [795, 253] on select "0 1 2 3 4 5 6 7 8 9 10 11" at bounding box center [832, 259] width 303 height 34
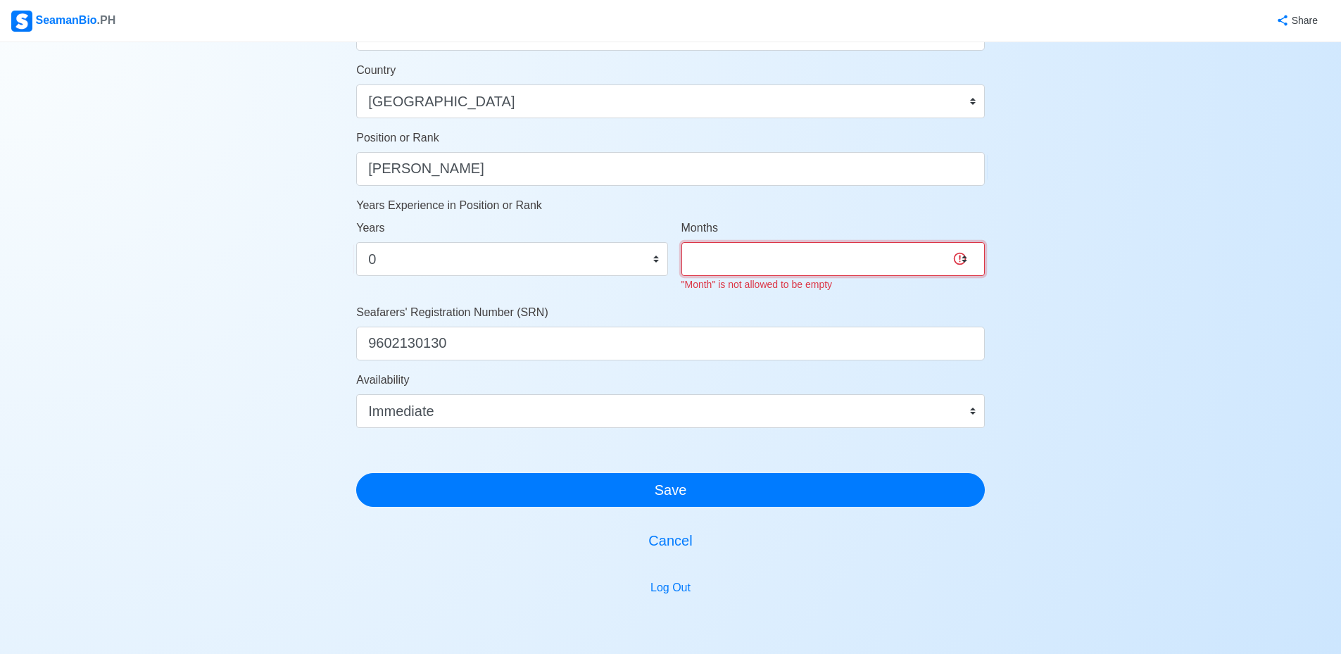
select select "0"
click at [681, 242] on select "0 1 2 3 4 5 6 7 8 9 10 11" at bounding box center [832, 259] width 303 height 34
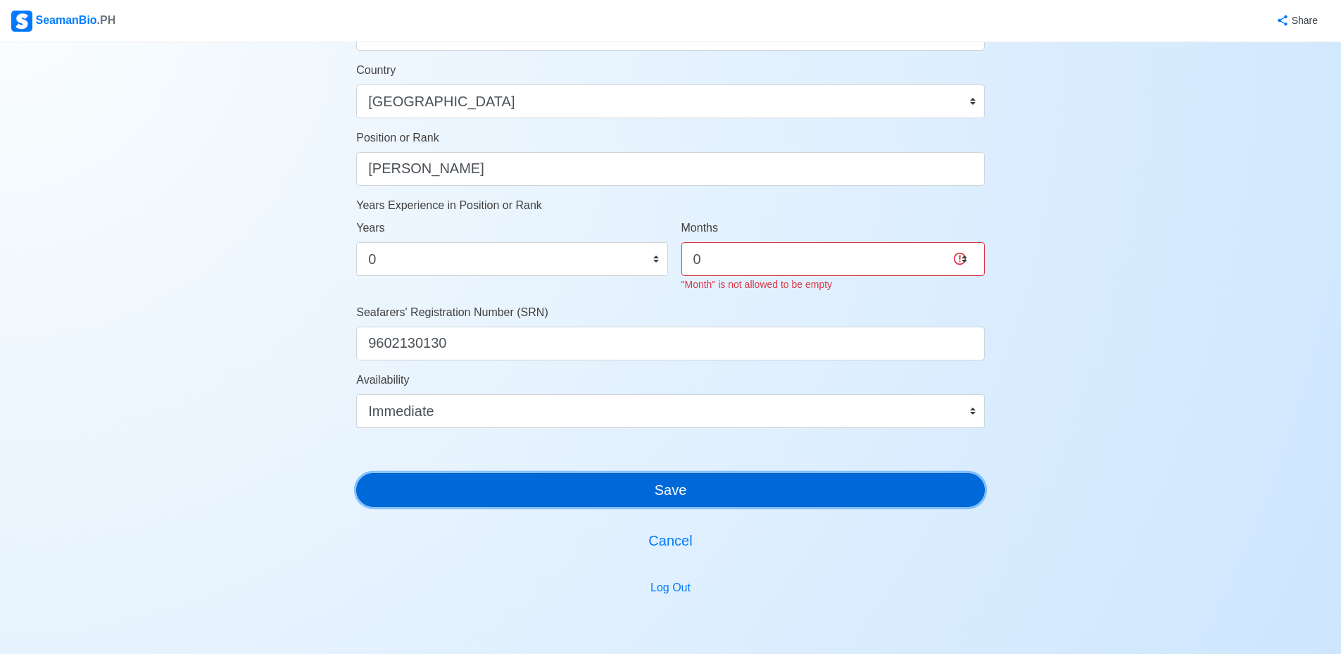
click at [724, 498] on div "Account Setup 🗂️ Your Job Status Onboard Actively Looking for Job Not Looking f…" at bounding box center [670, 53] width 629 height 1266
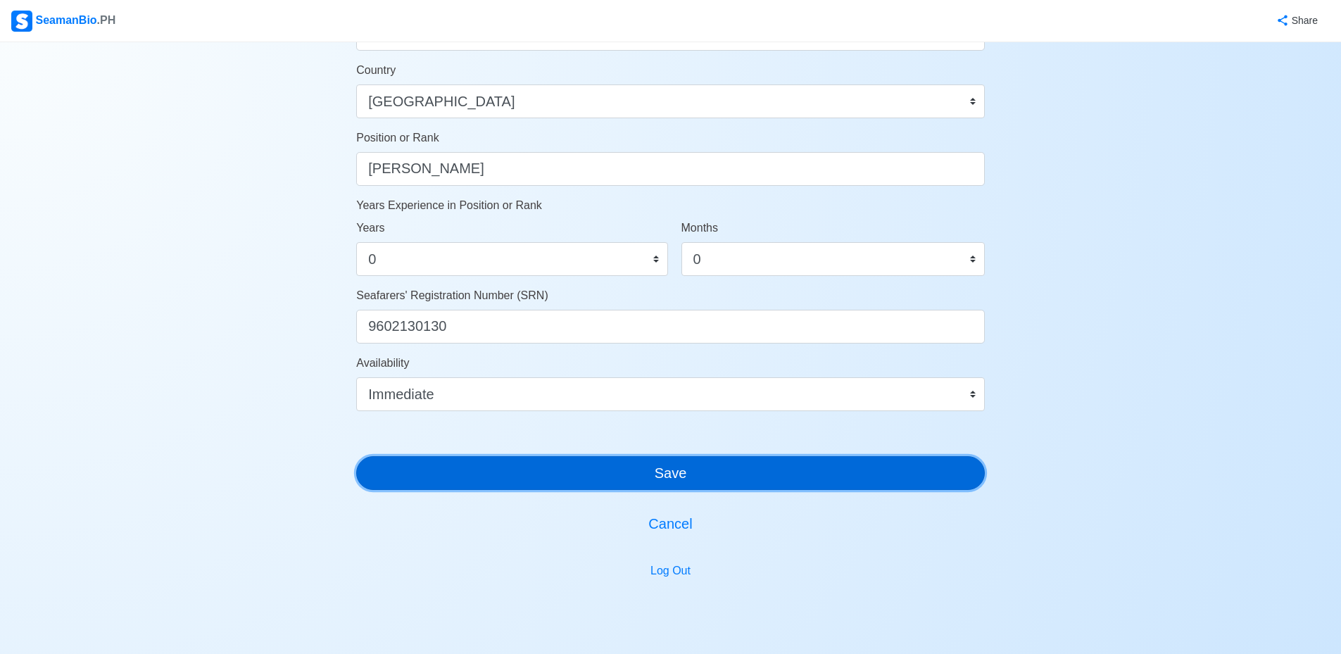
click at [702, 467] on button "Save" at bounding box center [670, 473] width 629 height 34
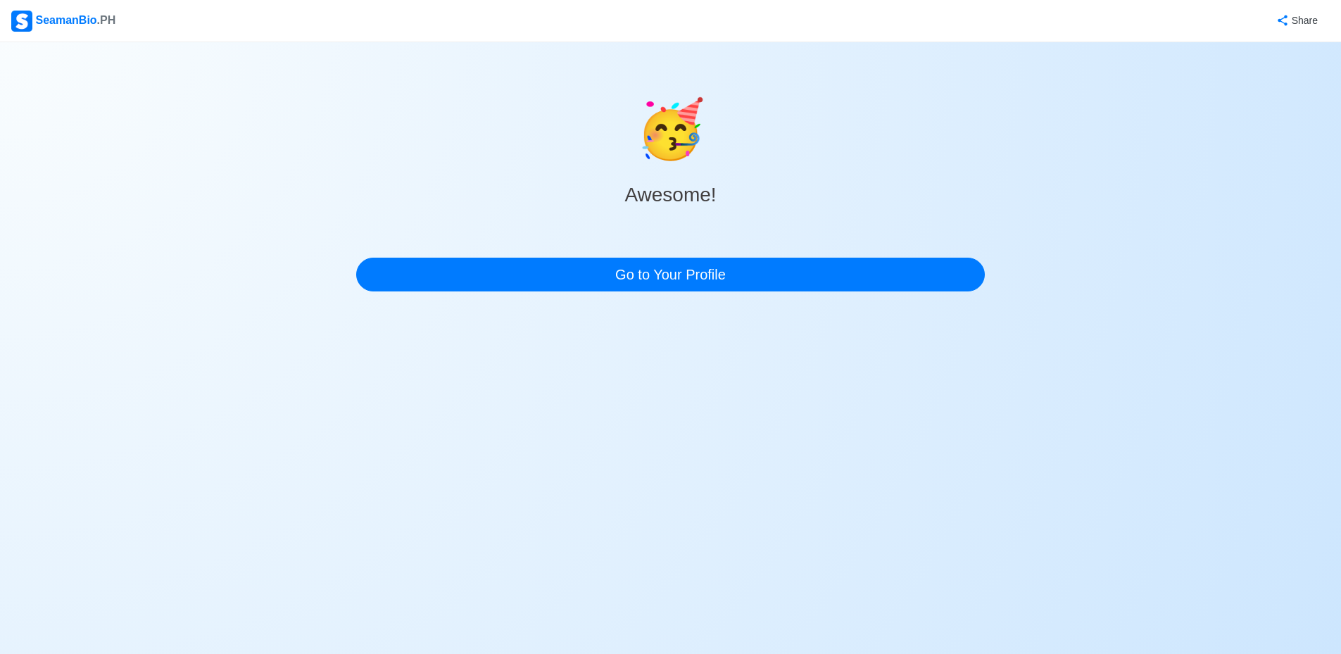
scroll to position [0, 0]
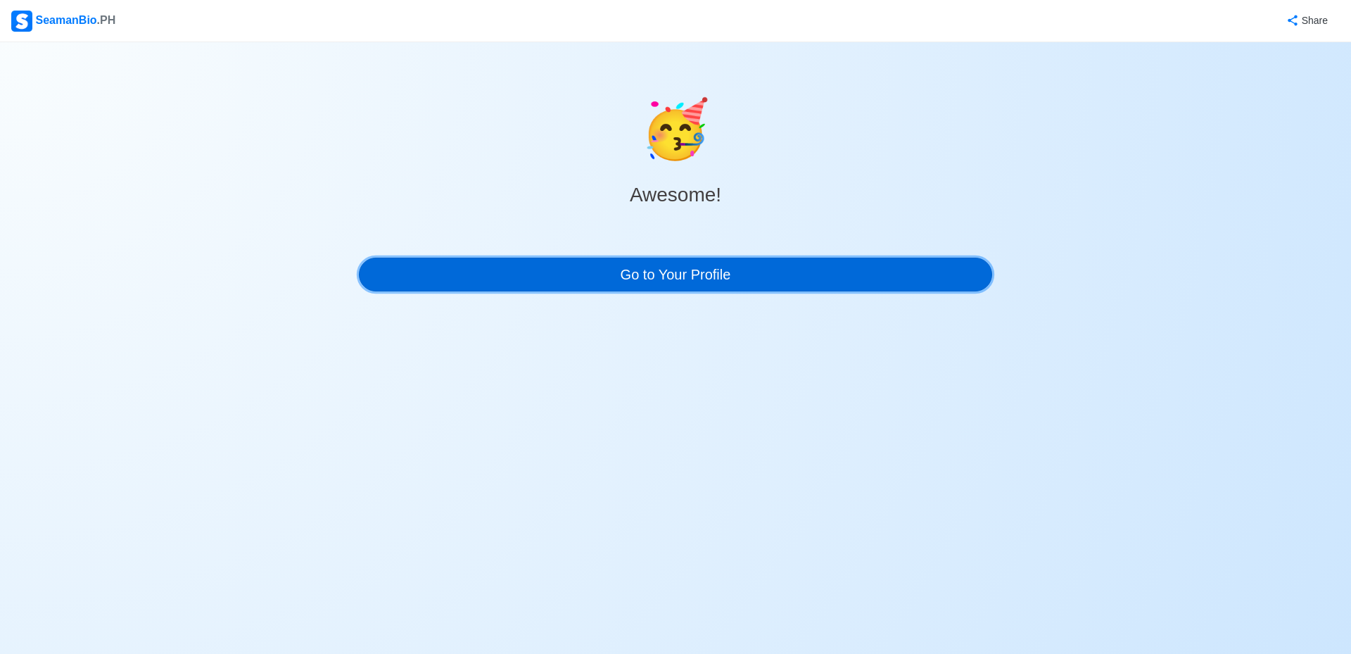
click at [713, 258] on link "Go to Your Profile" at bounding box center [675, 275] width 633 height 34
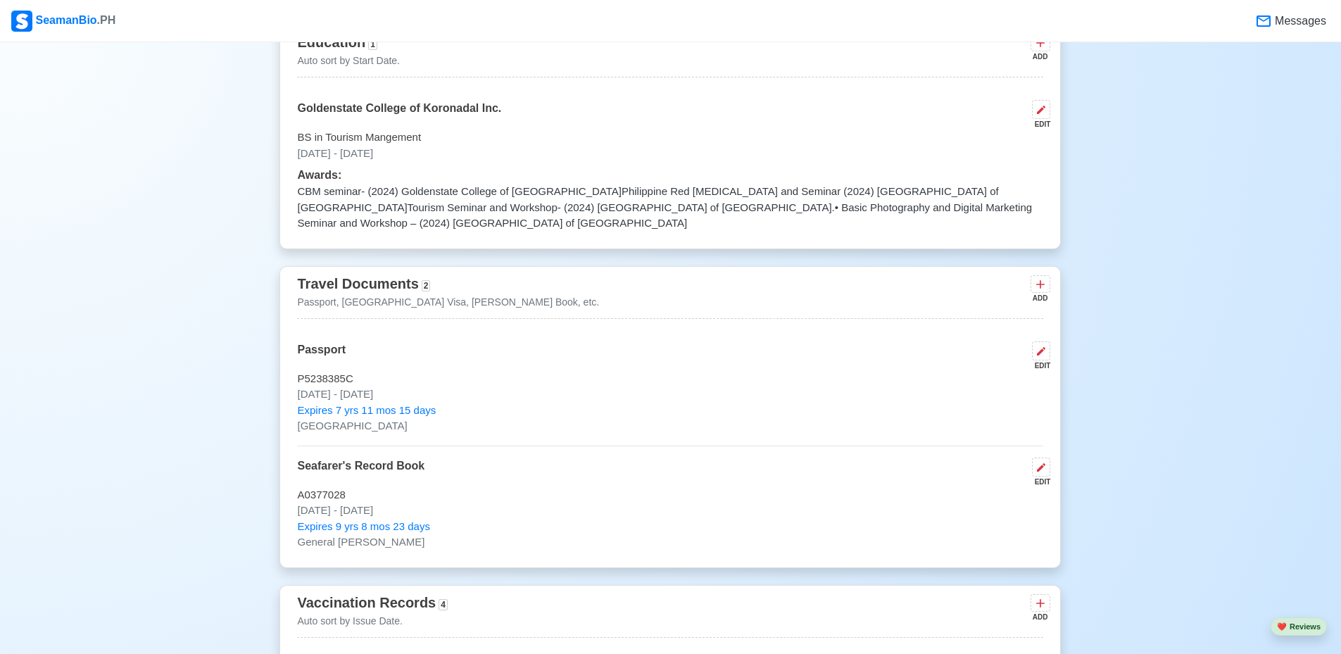
scroll to position [1337, 0]
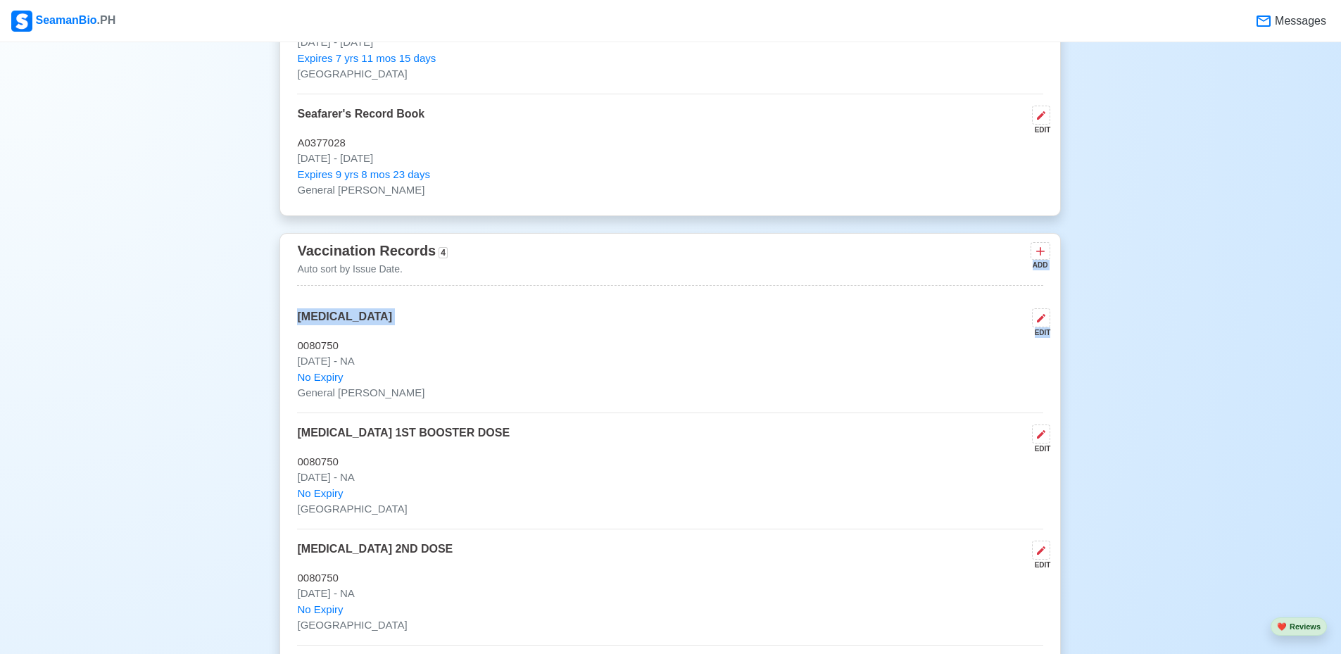
drag, startPoint x: 1340, startPoint y: 322, endPoint x: 1347, endPoint y: 294, distance: 28.9
click at [1256, 301] on div "New 🧑🏻‍💻 Practice Interview 🏬 Apply to Agencies 🔥 Apply Jobs 🚢 Log My Travels Y…" at bounding box center [670, 613] width 1341 height 3783
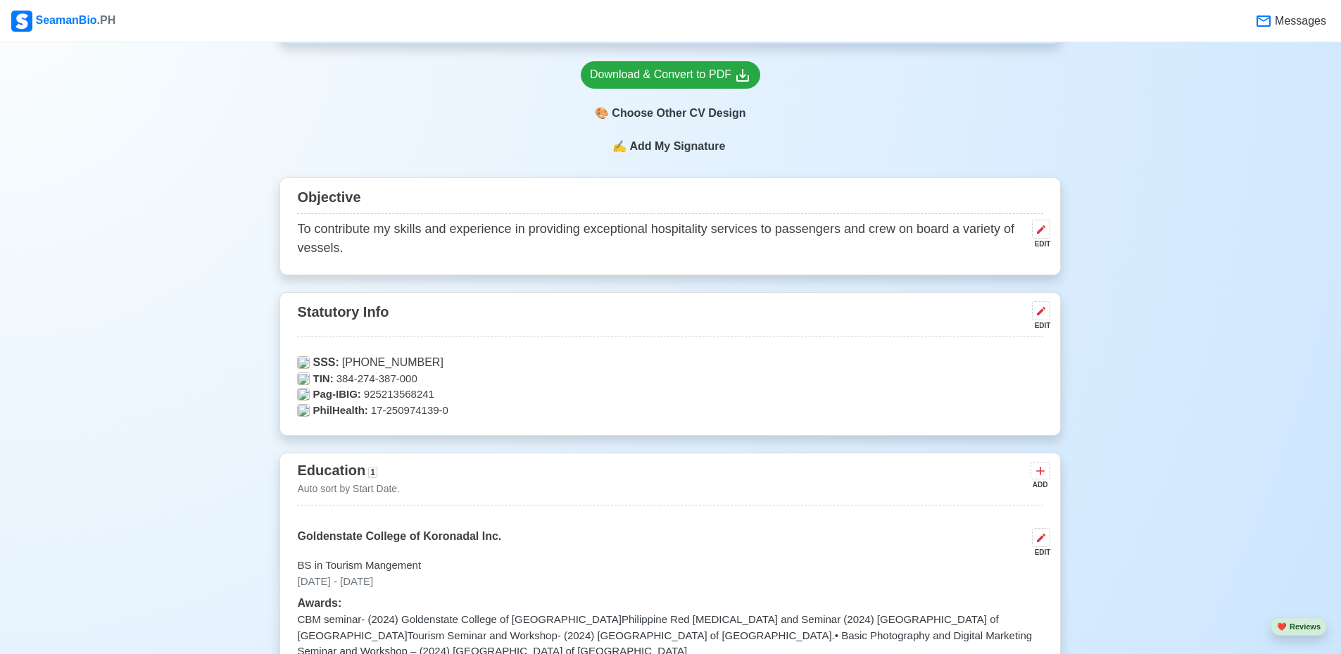
scroll to position [135, 0]
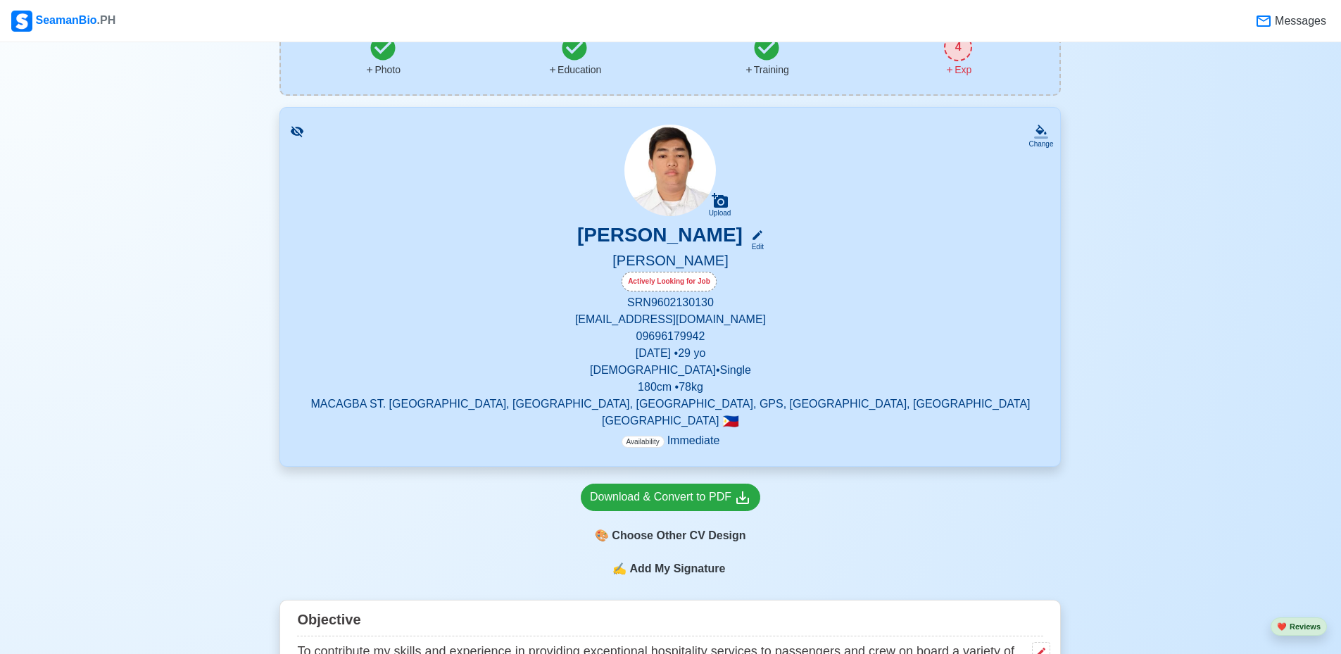
click at [755, 240] on div "[PERSON_NAME] Edit" at bounding box center [670, 237] width 746 height 29
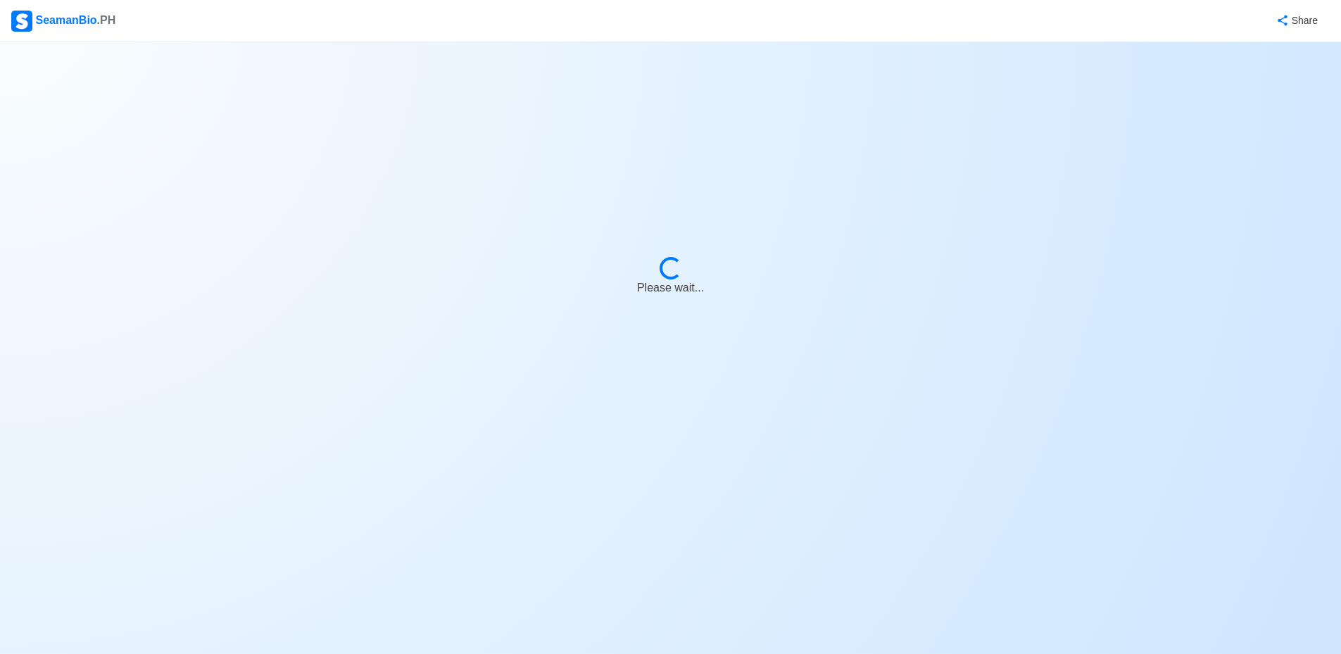
select select "Actively Looking for Job"
select select "Visible for Hiring"
select select "Single"
select select "[DEMOGRAPHIC_DATA]"
select select "PH"
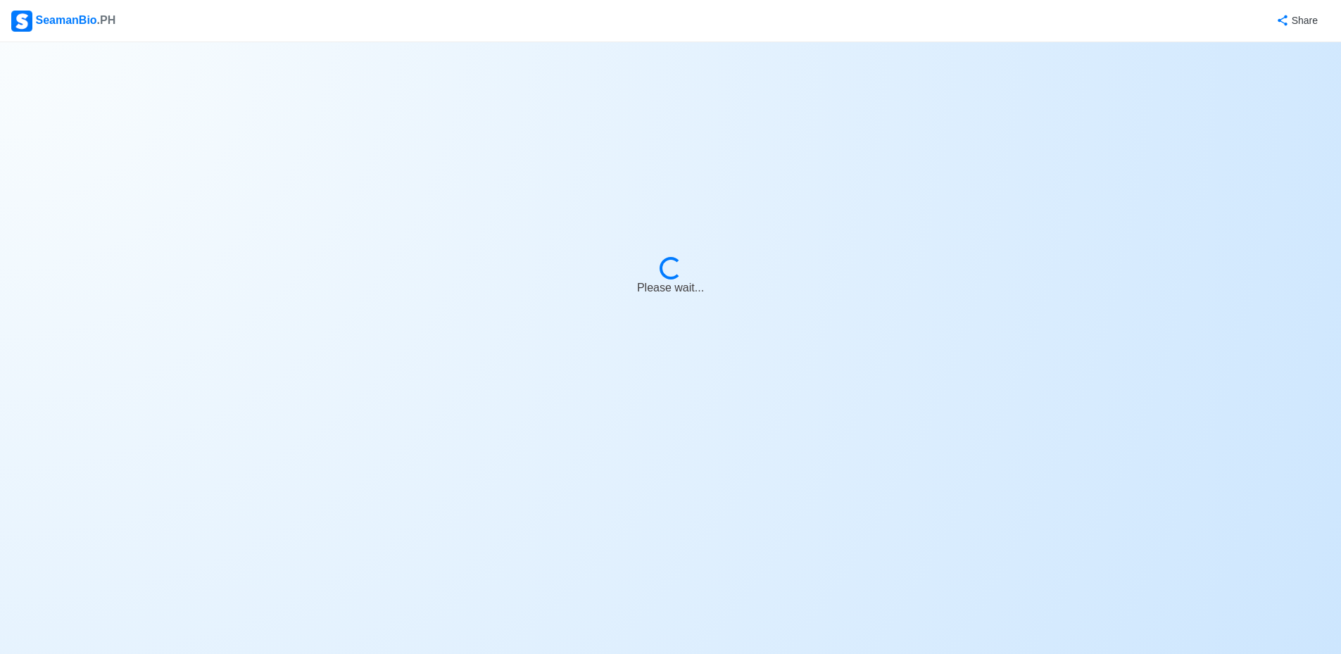
select select "4102416000000"
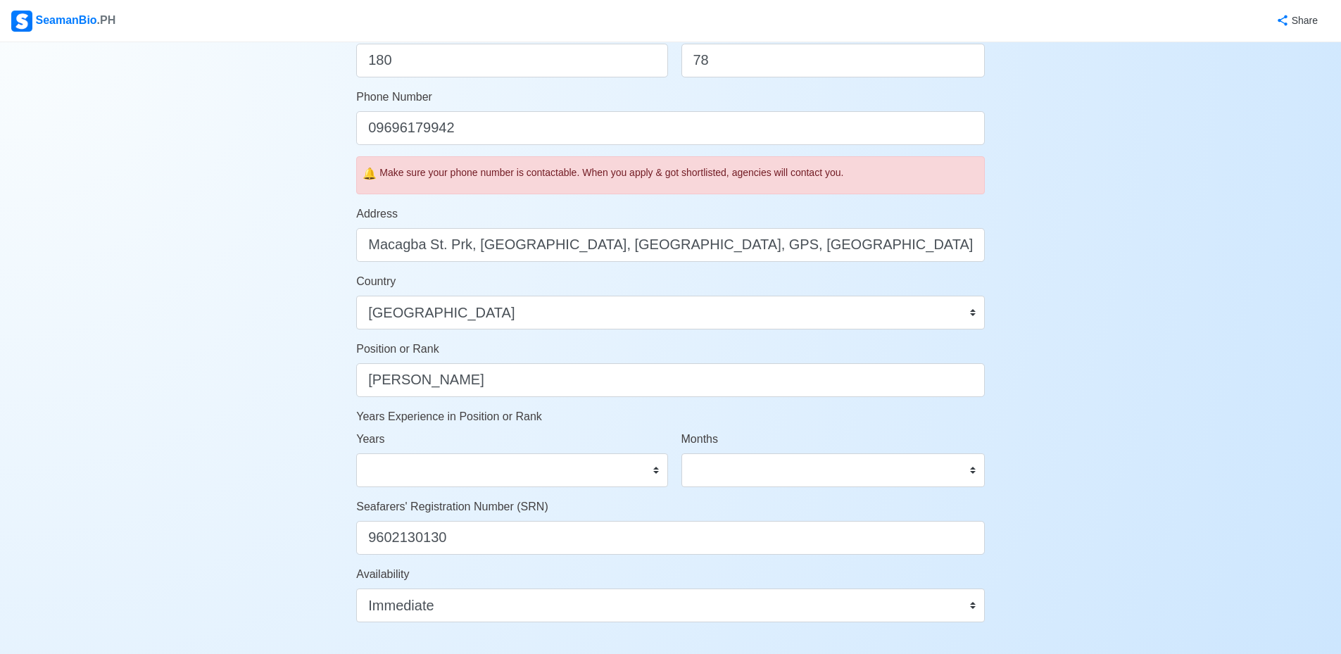
scroll to position [563, 0]
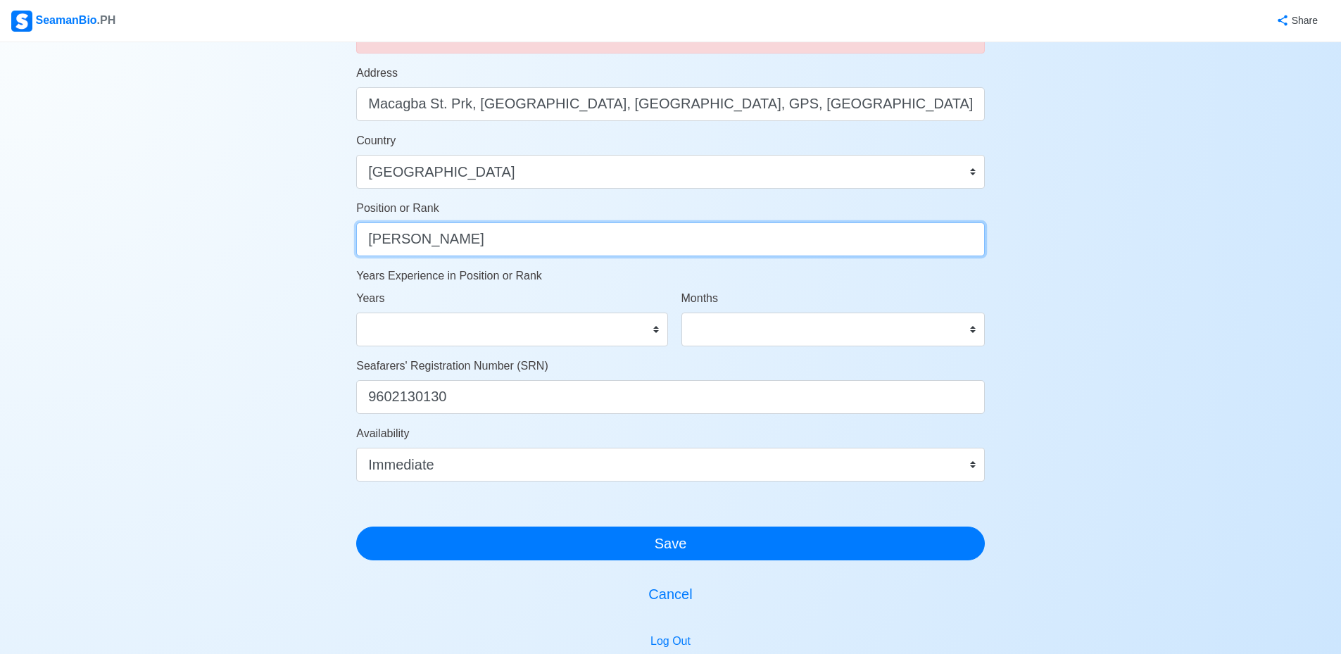
click at [512, 240] on input "[PERSON_NAME]" at bounding box center [670, 239] width 629 height 34
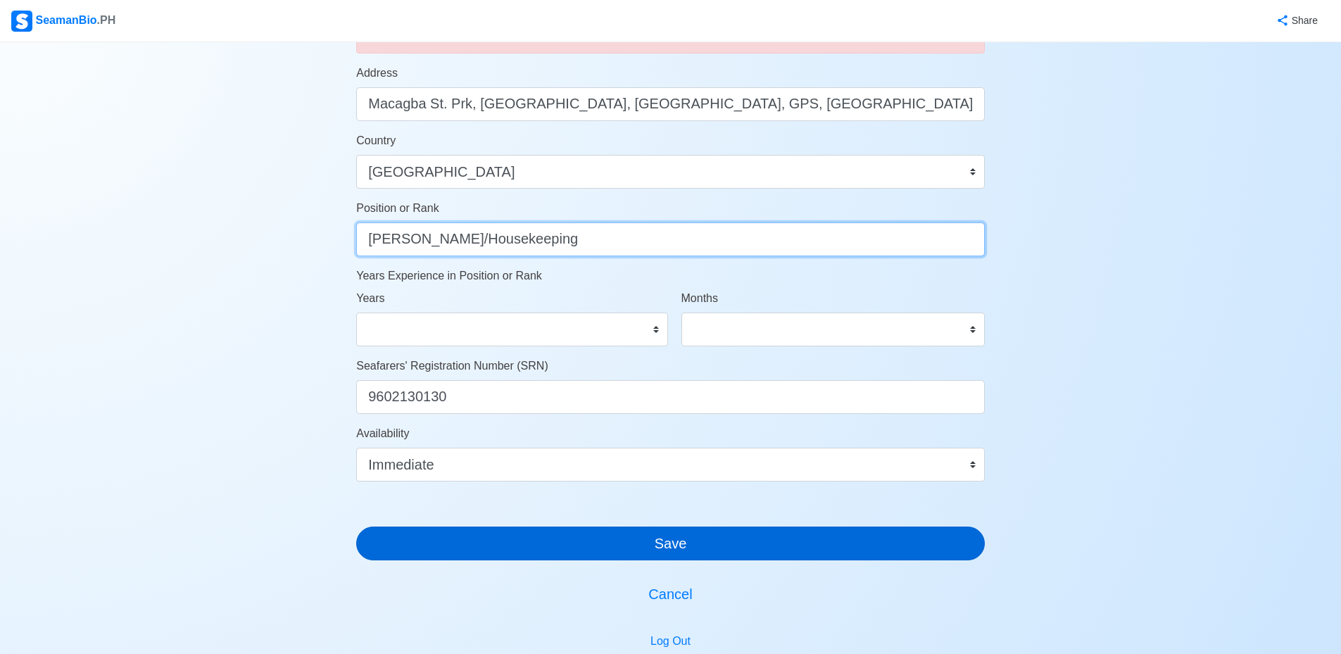
type input "[PERSON_NAME]/Housekeeping"
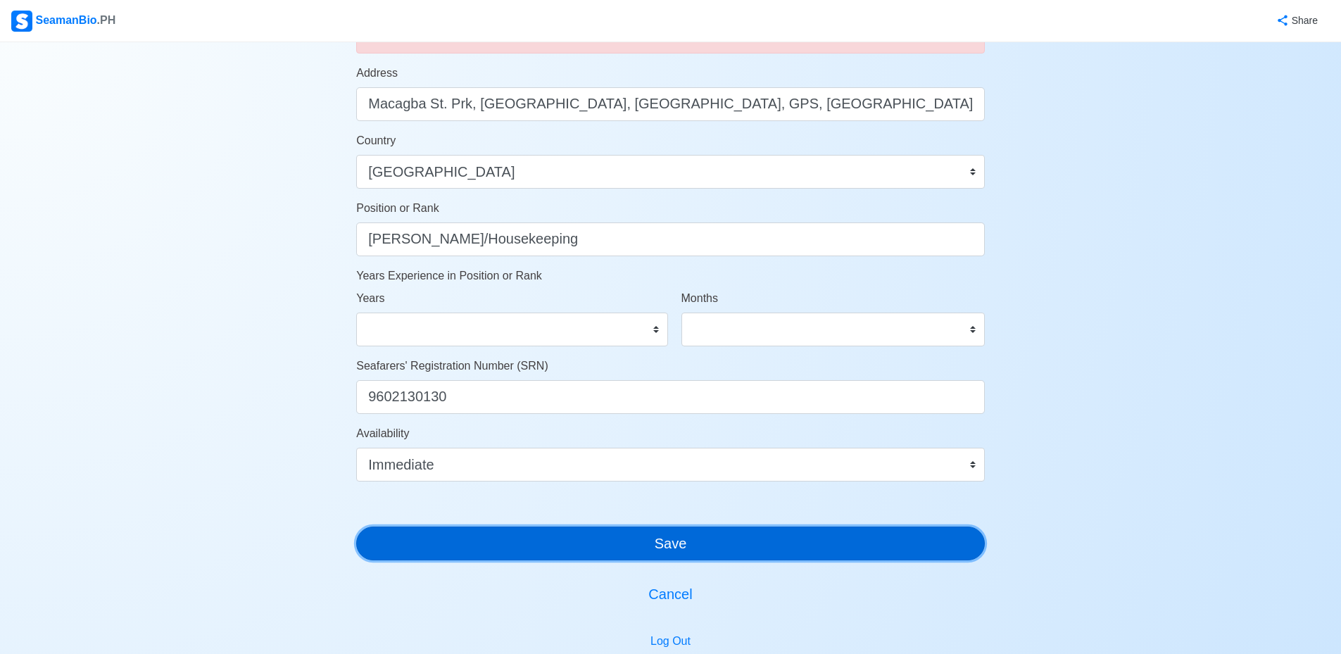
click at [718, 540] on button "Save" at bounding box center [670, 544] width 629 height 34
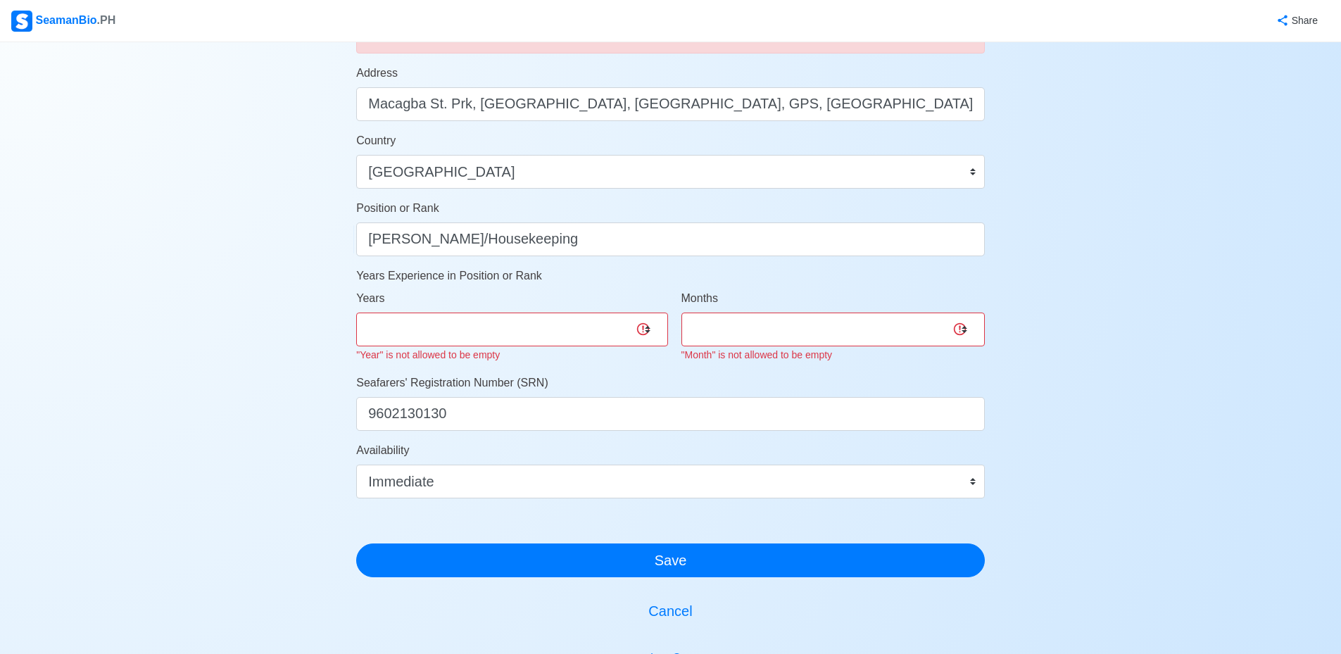
drag, startPoint x: 573, startPoint y: 307, endPoint x: 577, endPoint y: 314, distance: 8.2
click at [575, 311] on div "Years 0 1 2 3 4 5 6 7 8 9 10 11 12 13 14 15 16 17 18 19 20 21 22 23 24 25 26 27…" at bounding box center [511, 326] width 311 height 73
click at [574, 336] on select "0 1 2 3 4 5 6 7 8 9 10 11 12 13 14 15 16 17 18 19 20 21 22 23 24 25 26 27 28 29…" at bounding box center [511, 330] width 311 height 34
select select "0"
click at [356, 313] on select "0 1 2 3 4 5 6 7 8 9 10 11 12 13 14 15 16 17 18 19 20 21 22 23 24 25 26 27 28 29…" at bounding box center [511, 330] width 311 height 34
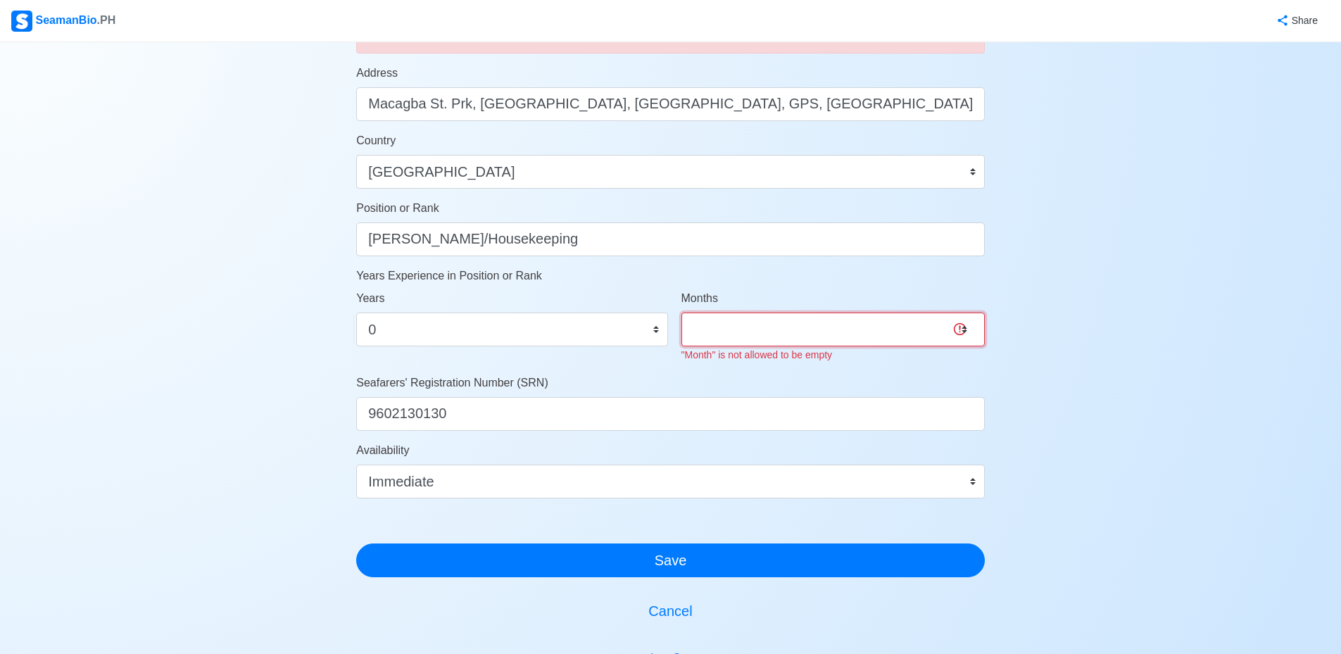
click at [796, 339] on select "0 1 2 3 4 5 6 7 8 9 10 11" at bounding box center [832, 330] width 303 height 34
select select "0"
click at [681, 313] on select "0 1 2 3 4 5 6 7 8 9 10 11" at bounding box center [832, 330] width 303 height 34
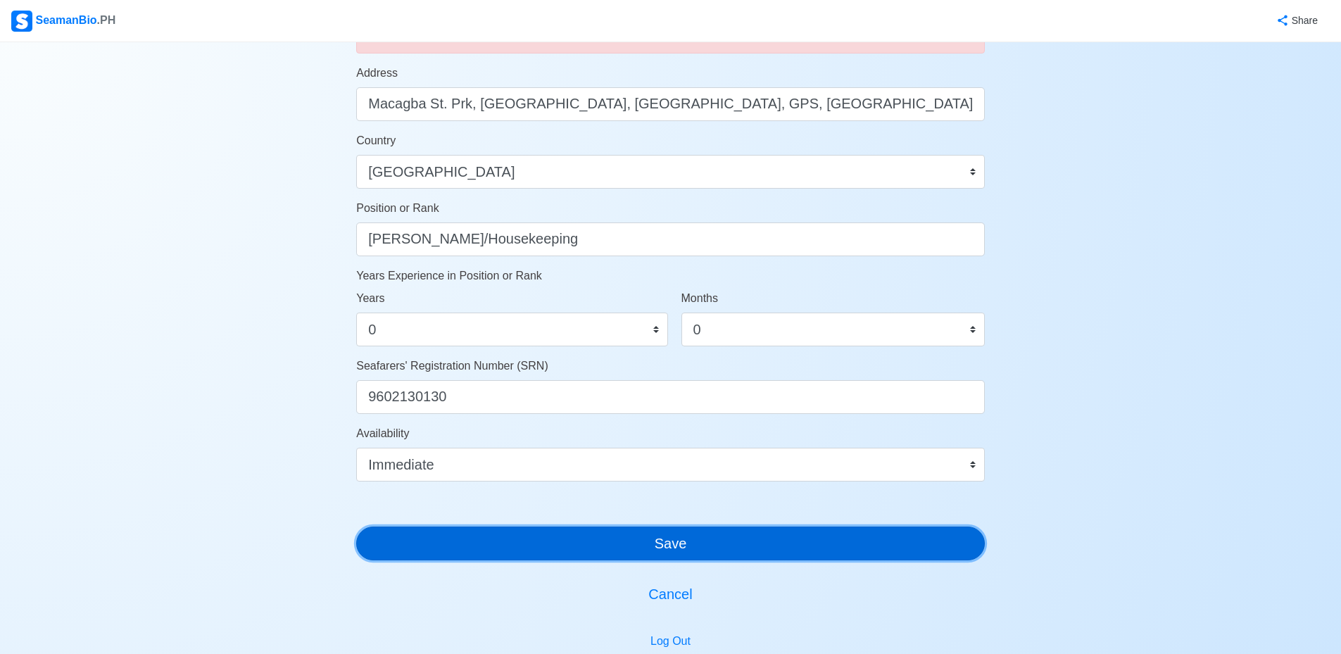
click at [733, 557] on button "Save" at bounding box center [670, 544] width 629 height 34
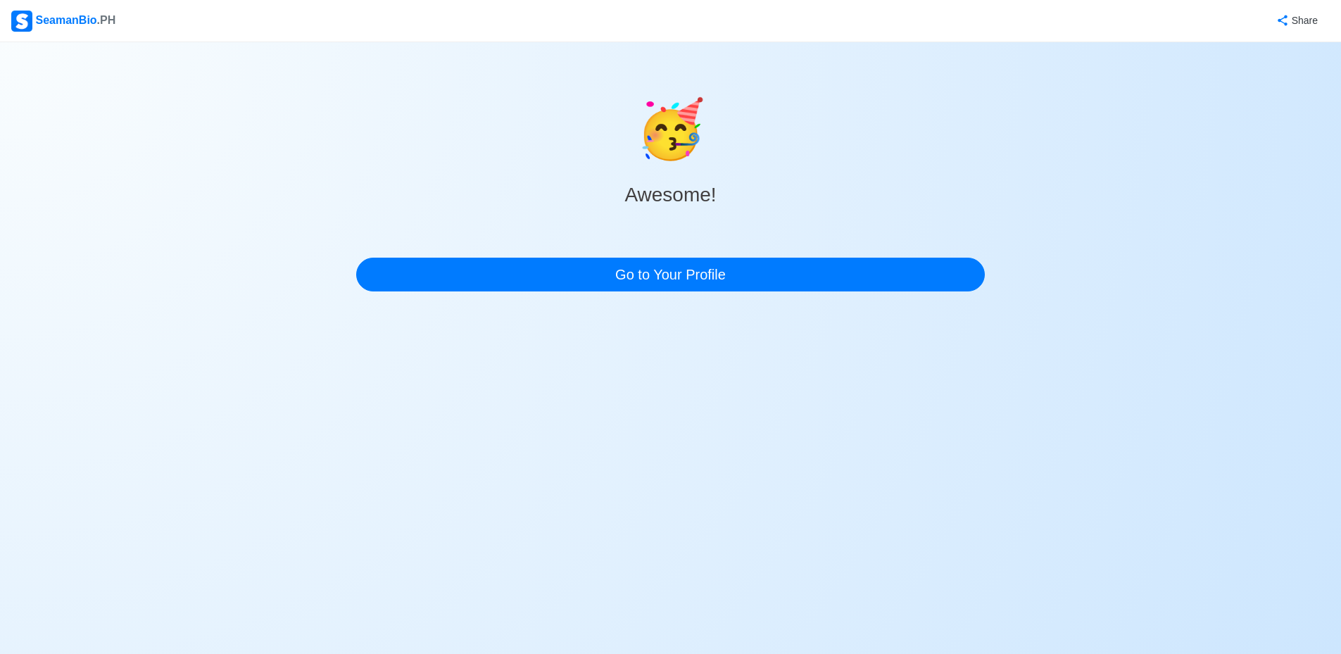
scroll to position [0, 0]
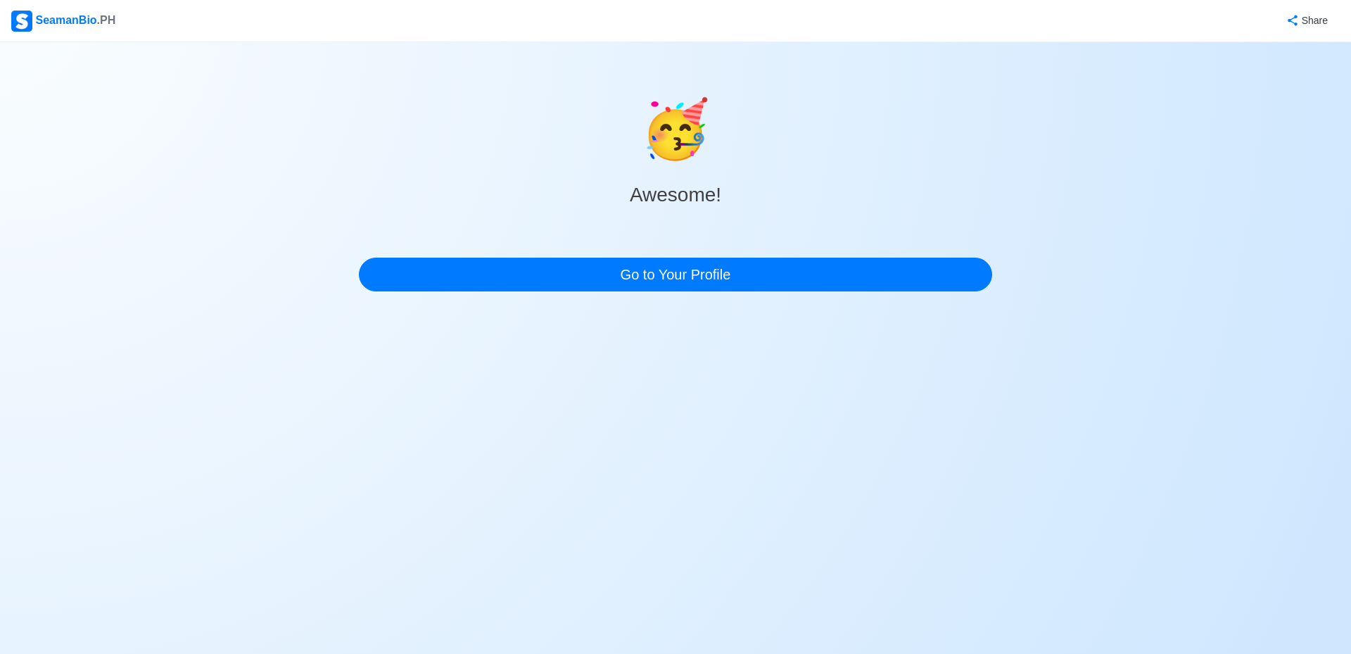
click at [721, 322] on div at bounding box center [675, 328] width 1351 height 17
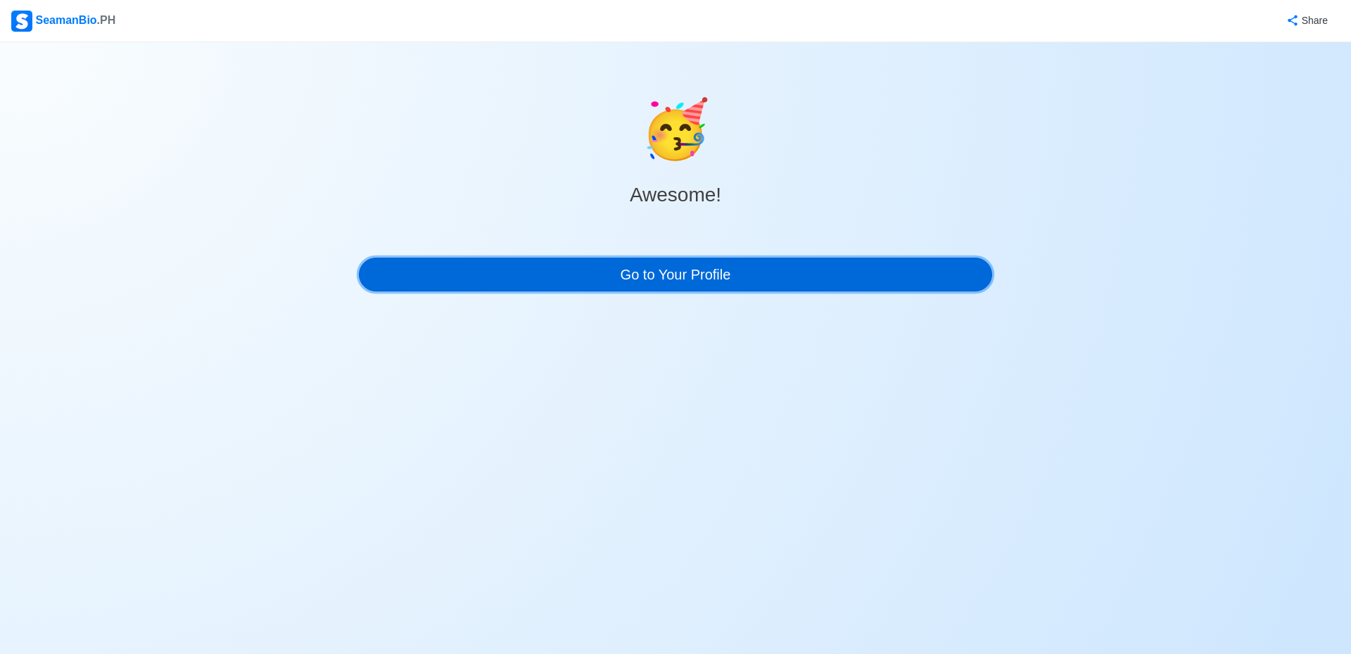
click at [712, 261] on link "Go to Your Profile" at bounding box center [675, 275] width 633 height 34
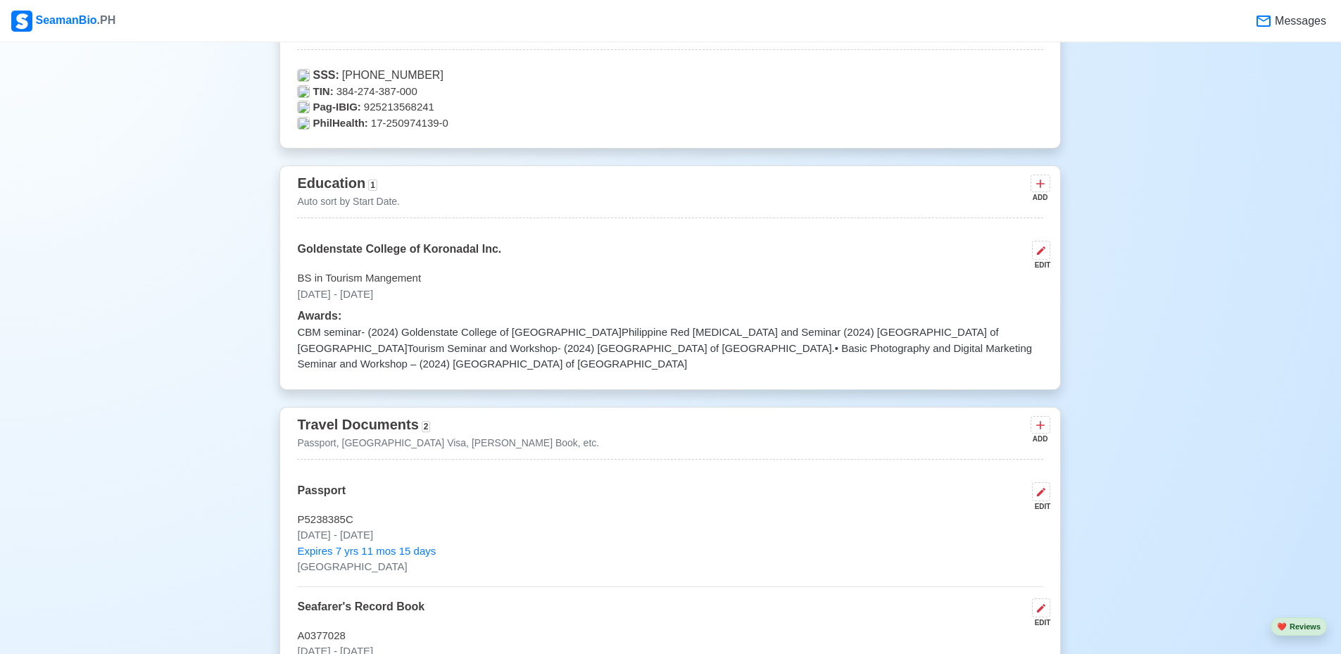
scroll to position [1056, 0]
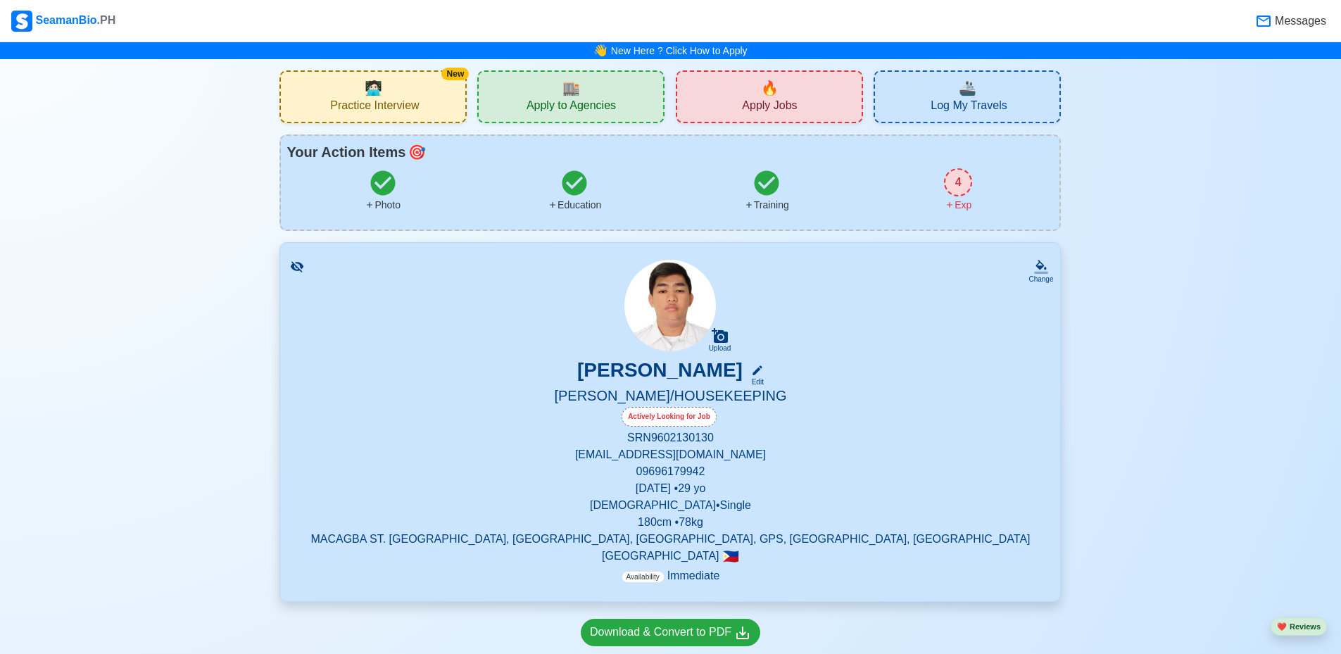
scroll to position [422, 0]
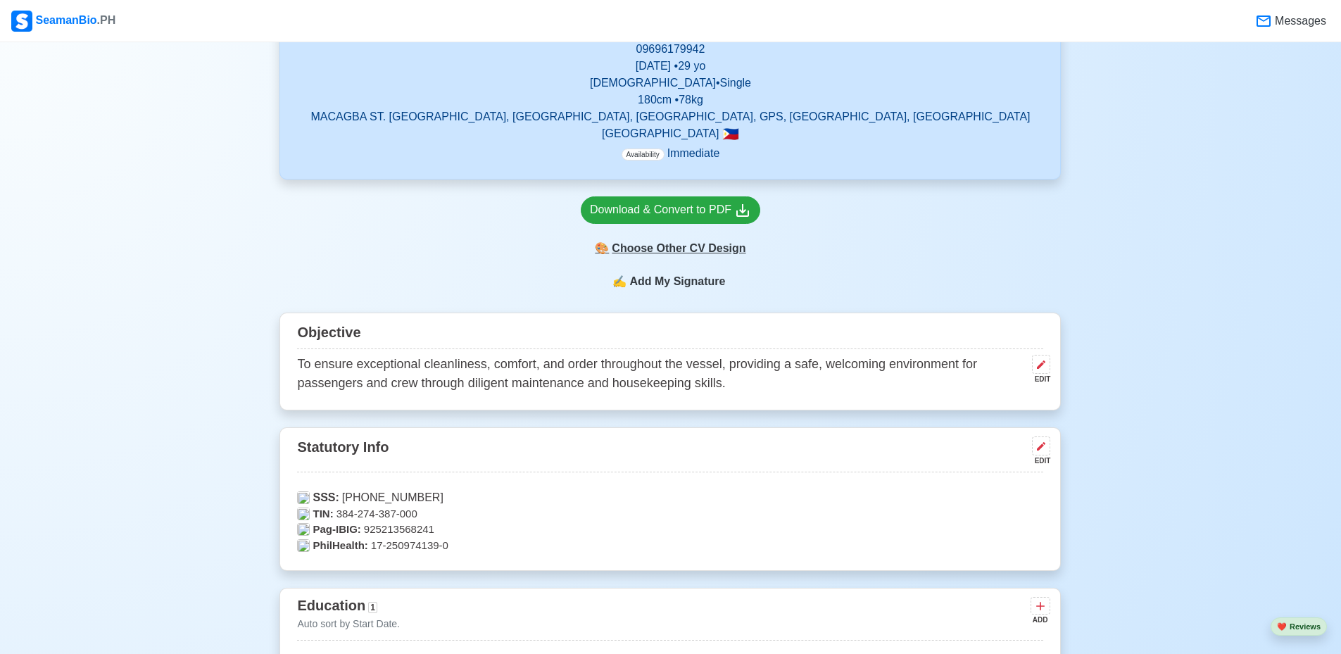
click at [686, 246] on div "🎨 Choose Other CV Design" at bounding box center [670, 248] width 179 height 27
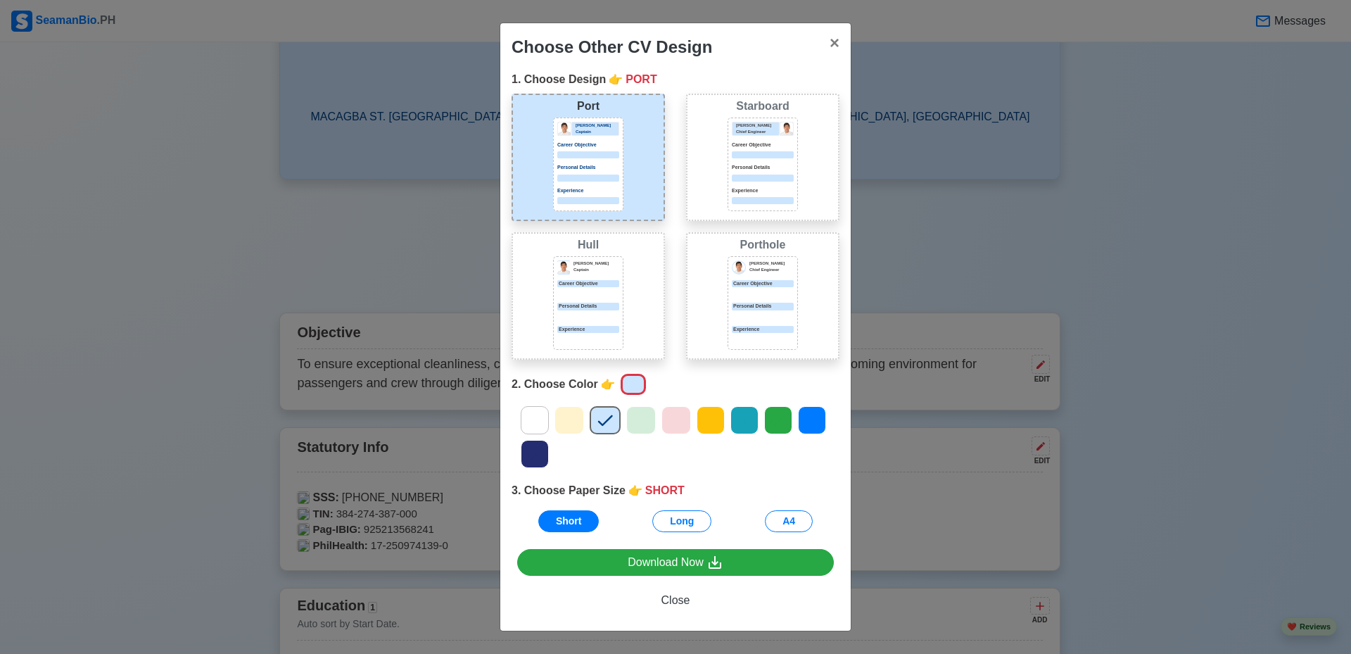
click at [732, 416] on div at bounding box center [745, 420] width 28 height 28
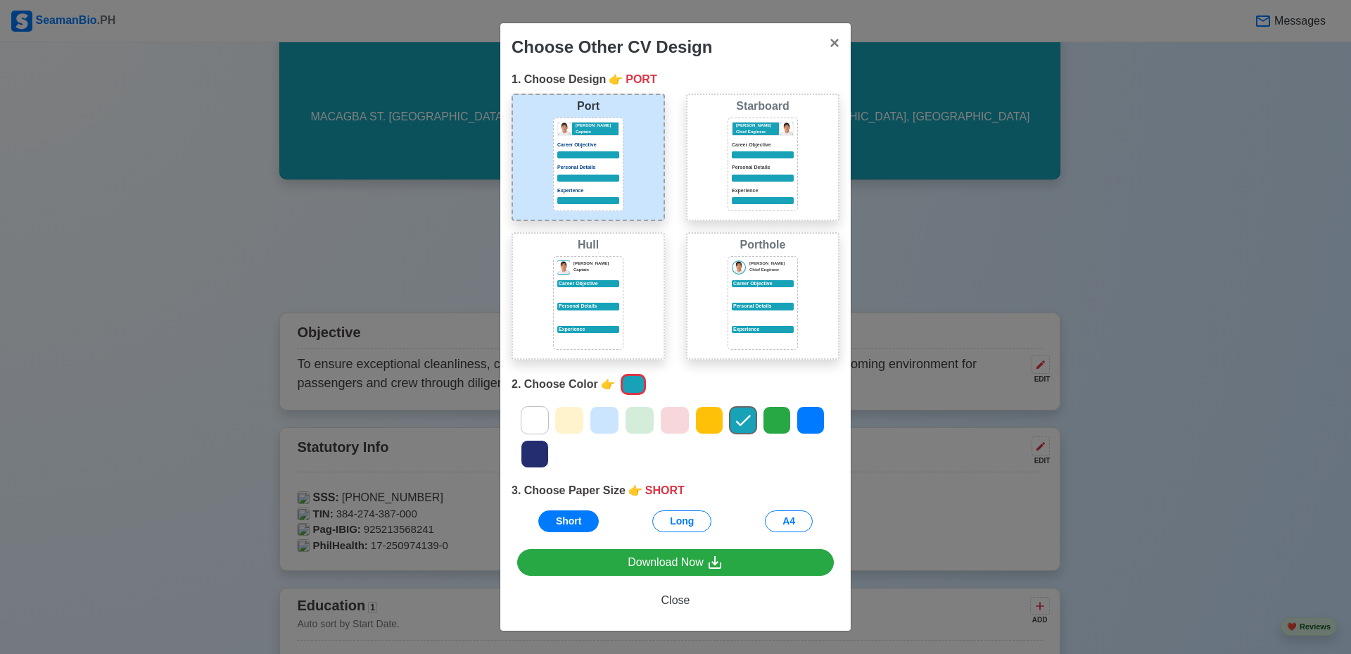
click at [713, 426] on icon at bounding box center [709, 420] width 21 height 21
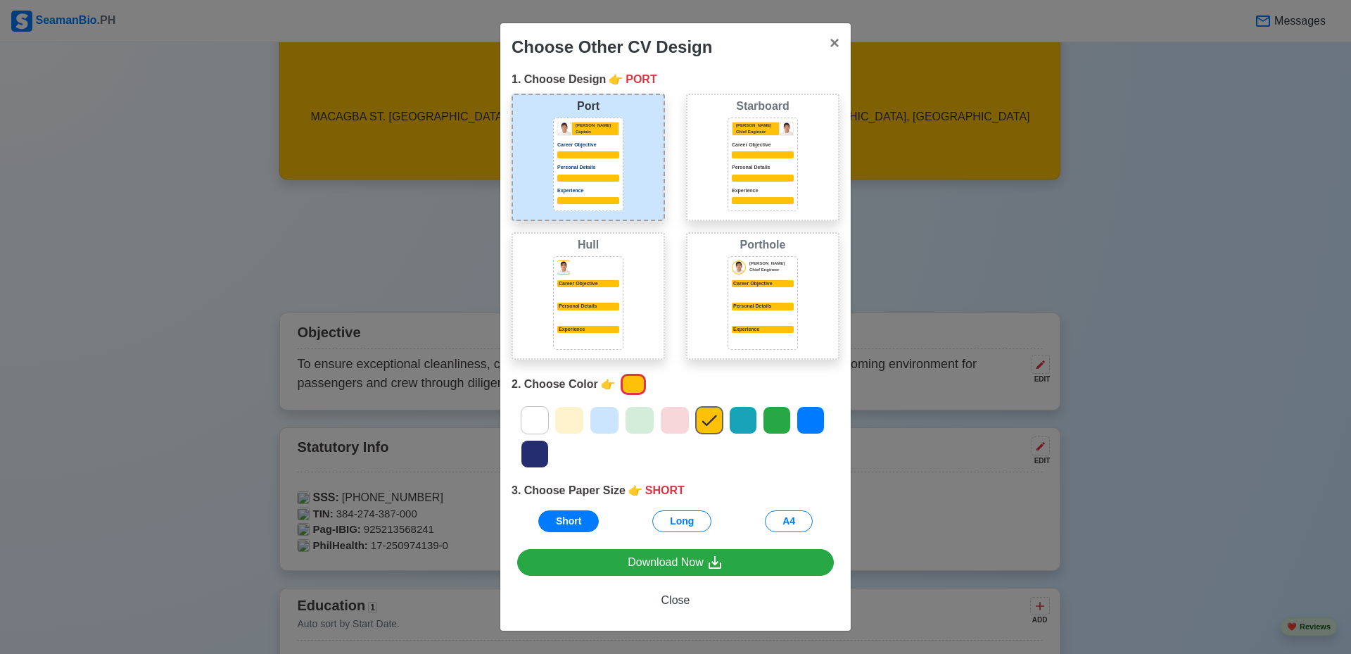
click at [674, 421] on icon at bounding box center [674, 420] width 21 height 21
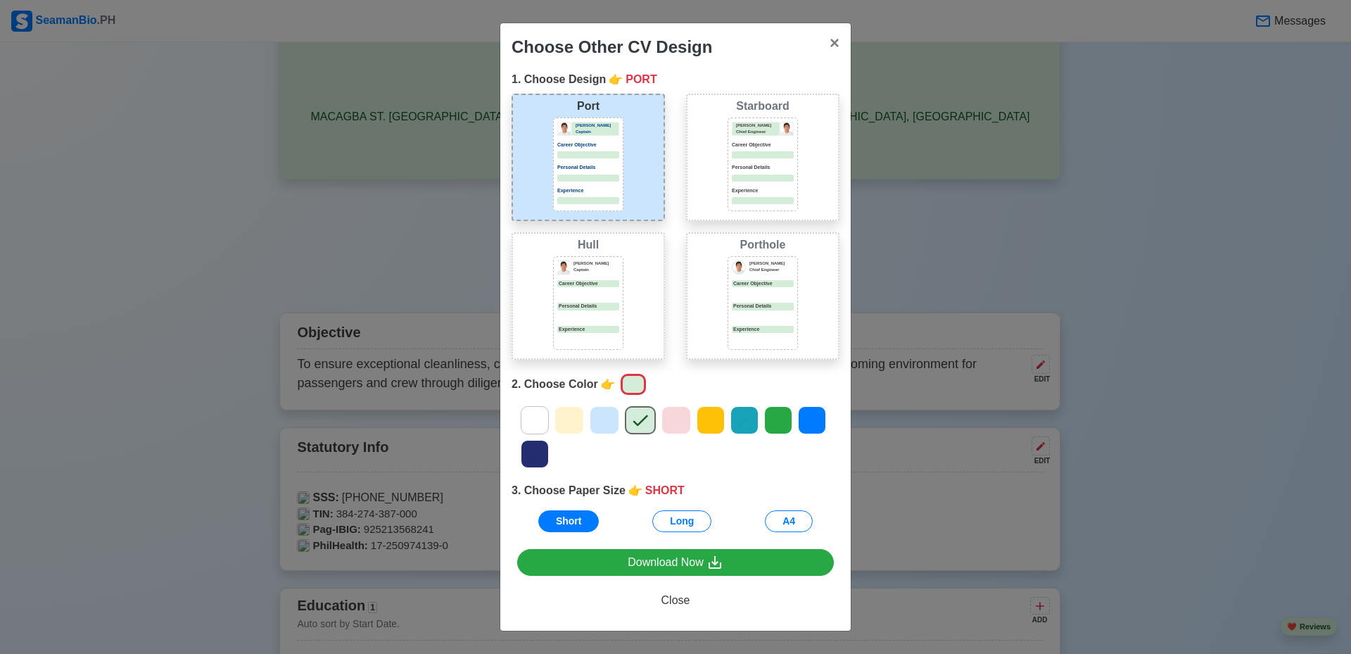
click at [603, 417] on icon at bounding box center [604, 420] width 21 height 21
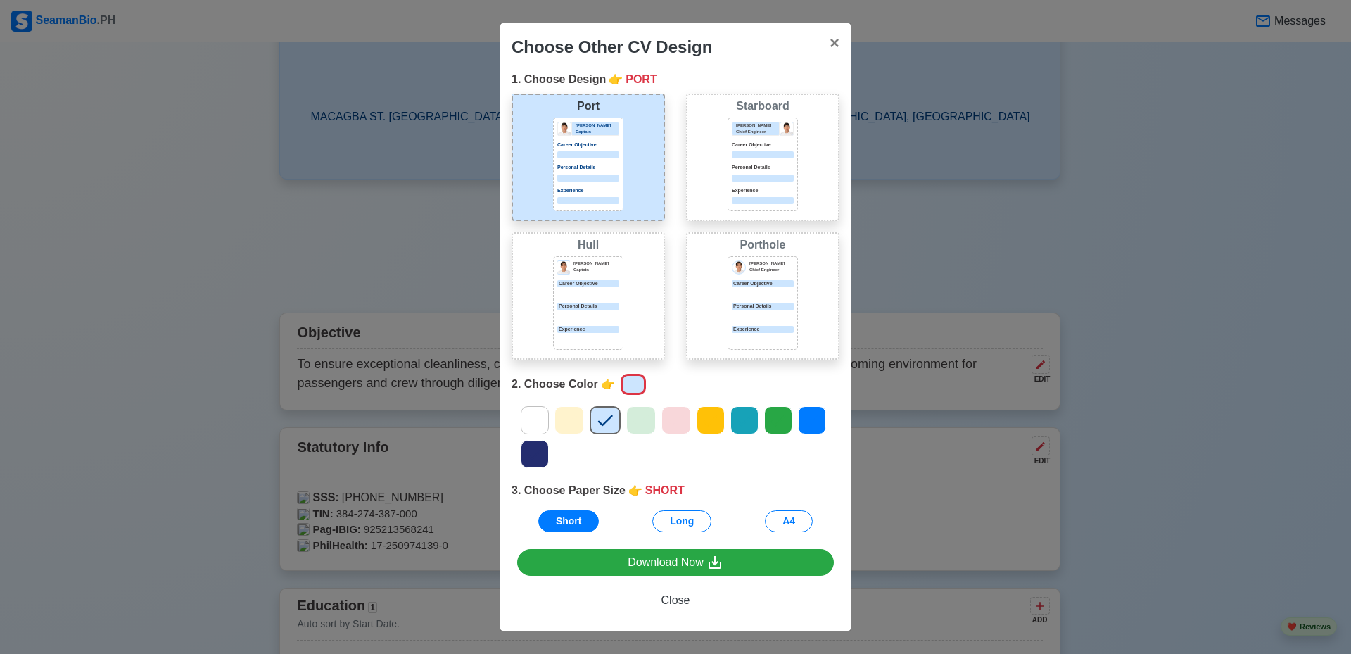
click at [559, 420] on icon at bounding box center [569, 420] width 21 height 21
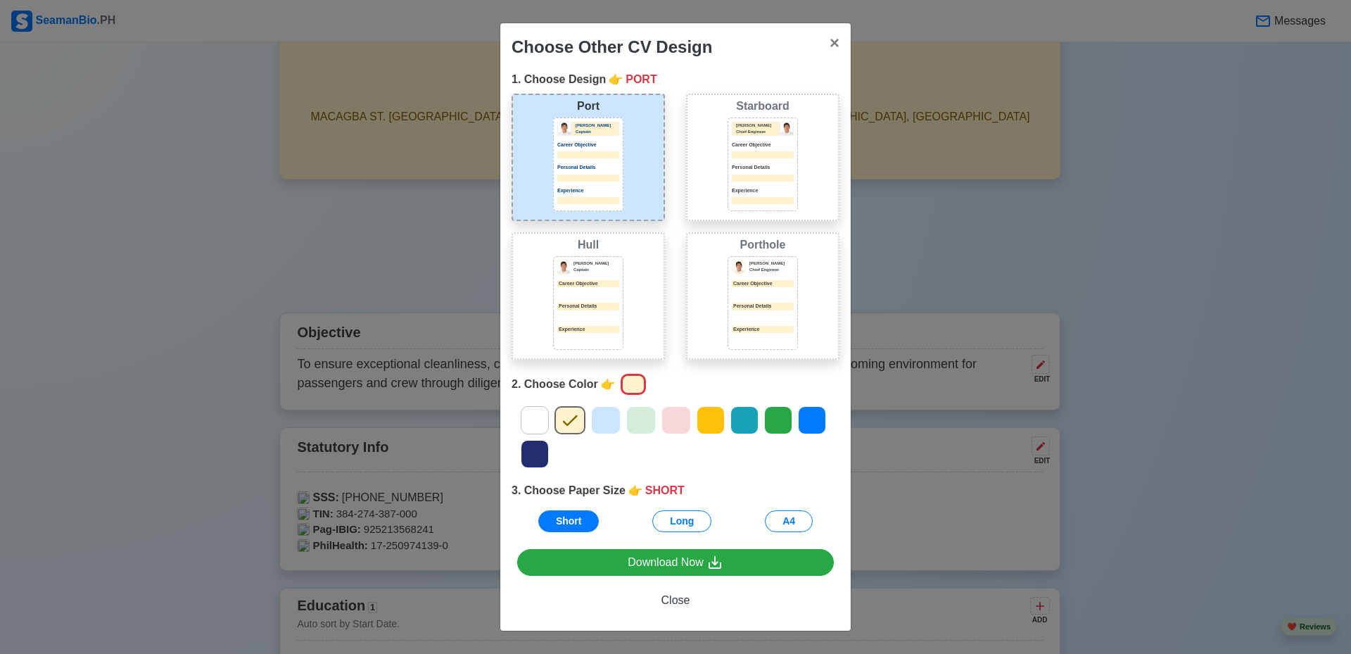
click at [607, 424] on icon at bounding box center [605, 420] width 21 height 21
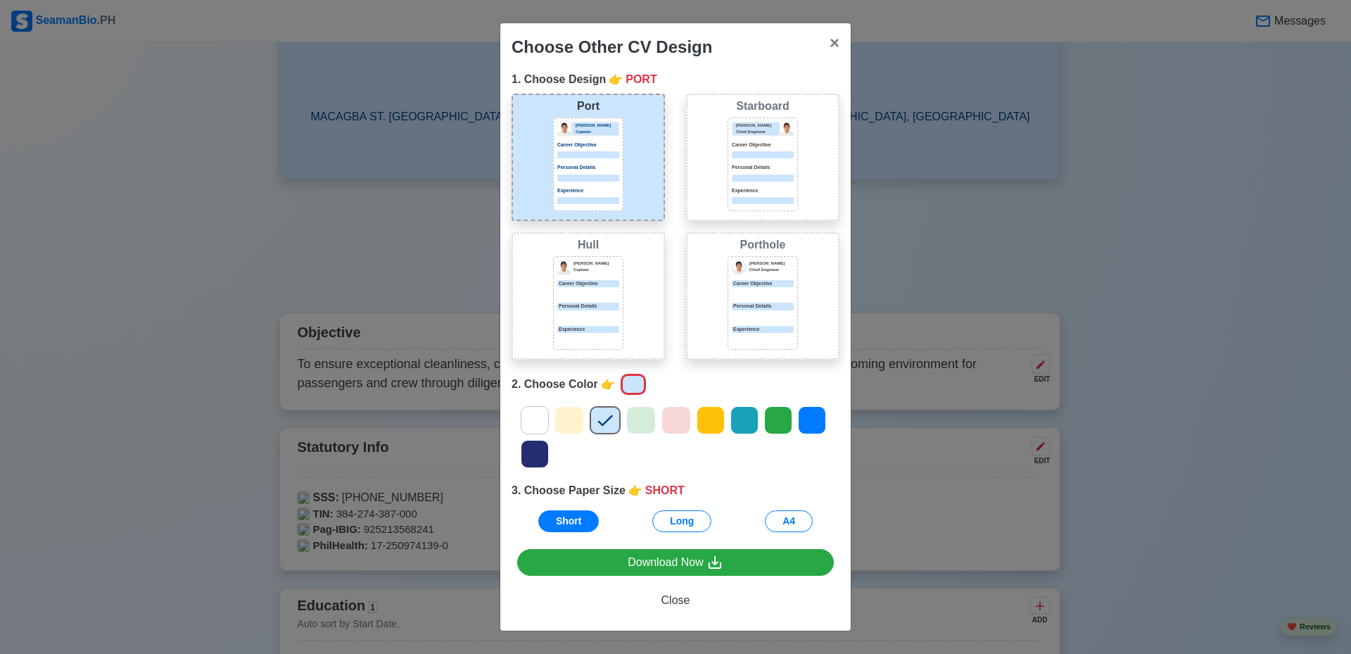
click at [138, 253] on div "Choose Other CV Design × Close 1. Choose Design 👉 PORT Port [PERSON_NAME] Capta…" at bounding box center [675, 327] width 1351 height 654
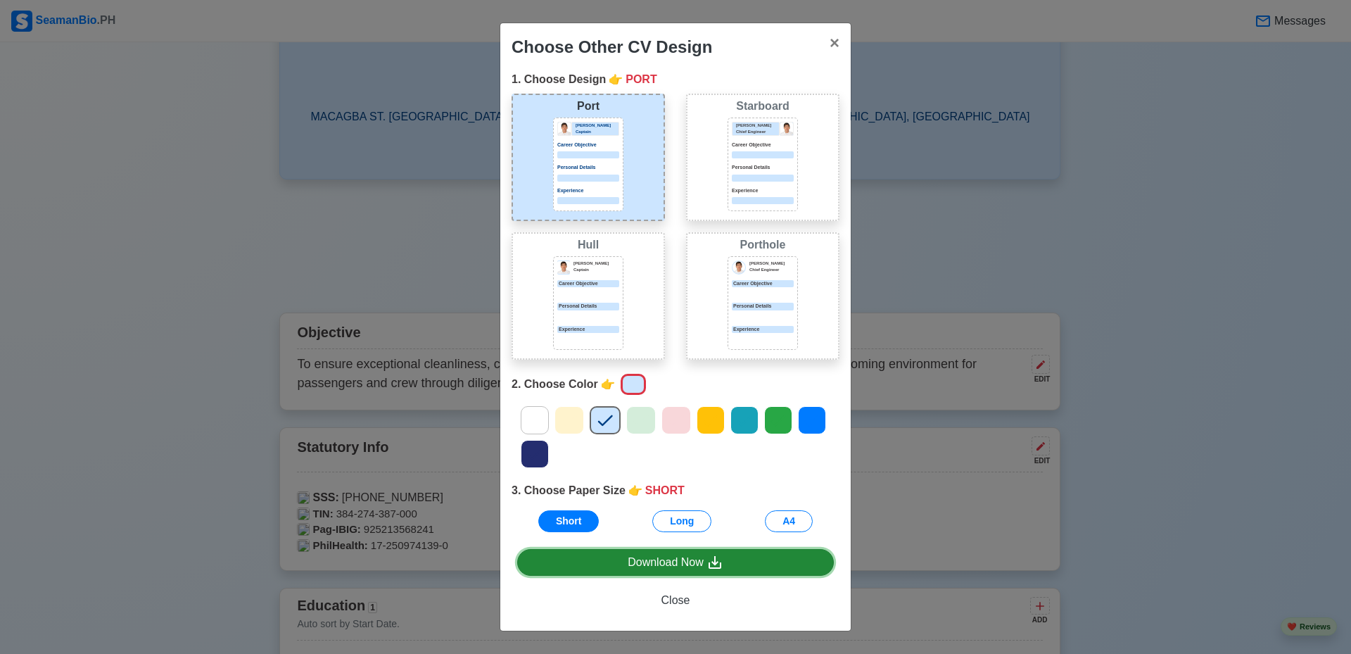
click at [693, 562] on div "Download Now" at bounding box center [676, 563] width 96 height 18
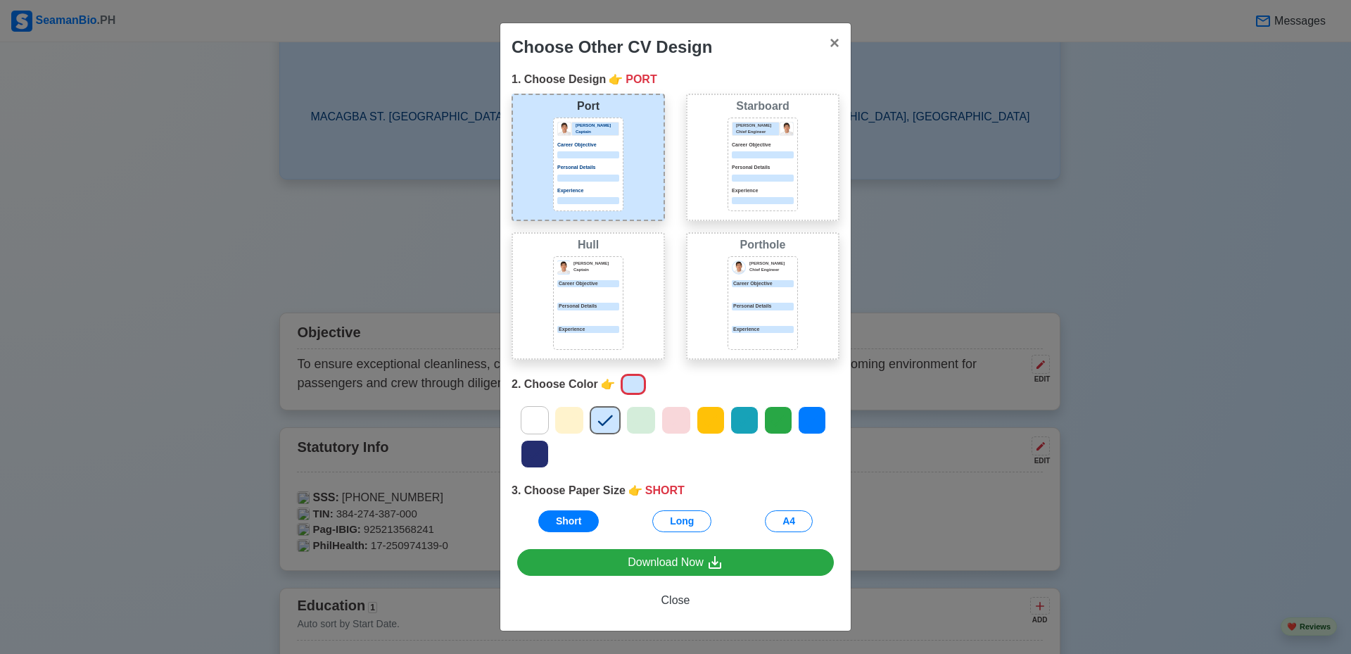
click at [962, 264] on div "Choose Other CV Design × Close 1. Choose Design 👉 PORT Port [PERSON_NAME] Capta…" at bounding box center [675, 327] width 1351 height 654
drag, startPoint x: 835, startPoint y: 41, endPoint x: 1073, endPoint y: 213, distance: 293.4
click at [834, 41] on span "×" at bounding box center [835, 42] width 10 height 19
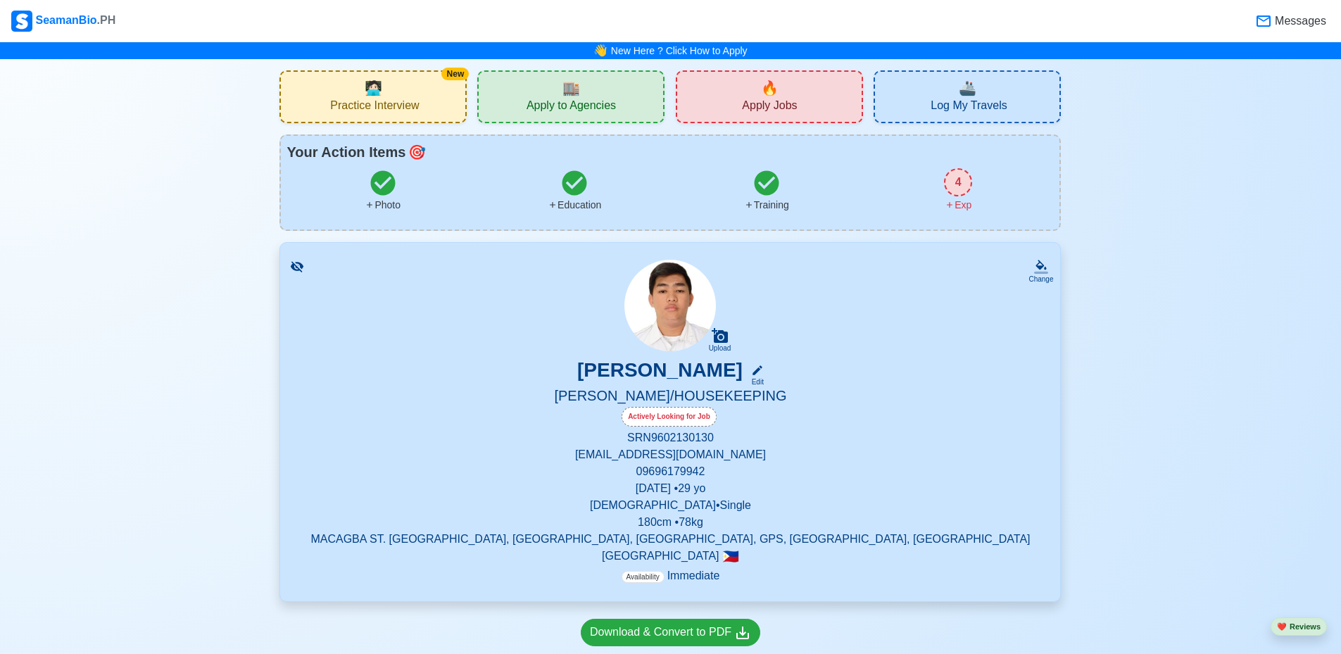
scroll to position [70, 0]
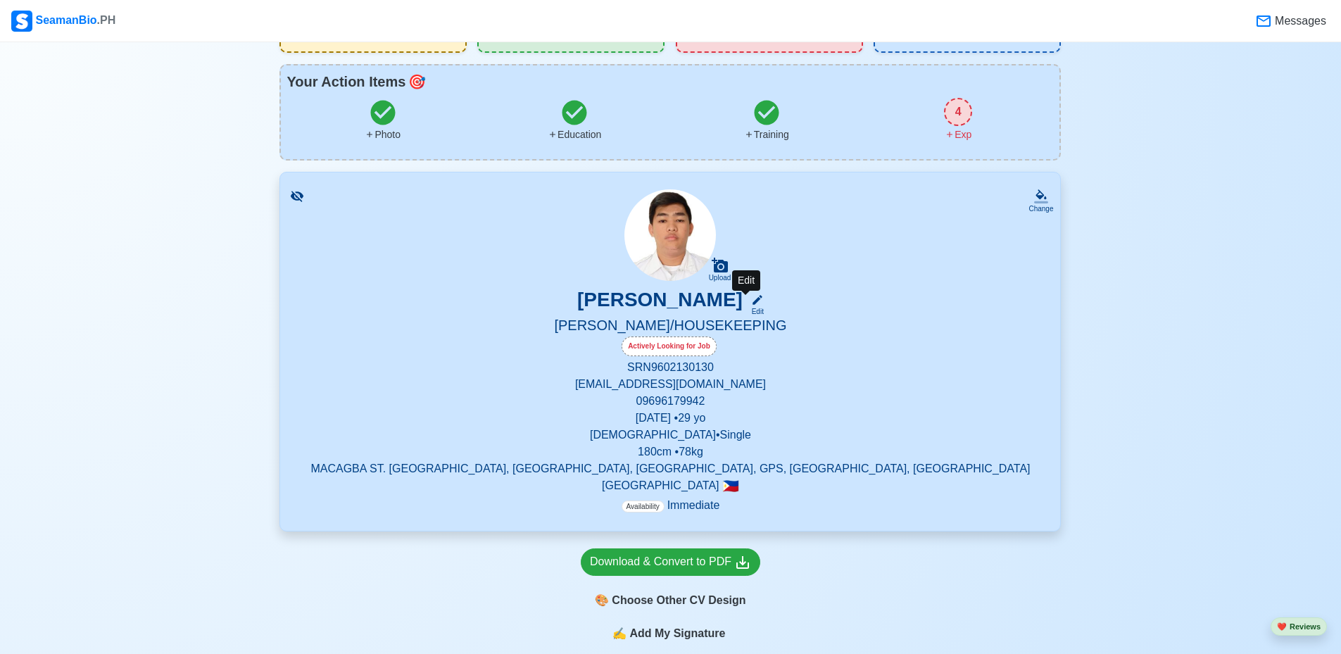
click at [751, 302] on icon at bounding box center [757, 300] width 13 height 13
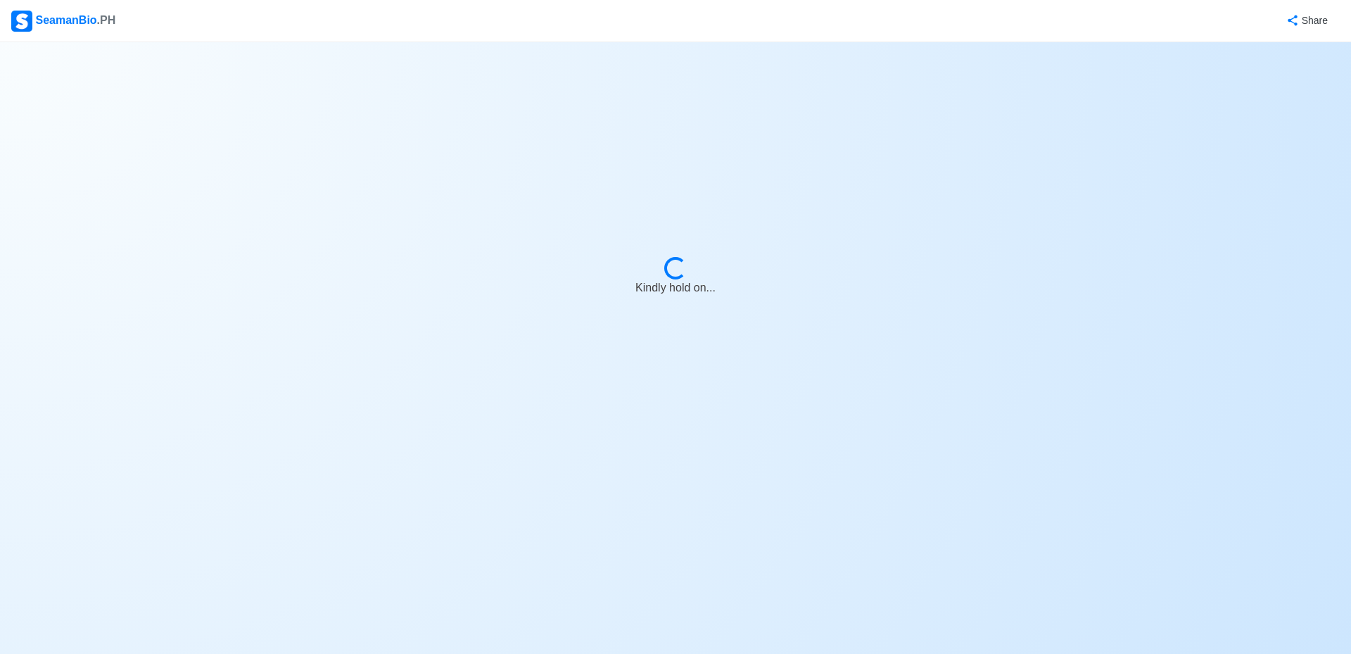
select select "Actively Looking for Job"
select select "Visible for Hiring"
select select "Single"
select select "[DEMOGRAPHIC_DATA]"
select select "PH"
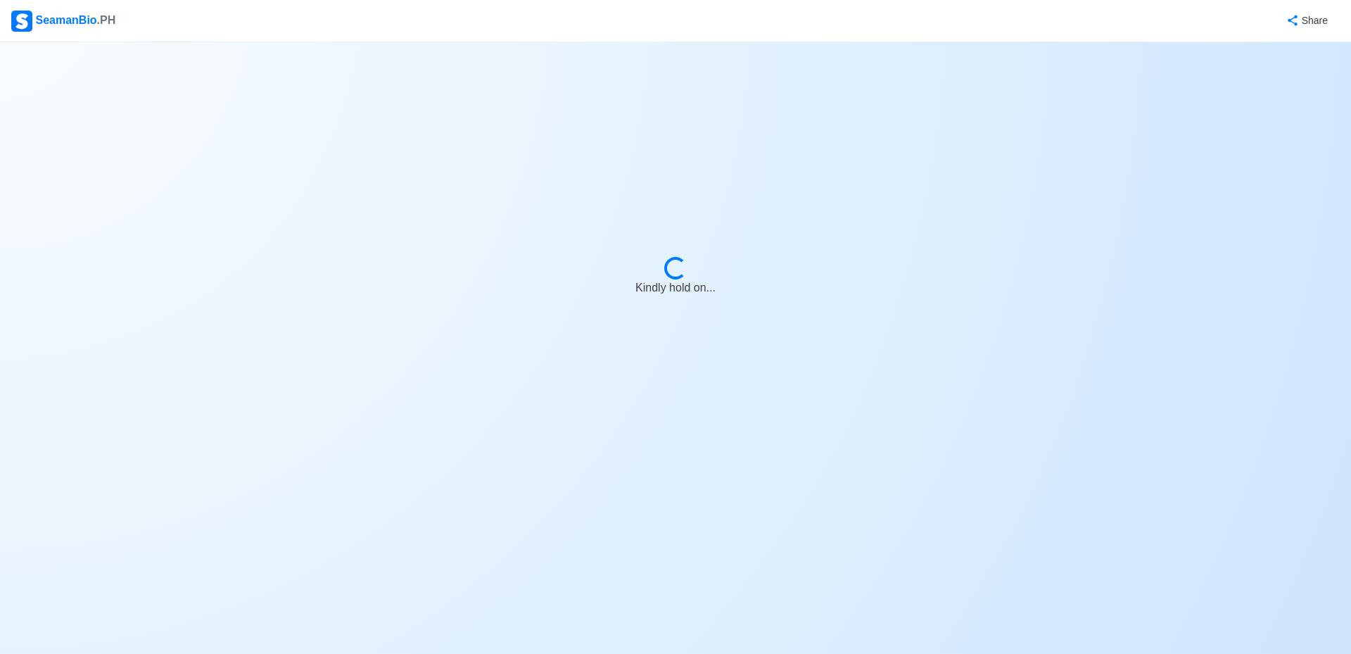
select select "4102416000000"
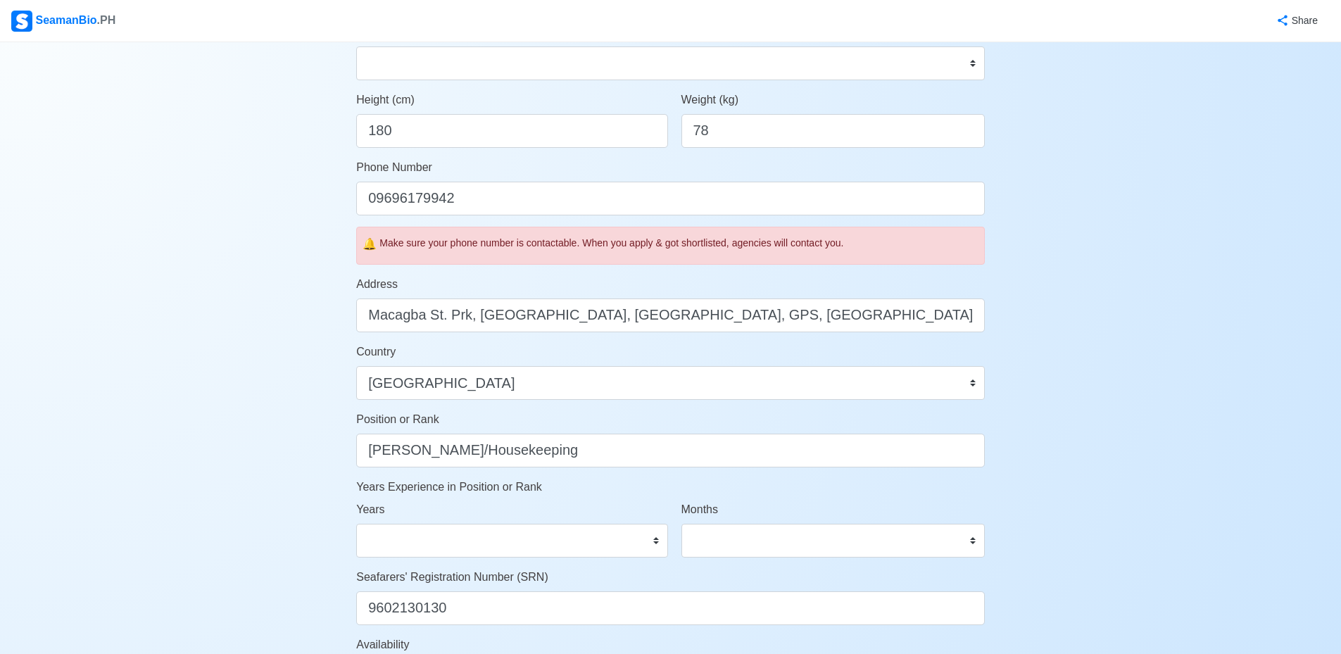
scroll to position [493, 0]
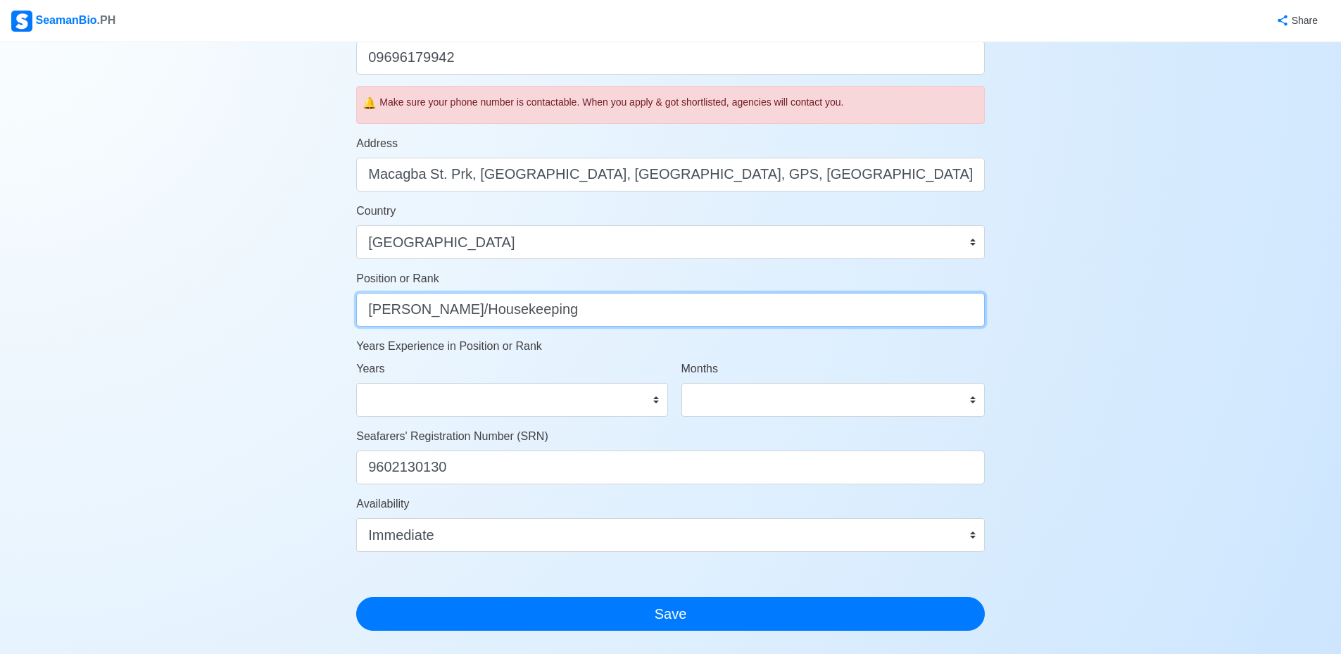
click at [614, 315] on input "[PERSON_NAME]/Housekeeping" at bounding box center [670, 310] width 629 height 34
click at [612, 315] on input "[PERSON_NAME]/Housekeeping" at bounding box center [670, 310] width 629 height 34
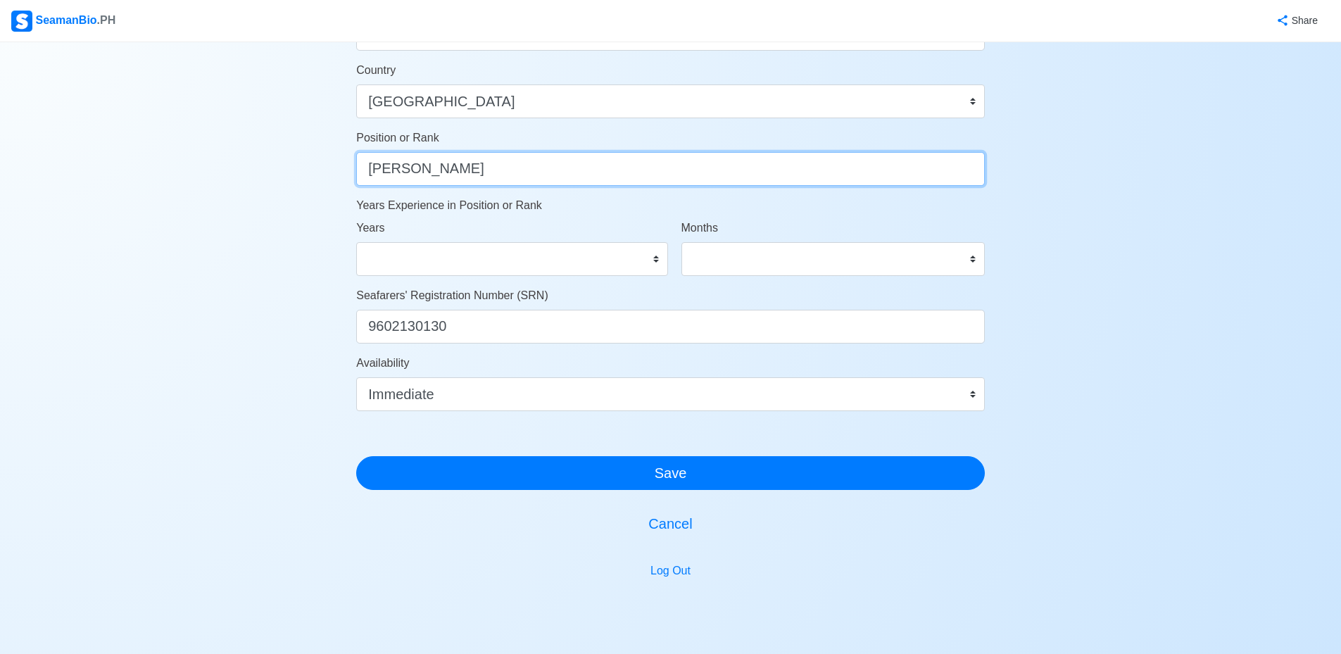
scroll to position [693, 0]
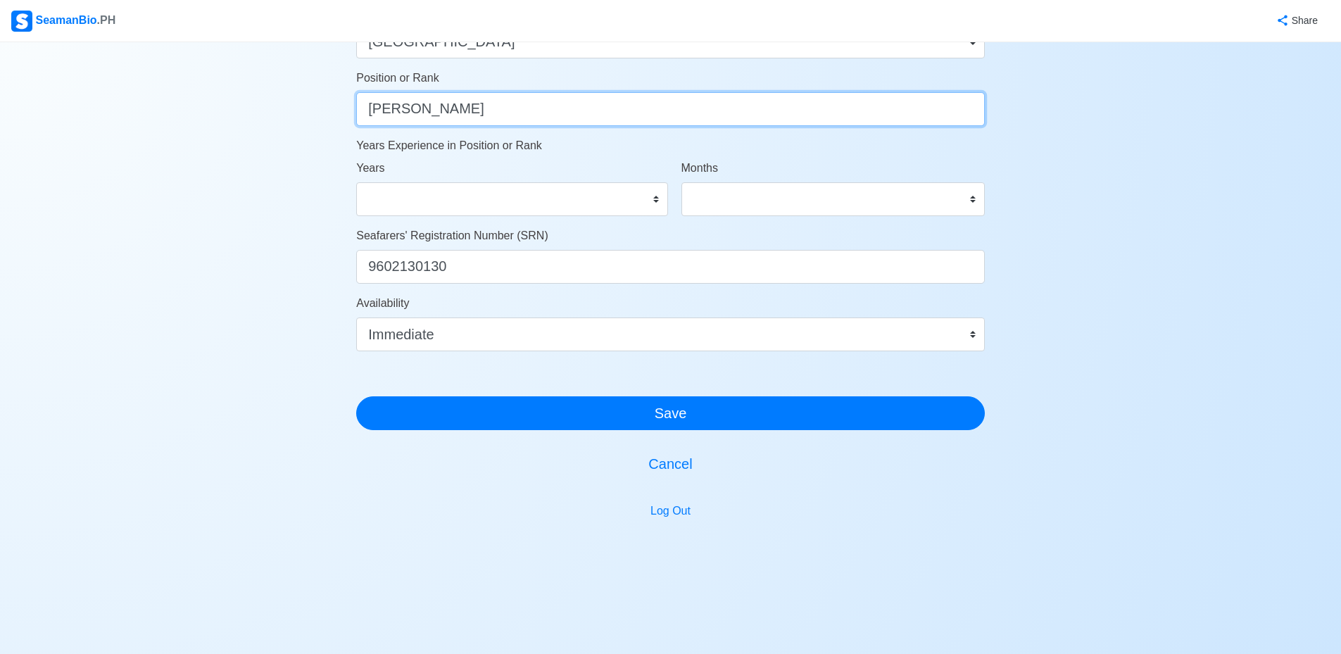
type input "[PERSON_NAME]"
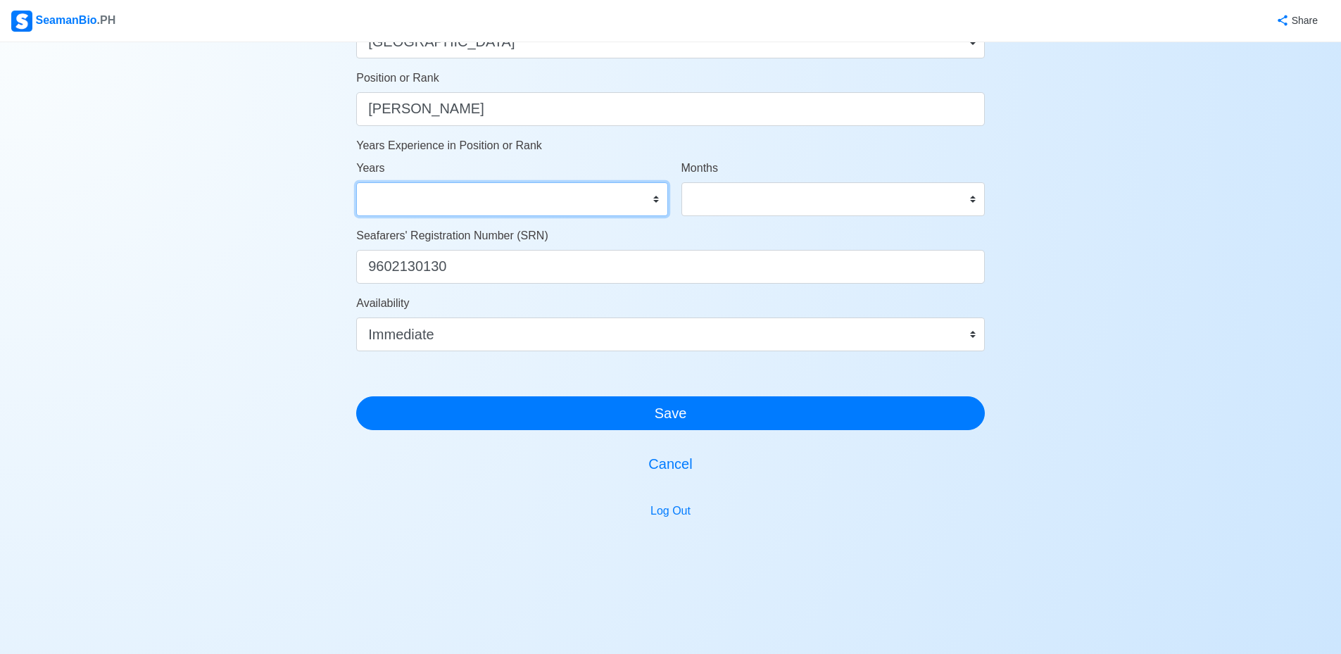
click at [514, 195] on select "0 1 2 3 4 5 6 7 8 9 10 11 12 13 14 15 16 17 18 19 20 21 22 23 24 25 26 27 28 29…" at bounding box center [511, 199] width 311 height 34
select select "0"
click at [356, 182] on select "0 1 2 3 4 5 6 7 8 9 10 11 12 13 14 15 16 17 18 19 20 21 22 23 24 25 26 27 28 29…" at bounding box center [511, 199] width 311 height 34
drag, startPoint x: 806, startPoint y: 198, endPoint x: 770, endPoint y: 198, distance: 35.9
click at [805, 198] on select "0 1 2 3 4 5 6 7 8 9 10 11" at bounding box center [832, 199] width 303 height 34
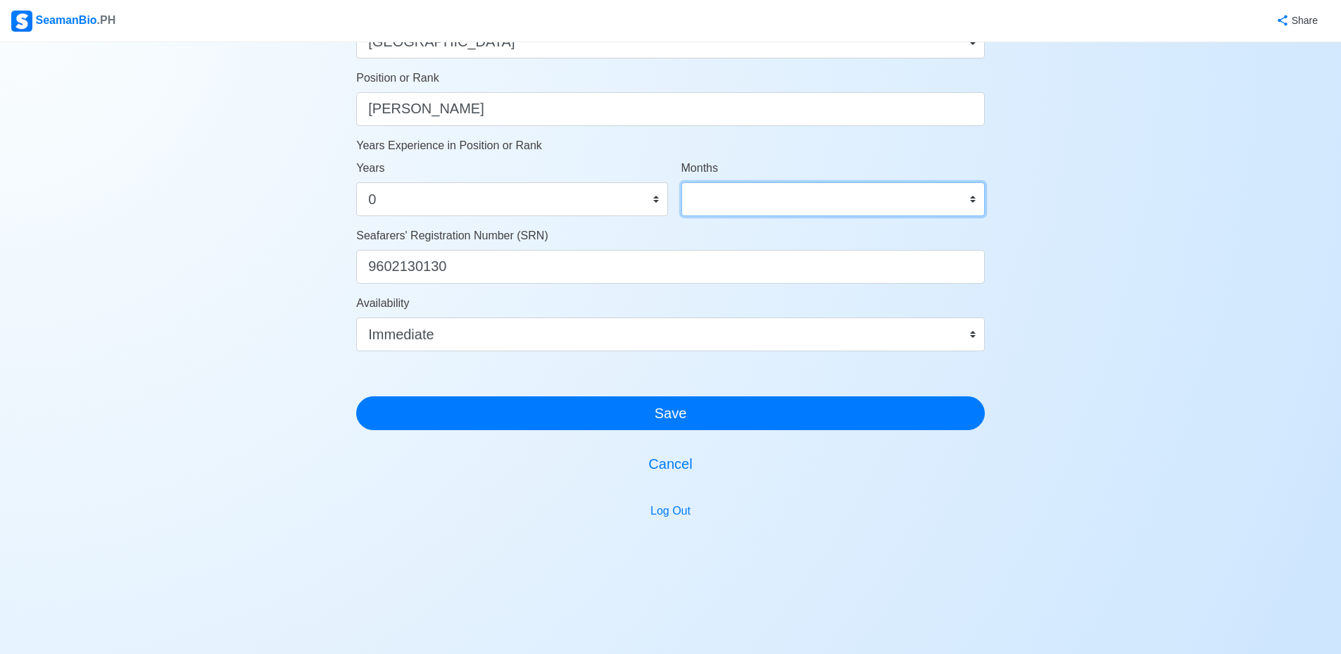
select select "0"
click at [681, 182] on select "0 1 2 3 4 5 6 7 8 9 10 11" at bounding box center [832, 199] width 303 height 34
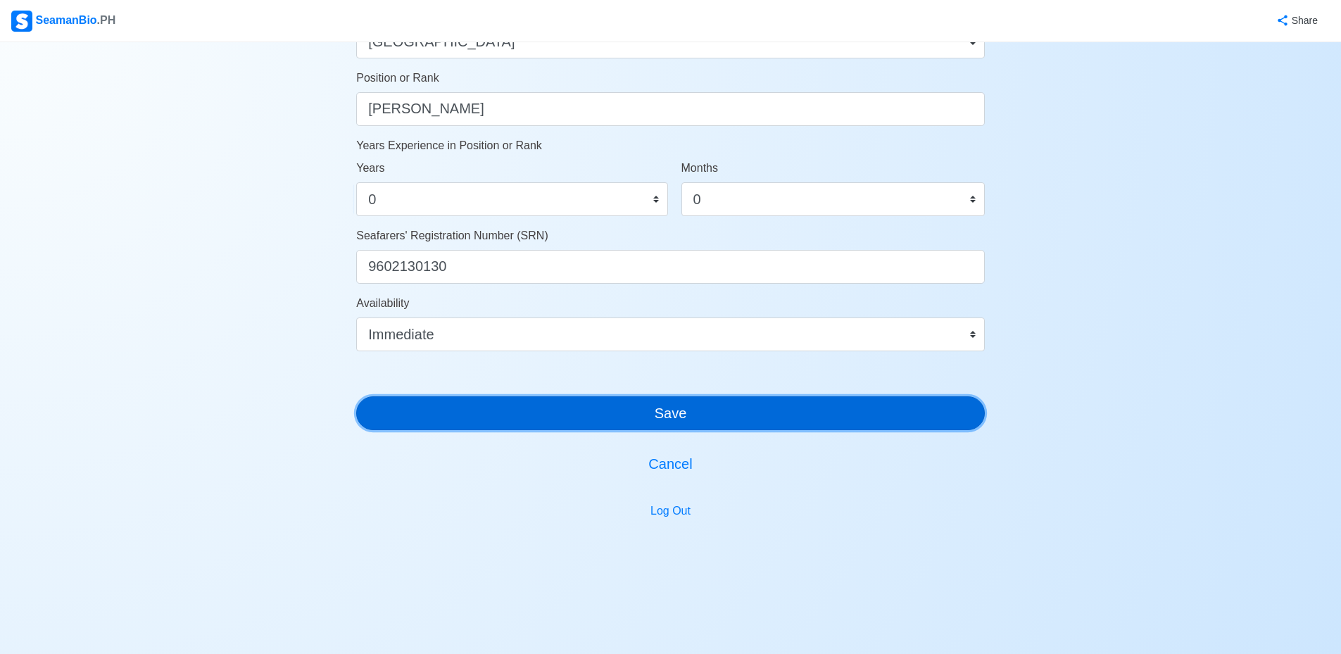
click at [687, 408] on button "Save" at bounding box center [670, 413] width 629 height 34
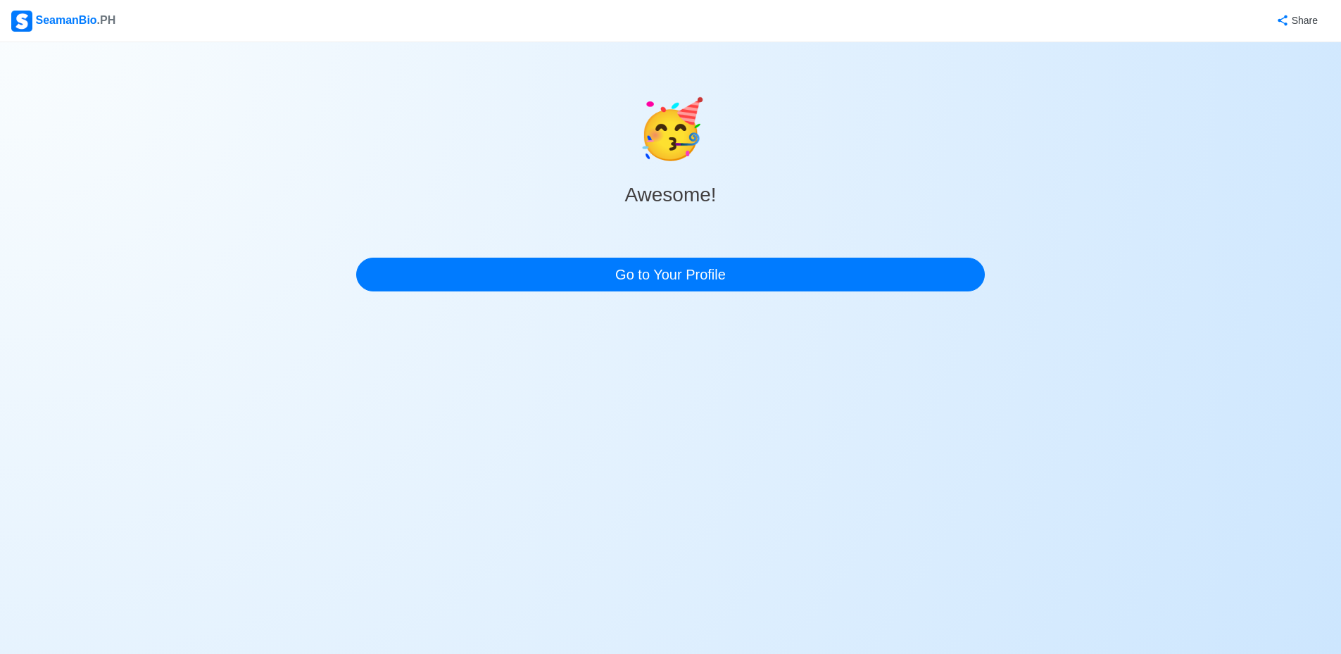
scroll to position [0, 0]
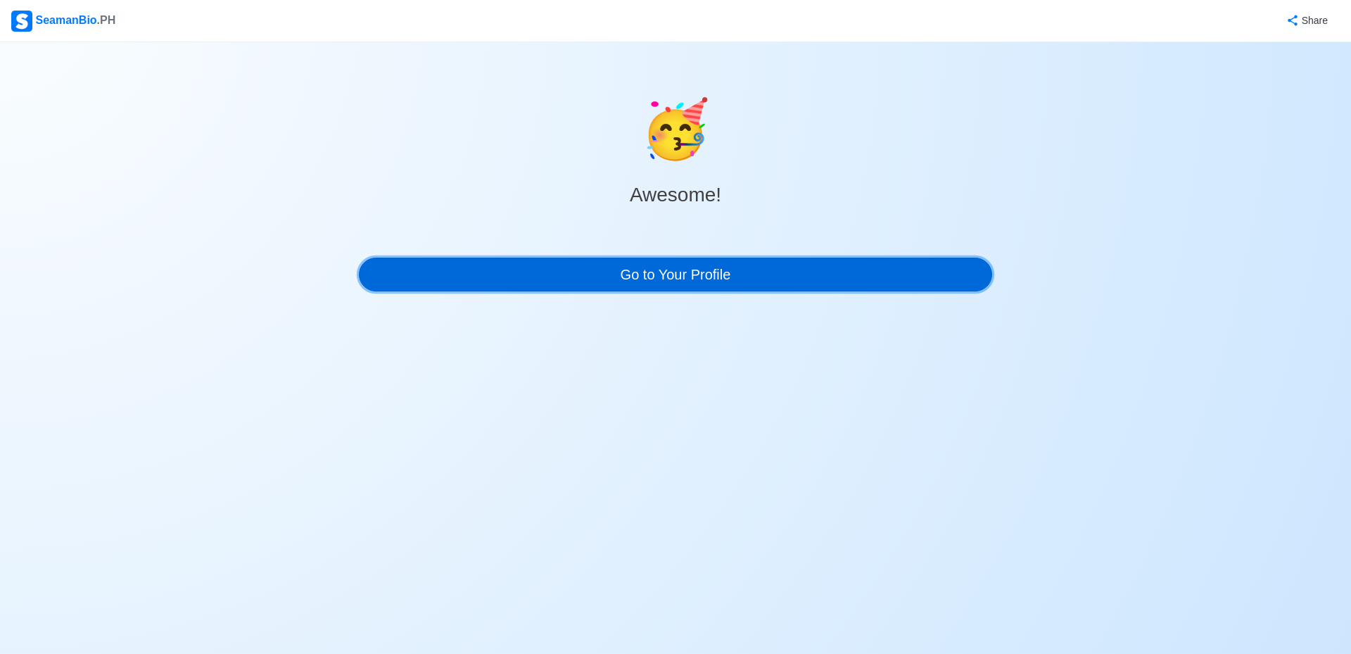
click at [702, 272] on link "Go to Your Profile" at bounding box center [675, 275] width 633 height 34
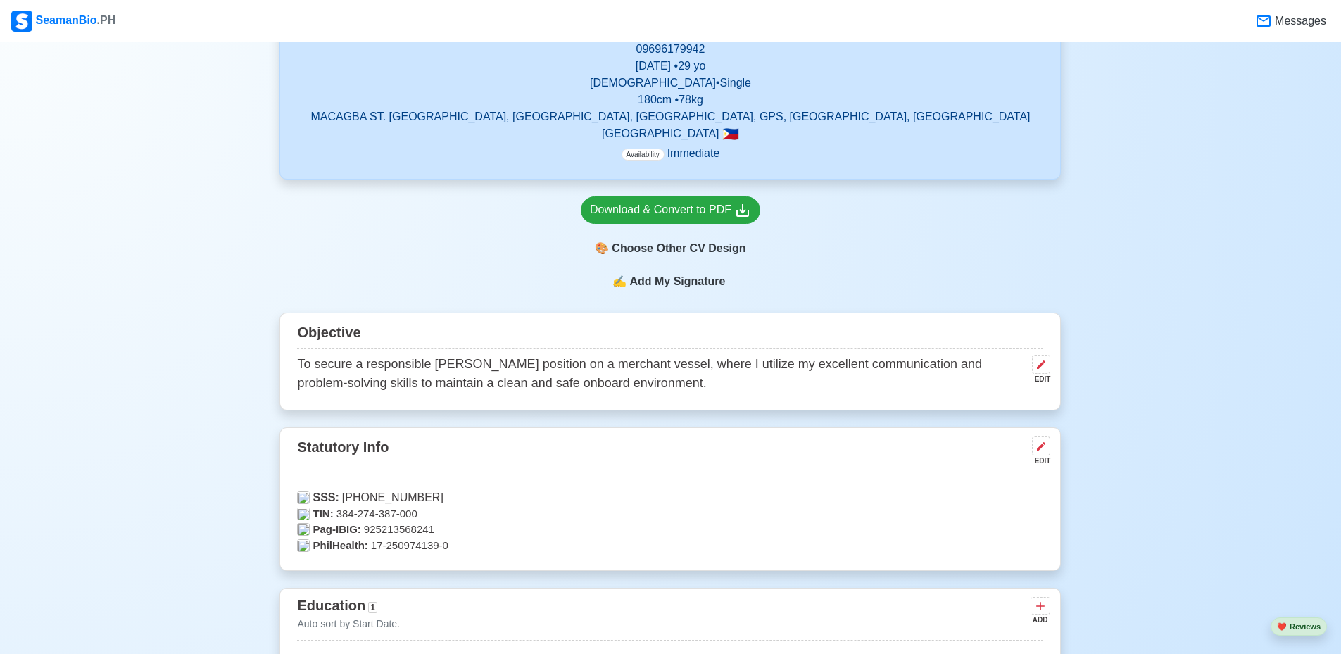
scroll to position [352, 0]
